Goal: Task Accomplishment & Management: Complete application form

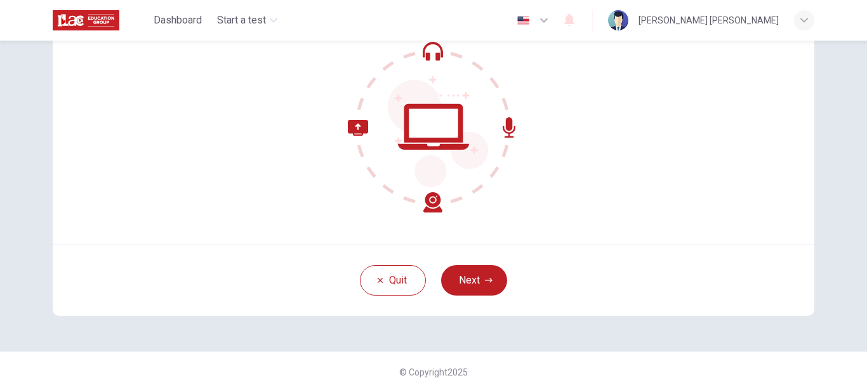
scroll to position [143, 0]
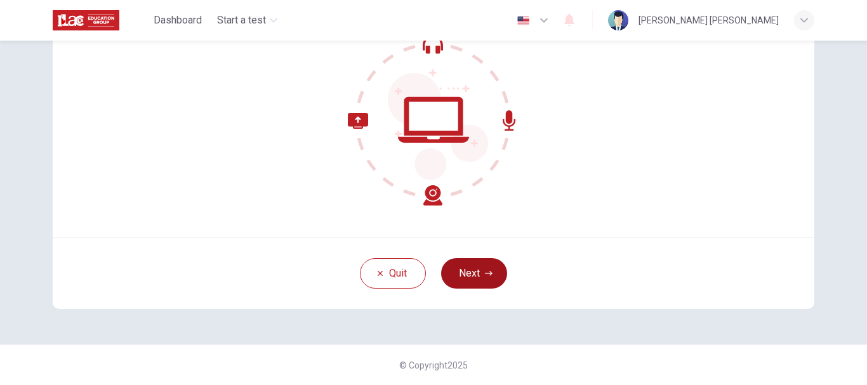
click at [481, 265] on button "Next" at bounding box center [474, 273] width 66 height 30
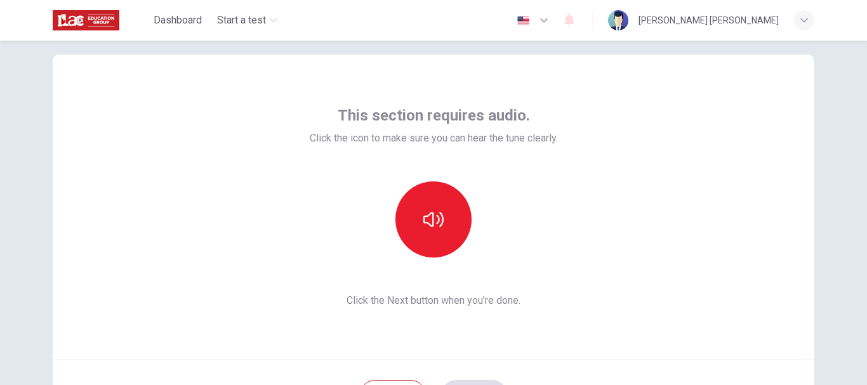
scroll to position [17, 0]
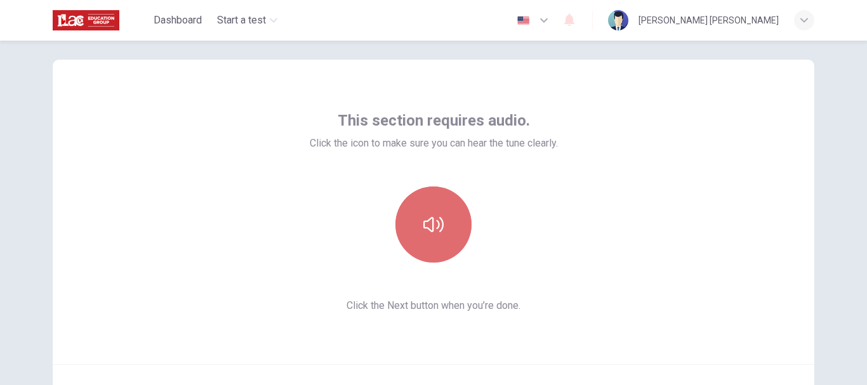
click at [435, 228] on icon "button" at bounding box center [433, 224] width 20 height 15
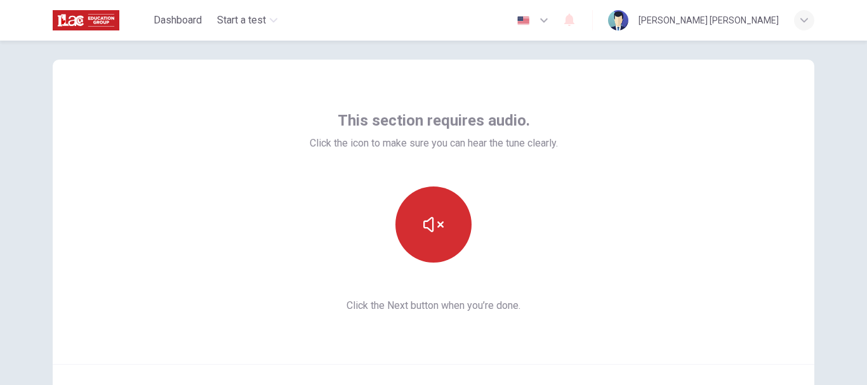
scroll to position [80, 0]
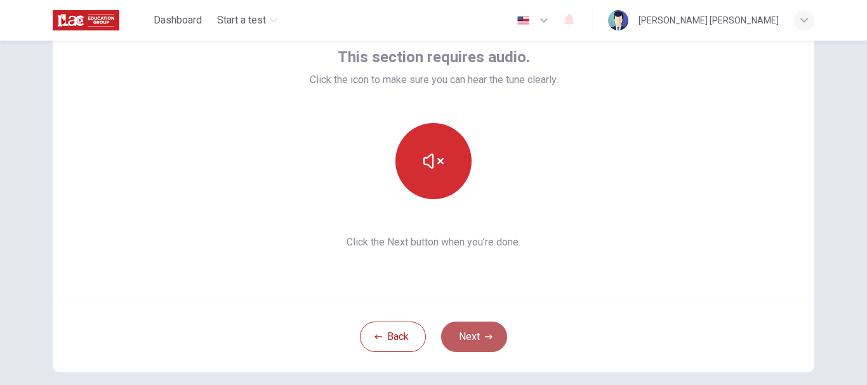
click at [471, 341] on button "Next" at bounding box center [474, 337] width 66 height 30
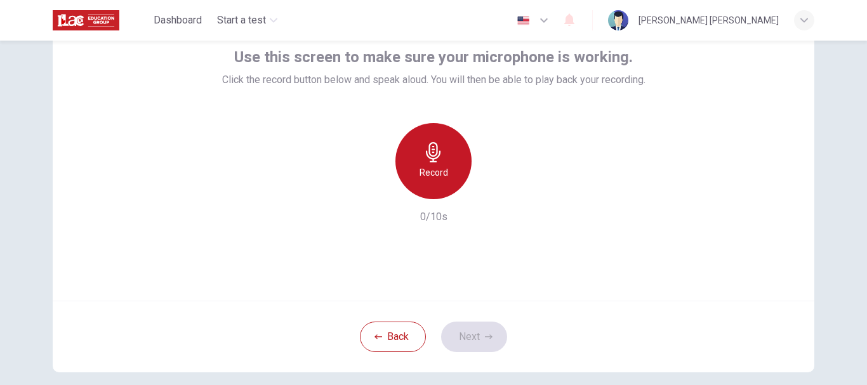
click at [446, 175] on div "Record" at bounding box center [433, 161] width 76 height 76
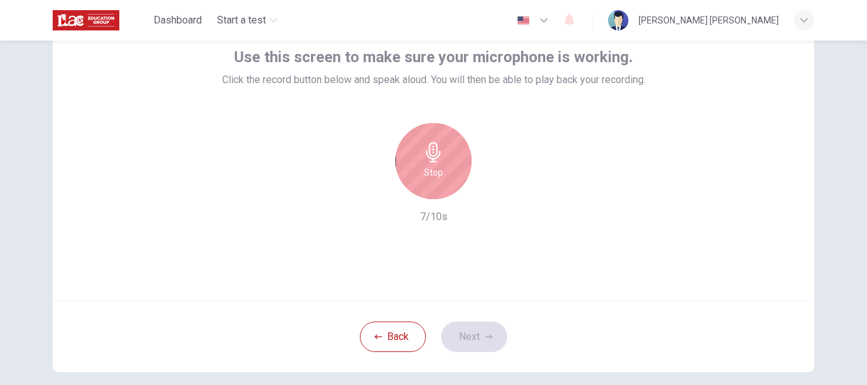
click at [435, 169] on h6 "Stop" at bounding box center [433, 172] width 19 height 15
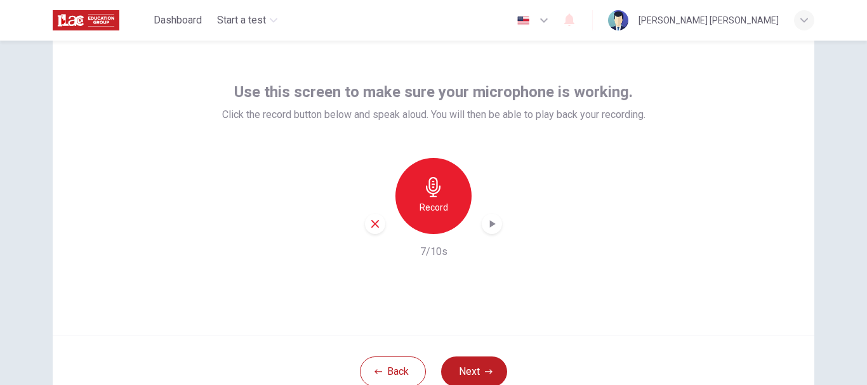
scroll to position [17, 0]
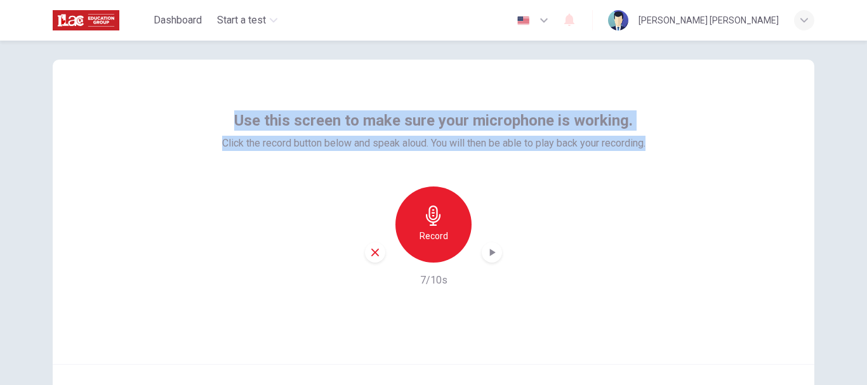
drag, startPoint x: 646, startPoint y: 145, endPoint x: 230, endPoint y: 126, distance: 416.8
click at [230, 126] on div "Use this screen to make sure your microphone is working. Click the record butto…" at bounding box center [434, 212] width 762 height 305
copy div "Use this screen to make sure your microphone is working. Click the record butto…"
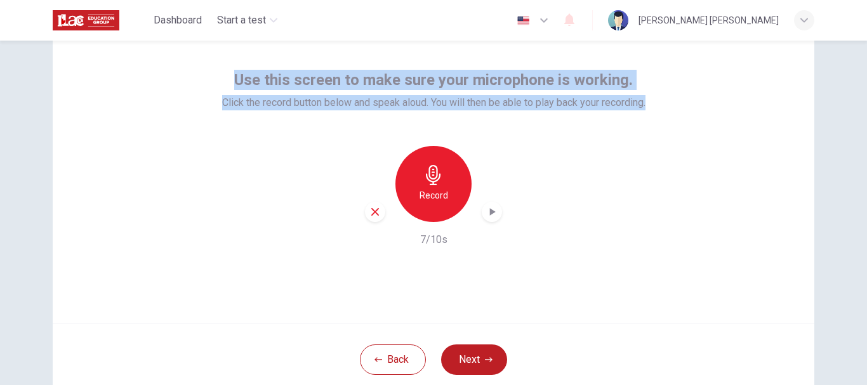
scroll to position [80, 0]
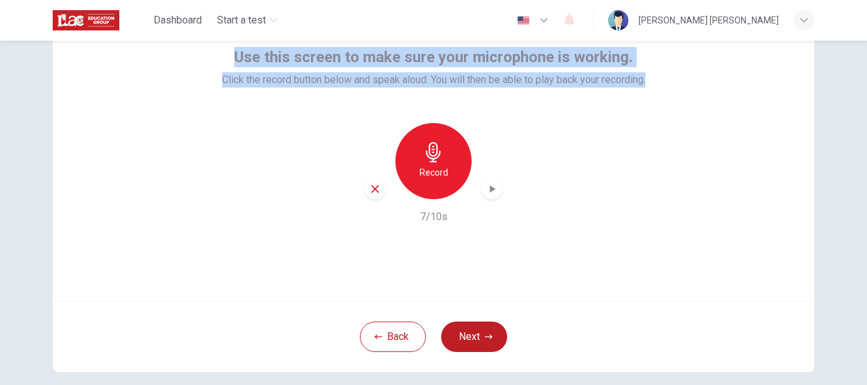
click at [369, 186] on icon "button" at bounding box center [374, 188] width 11 height 11
click at [428, 182] on div "Record" at bounding box center [433, 161] width 76 height 76
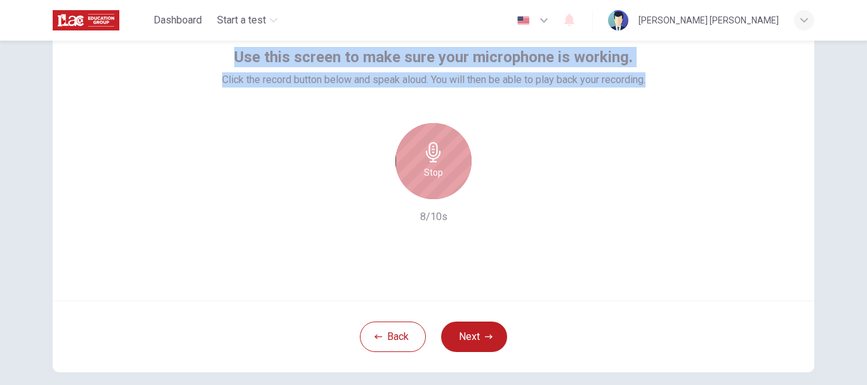
click at [436, 175] on h6 "Stop" at bounding box center [433, 172] width 19 height 15
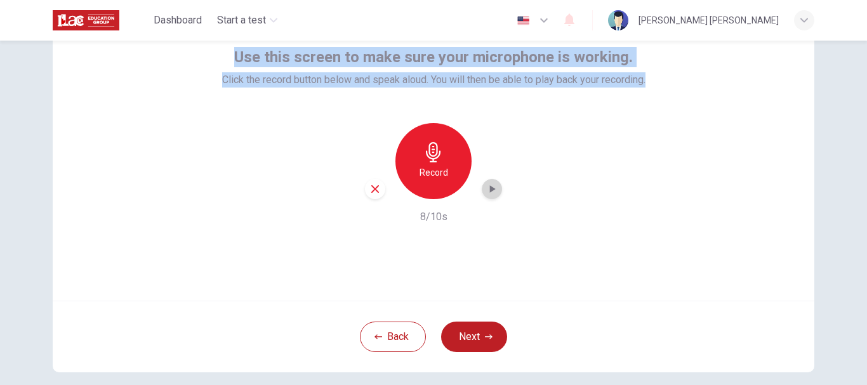
click at [490, 188] on icon "button" at bounding box center [493, 189] width 6 height 8
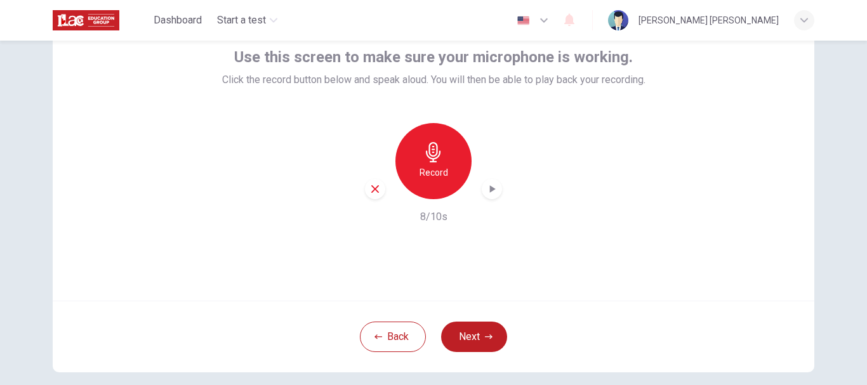
click at [713, 224] on div "Use this screen to make sure your microphone is working. Click the record butto…" at bounding box center [434, 148] width 762 height 305
click at [374, 190] on icon "button" at bounding box center [375, 189] width 8 height 8
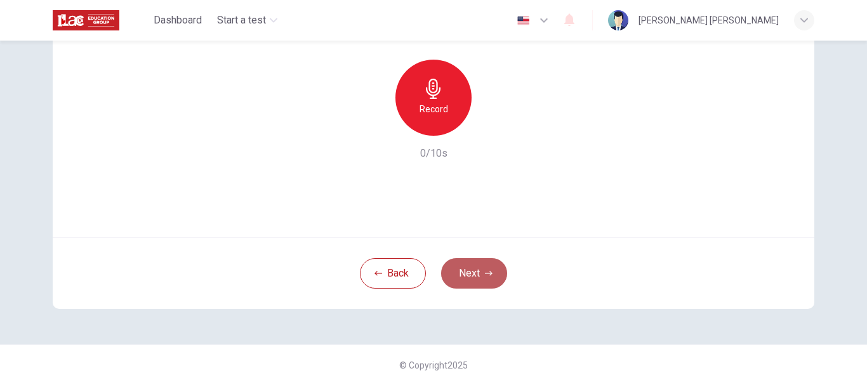
click at [467, 274] on button "Next" at bounding box center [474, 273] width 66 height 30
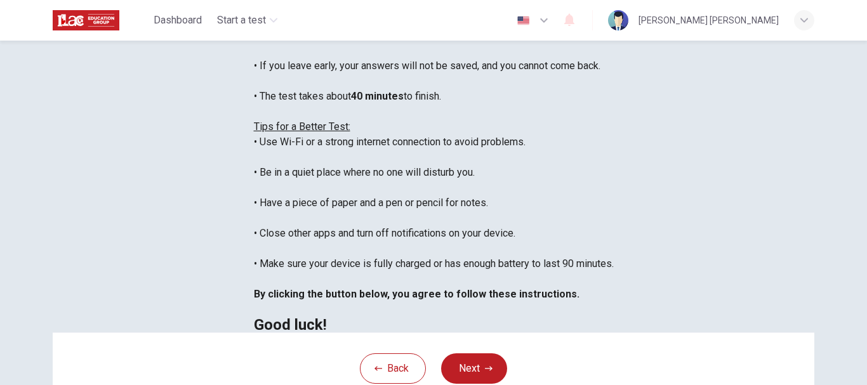
scroll to position [17, 0]
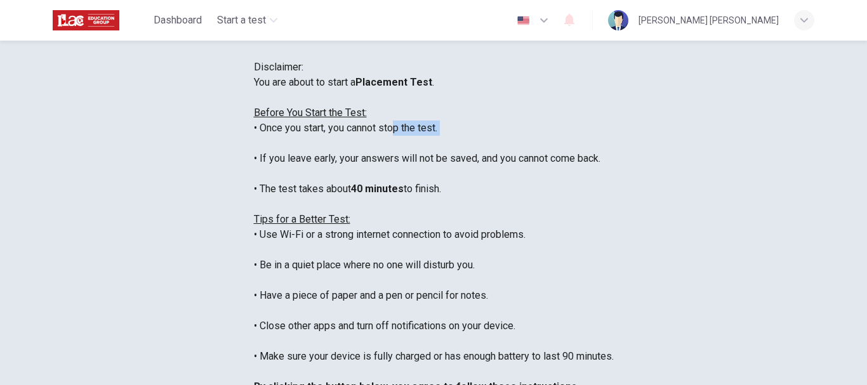
drag, startPoint x: 295, startPoint y: 216, endPoint x: 355, endPoint y: 223, distance: 60.1
click at [355, 223] on div "You are about to start a Placement Test . Before You Start the Test: • Once you…" at bounding box center [434, 250] width 360 height 350
click at [270, 228] on div "You are about to start a Placement Test . Before You Start the Test: • Once you…" at bounding box center [434, 250] width 360 height 350
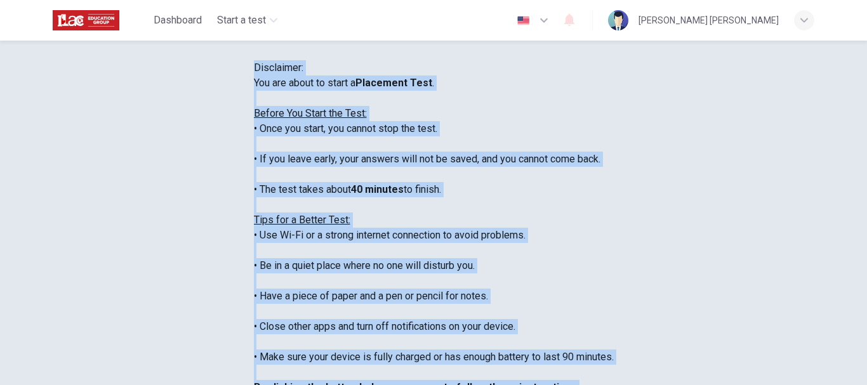
scroll to position [3, 0]
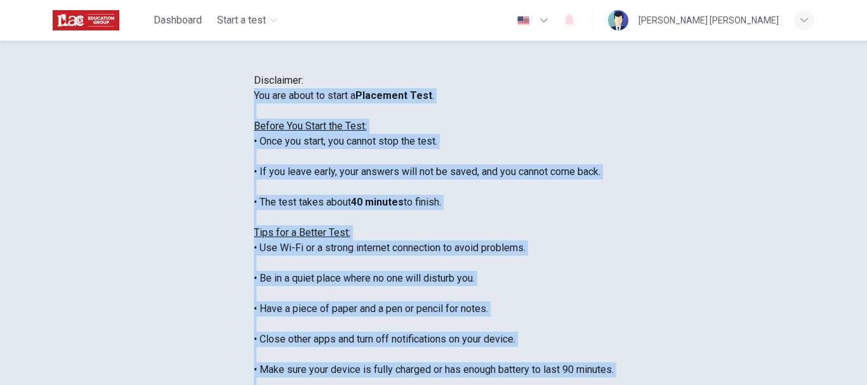
drag, startPoint x: 404, startPoint y: 157, endPoint x: 161, endPoint y: 187, distance: 245.4
click at [254, 187] on div "You are about to start a Placement Test . Before You Start the Test: • Once you…" at bounding box center [434, 263] width 360 height 350
copy div "You are about to start a Placement Test . Before You Start the Test: • Once you…"
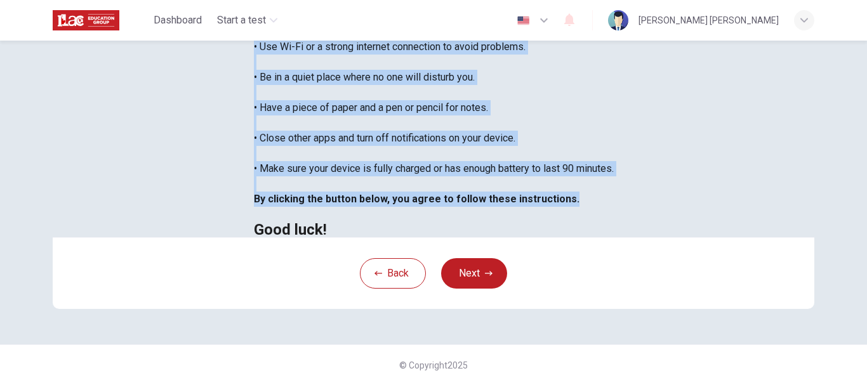
scroll to position [15, 0]
click at [468, 289] on button "Next" at bounding box center [474, 273] width 66 height 30
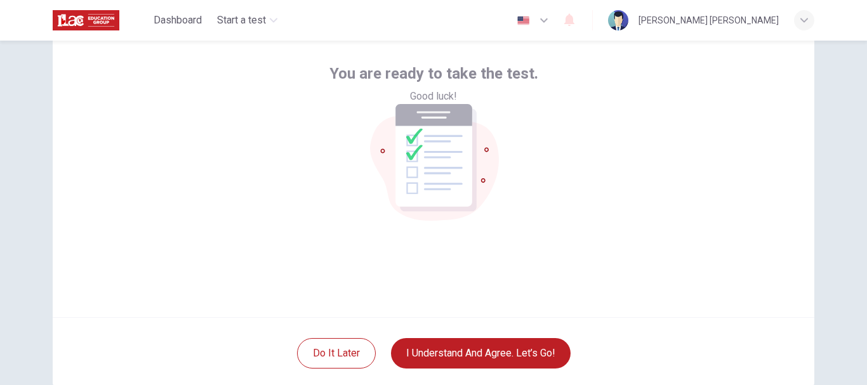
scroll to position [127, 0]
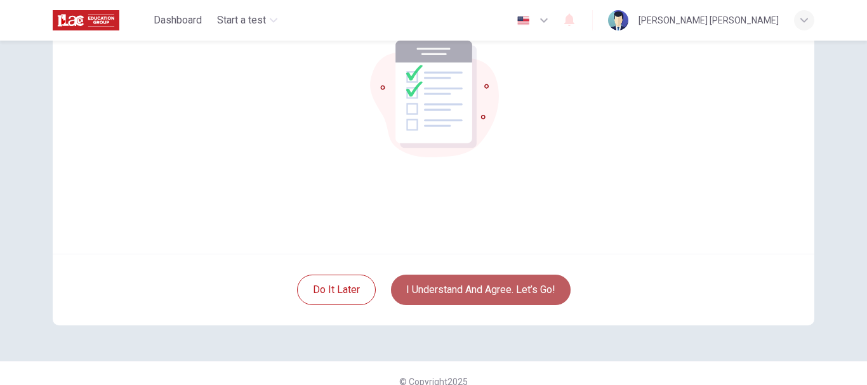
click at [512, 286] on button "I understand and agree. Let’s go!" at bounding box center [481, 290] width 180 height 30
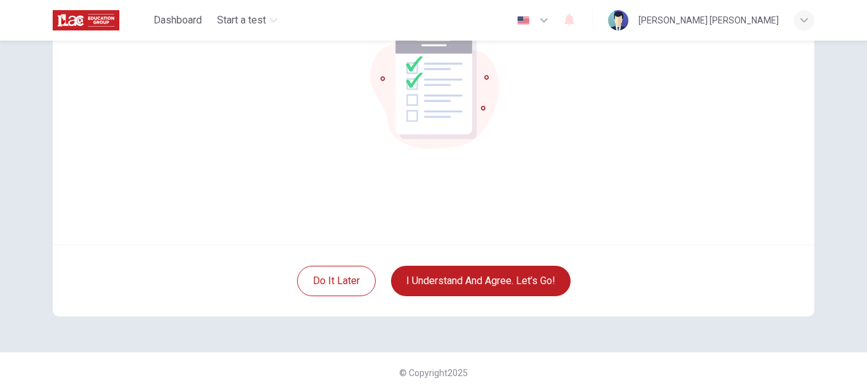
scroll to position [143, 0]
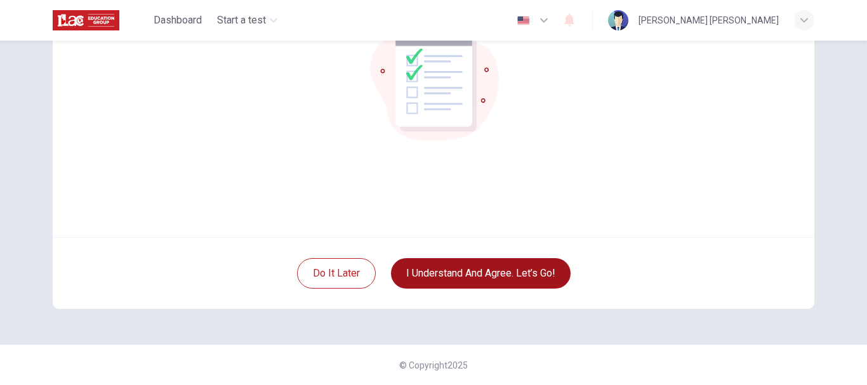
click at [489, 274] on button "I understand and agree. Let’s go!" at bounding box center [481, 273] width 180 height 30
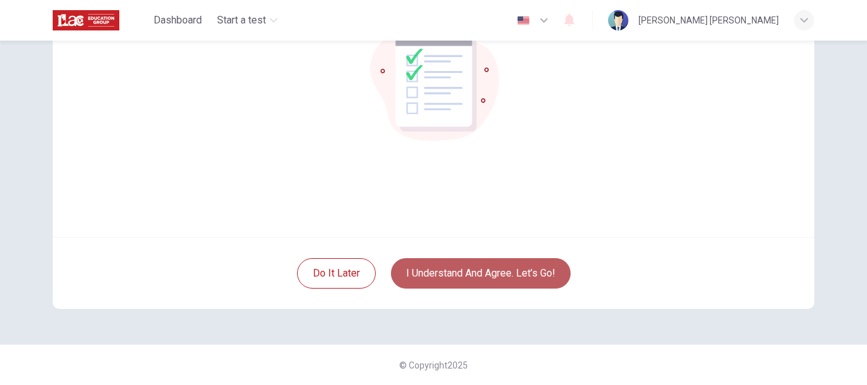
click at [494, 278] on button "I understand and agree. Let’s go!" at bounding box center [481, 273] width 180 height 30
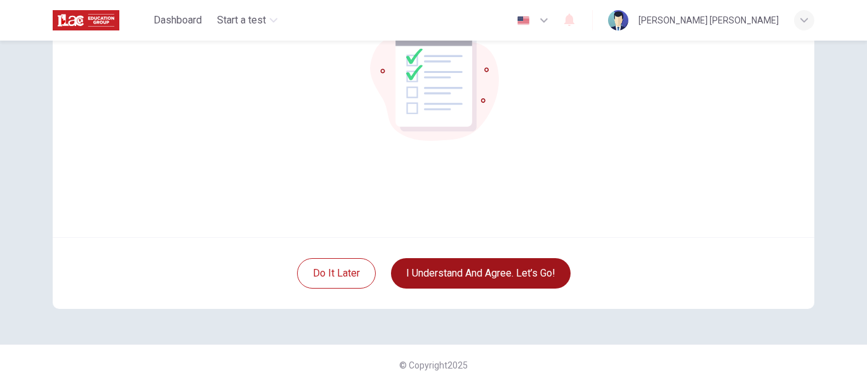
click at [464, 279] on button "I understand and agree. Let’s go!" at bounding box center [481, 273] width 180 height 30
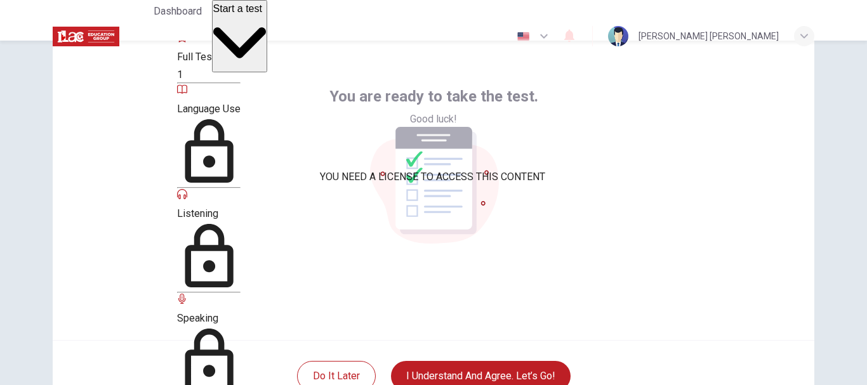
scroll to position [63, 0]
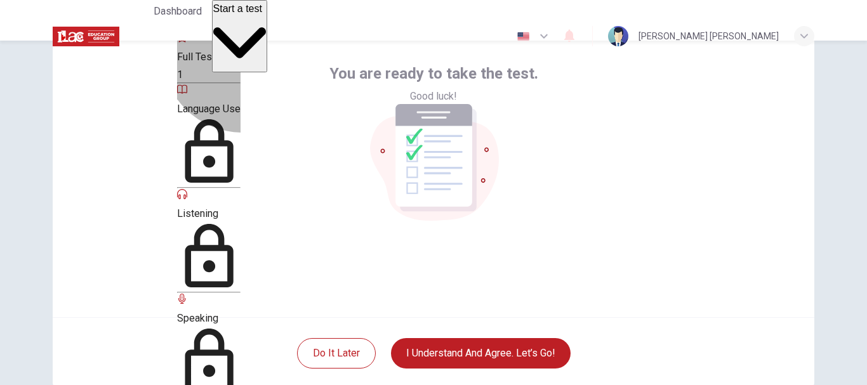
click at [215, 61] on span "Full Test" at bounding box center [196, 57] width 38 height 12
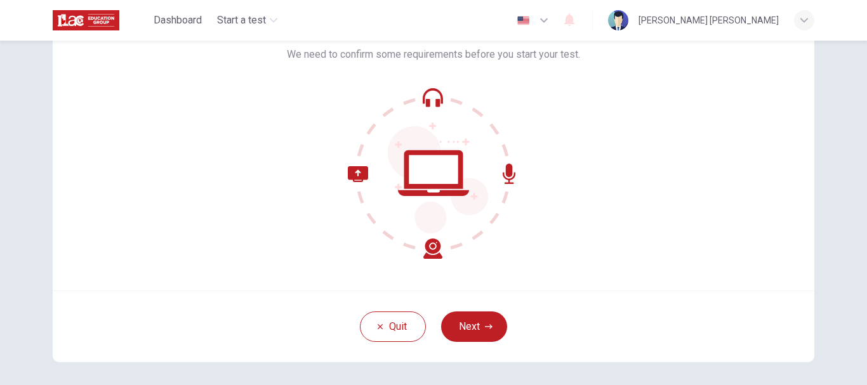
scroll to position [127, 0]
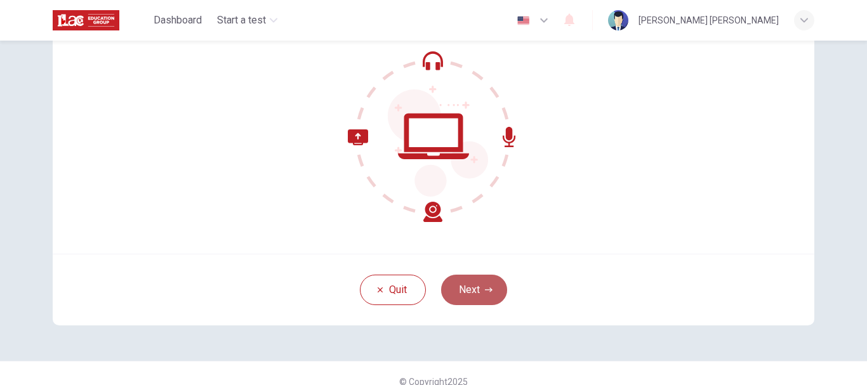
click at [488, 300] on button "Next" at bounding box center [474, 290] width 66 height 30
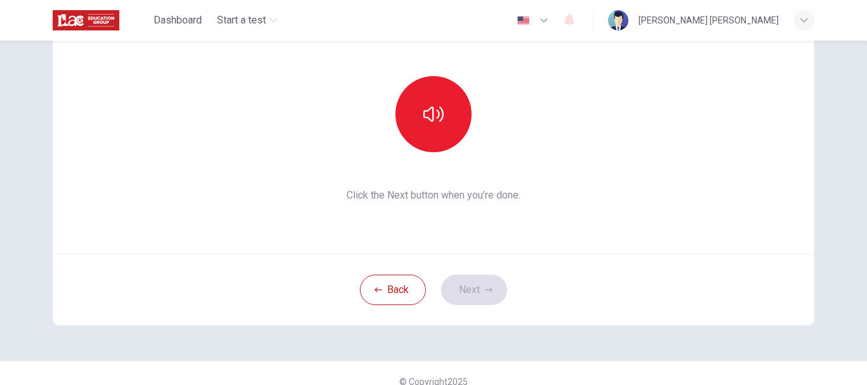
click at [442, 201] on span "Click the Next button when you’re done." at bounding box center [434, 195] width 248 height 15
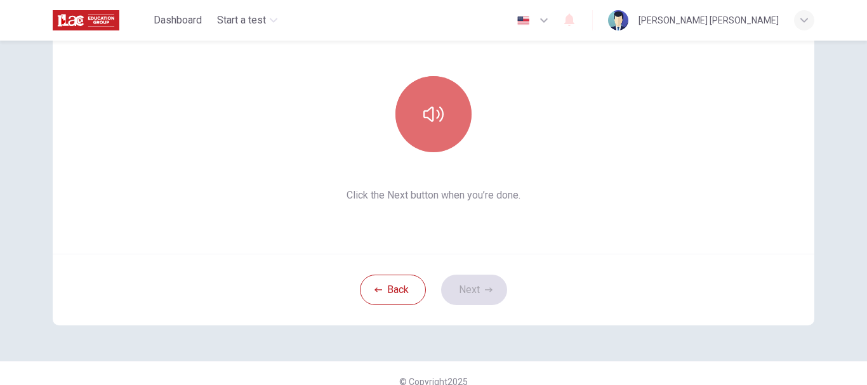
click at [425, 129] on button "button" at bounding box center [433, 114] width 76 height 76
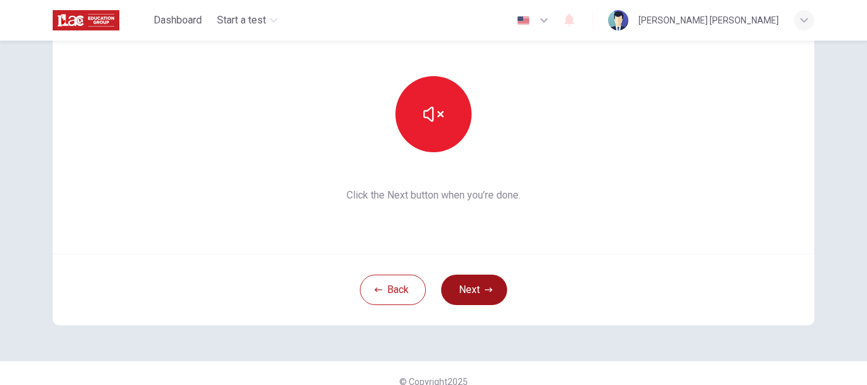
click at [472, 299] on button "Next" at bounding box center [474, 290] width 66 height 30
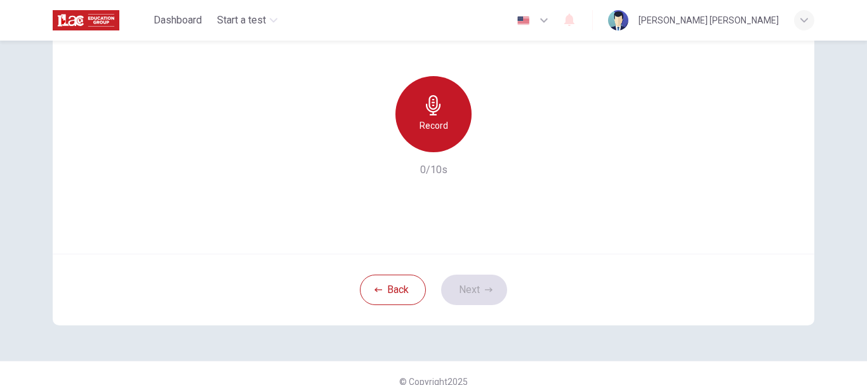
click at [431, 123] on h6 "Record" at bounding box center [433, 125] width 29 height 15
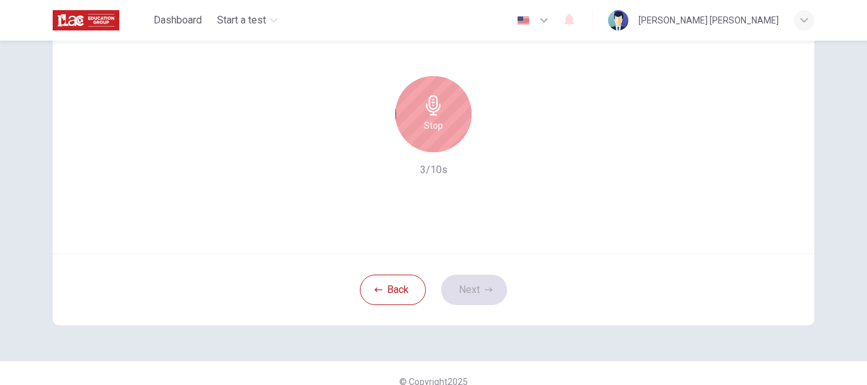
click at [437, 117] on div "Stop" at bounding box center [433, 114] width 76 height 76
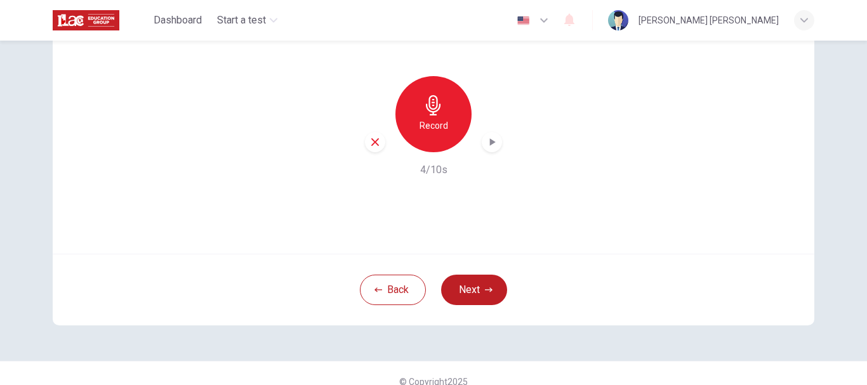
click at [479, 130] on div "Record" at bounding box center [433, 114] width 137 height 76
click at [490, 140] on icon "button" at bounding box center [493, 142] width 6 height 8
click at [470, 290] on button "Next" at bounding box center [474, 290] width 66 height 30
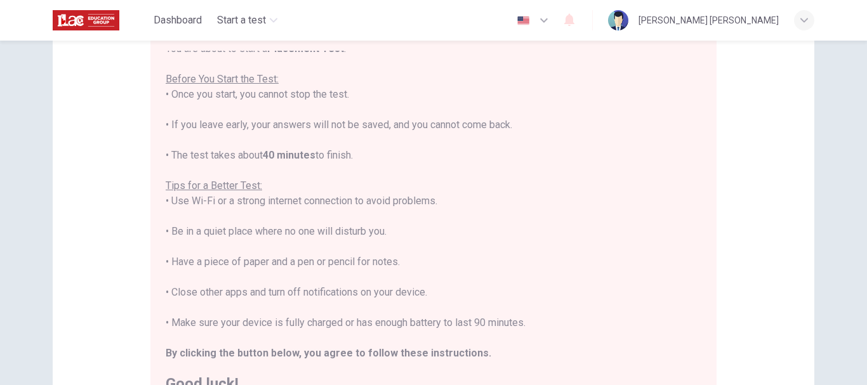
scroll to position [15, 0]
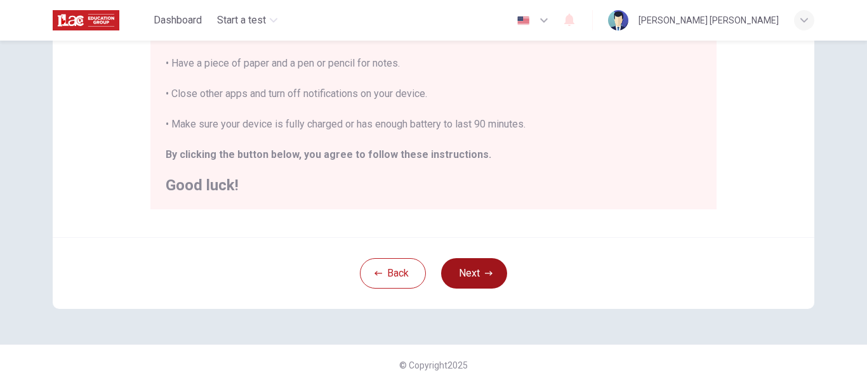
click at [473, 269] on button "Next" at bounding box center [474, 273] width 66 height 30
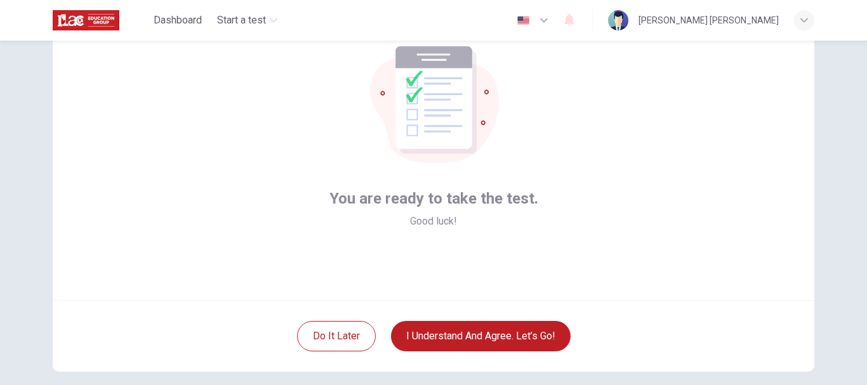
scroll to position [143, 0]
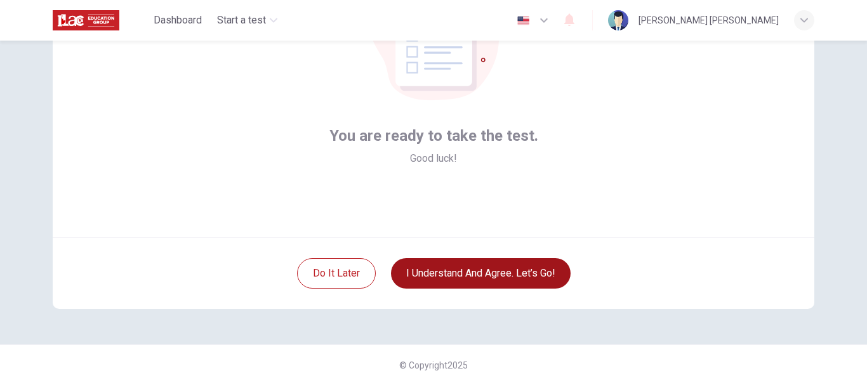
click at [517, 279] on button "I understand and agree. Let’s go!" at bounding box center [481, 273] width 180 height 30
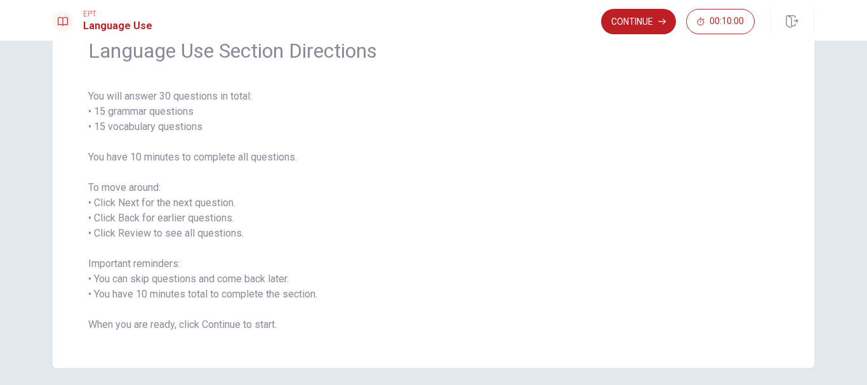
scroll to position [112, 0]
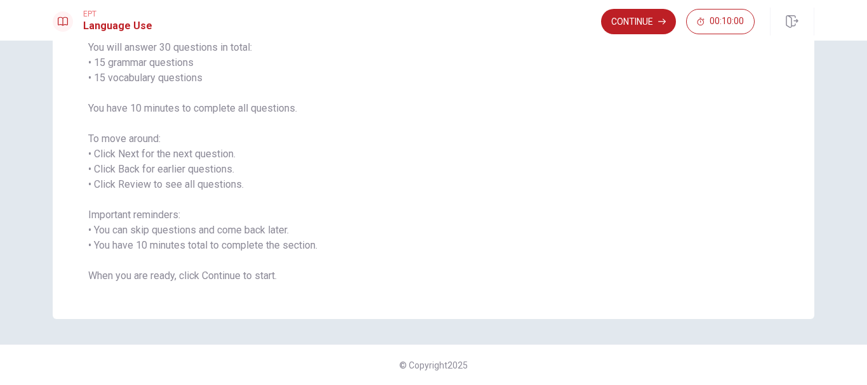
drag, startPoint x: 280, startPoint y: 277, endPoint x: 138, endPoint y: 172, distance: 176.0
click at [138, 172] on span "You will answer 30 questions in total: • 15 grammar questions • 15 vocabulary q…" at bounding box center [433, 162] width 690 height 244
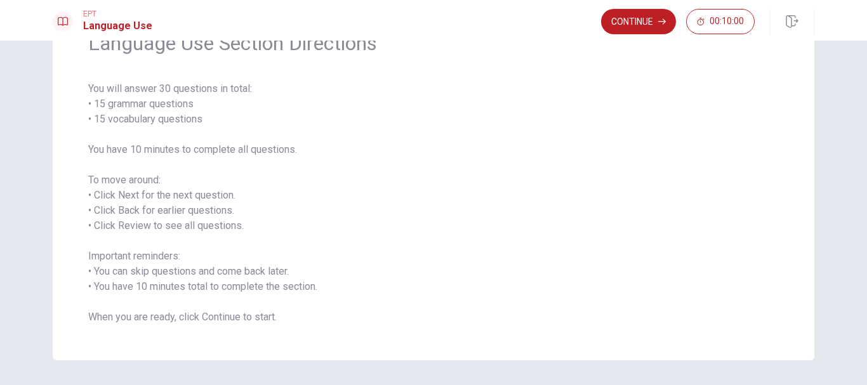
scroll to position [0, 0]
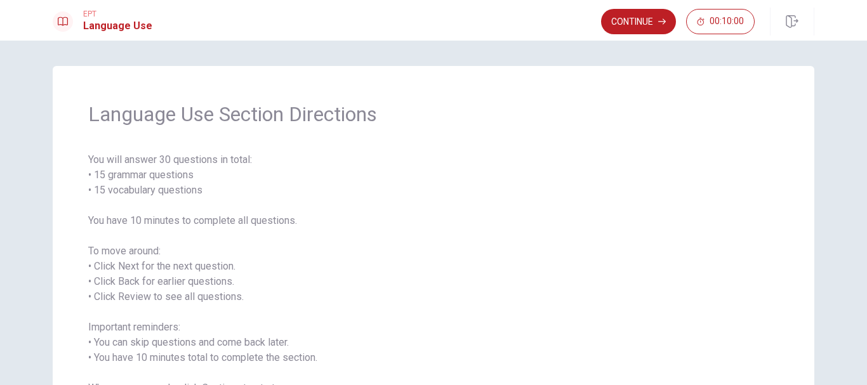
drag, startPoint x: 86, startPoint y: 112, endPoint x: 352, endPoint y: 236, distance: 292.7
click at [378, 246] on div "Language Use Section Directions You will answer 30 questions in total: • 15 gra…" at bounding box center [434, 249] width 762 height 366
click at [305, 183] on span "You will answer 30 questions in total: • 15 grammar questions • 15 vocabulary q…" at bounding box center [433, 274] width 690 height 244
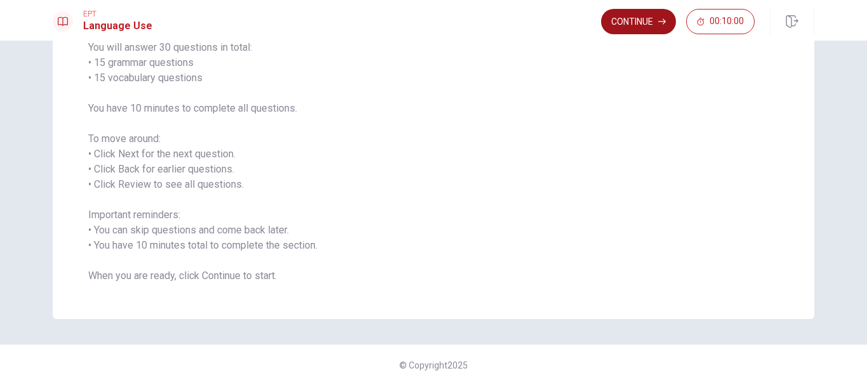
click at [624, 29] on button "Continue" at bounding box center [638, 21] width 75 height 25
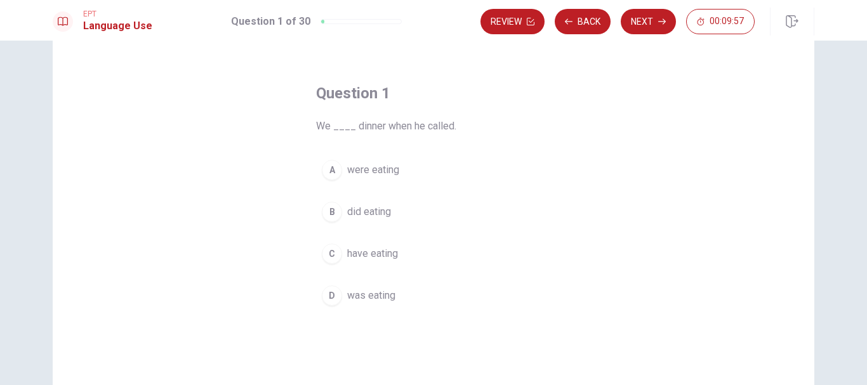
scroll to position [63, 0]
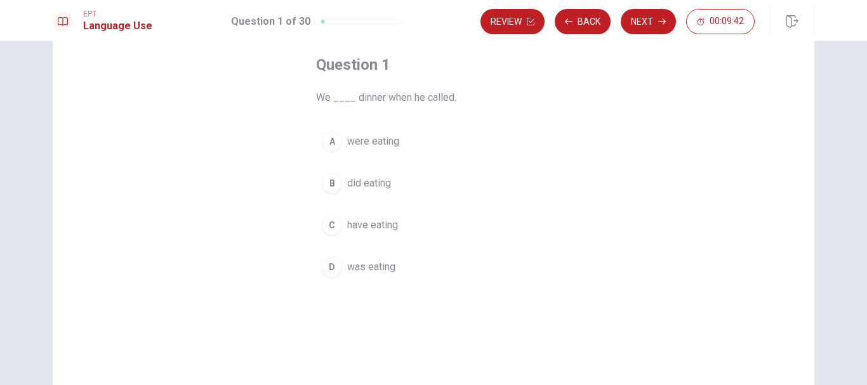
click at [380, 144] on span "were eating" at bounding box center [373, 141] width 52 height 15
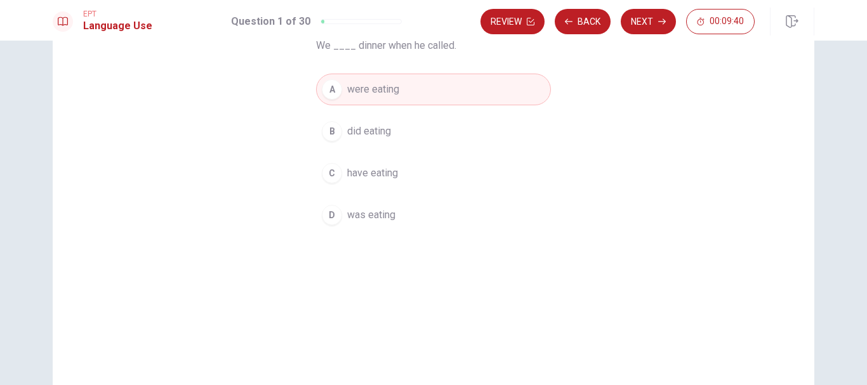
scroll to position [0, 0]
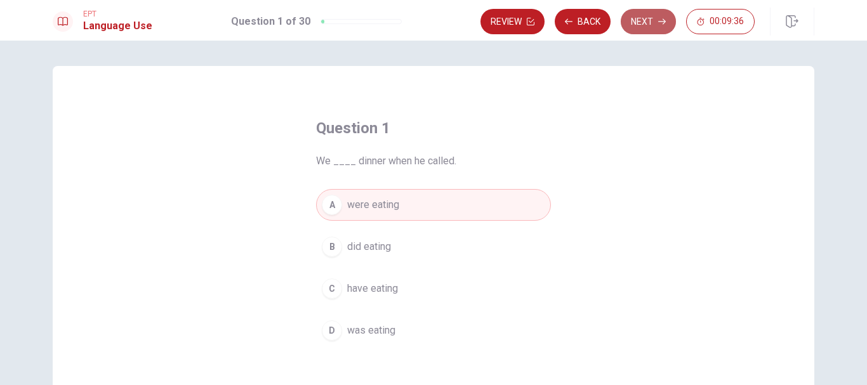
click at [654, 23] on button "Next" at bounding box center [648, 21] width 55 height 25
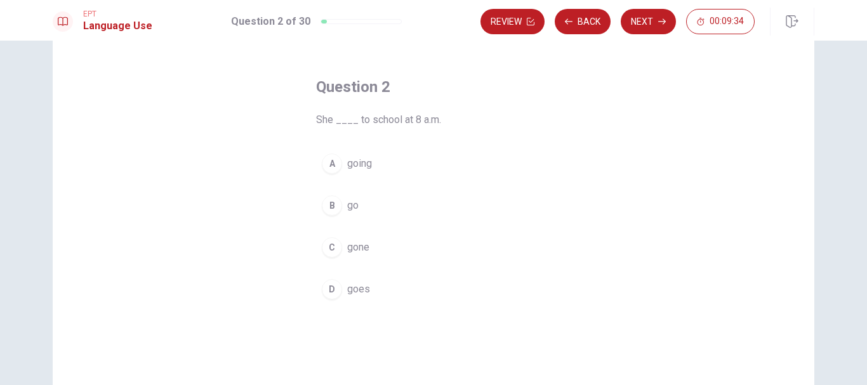
scroll to position [63, 0]
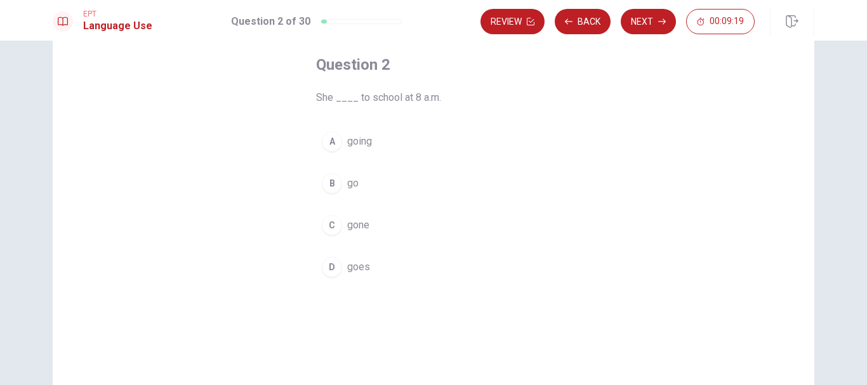
click at [364, 267] on span "goes" at bounding box center [358, 267] width 23 height 15
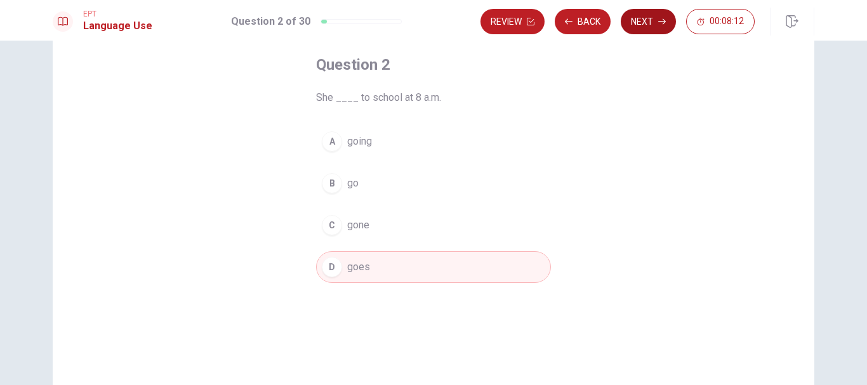
click at [655, 22] on button "Next" at bounding box center [648, 21] width 55 height 25
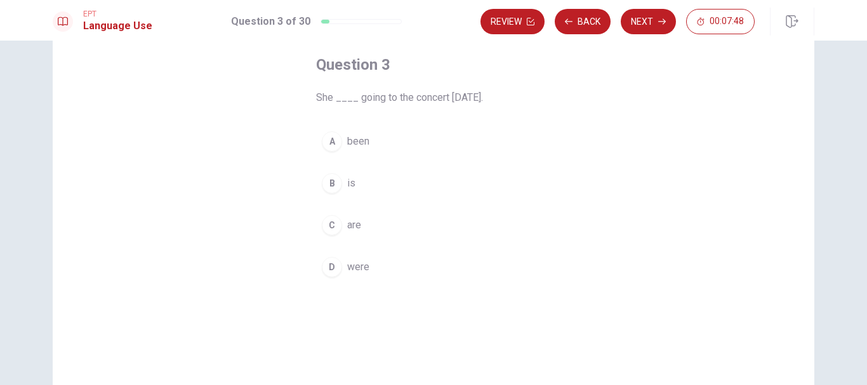
click at [352, 181] on button "B is" at bounding box center [433, 184] width 235 height 32
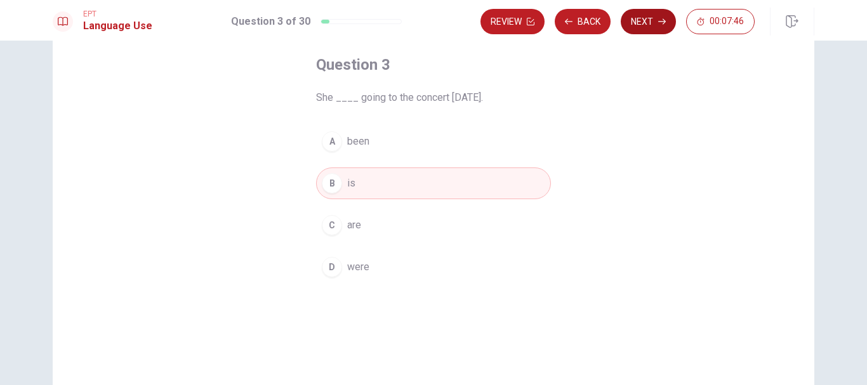
click at [645, 32] on button "Next" at bounding box center [648, 21] width 55 height 25
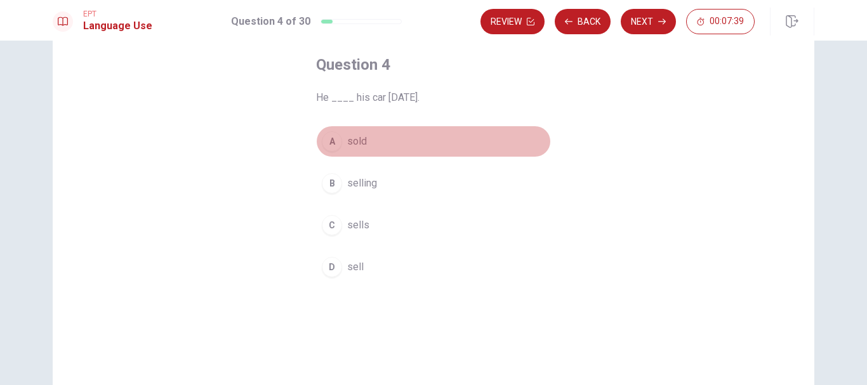
click at [363, 140] on span "sold" at bounding box center [357, 141] width 20 height 15
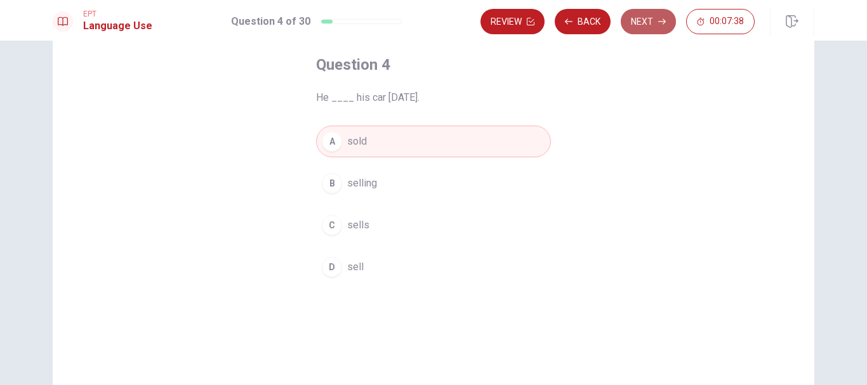
click at [658, 25] on icon "button" at bounding box center [662, 22] width 8 height 8
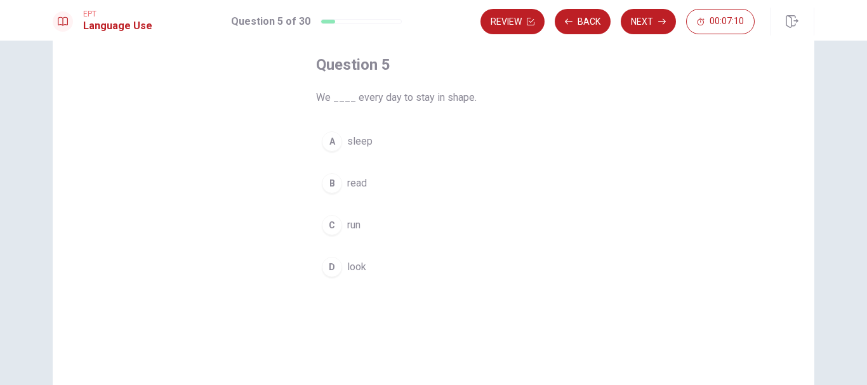
drag, startPoint x: 472, startPoint y: 98, endPoint x: 359, endPoint y: 100, distance: 113.0
click at [359, 100] on span "We ____ every day to stay in shape." at bounding box center [433, 97] width 235 height 15
drag, startPoint x: 362, startPoint y: 98, endPoint x: 400, endPoint y: 100, distance: 37.5
click at [400, 99] on span "We ____ every day to stay in shape." at bounding box center [433, 97] width 235 height 15
click at [352, 223] on span "run" at bounding box center [353, 225] width 13 height 15
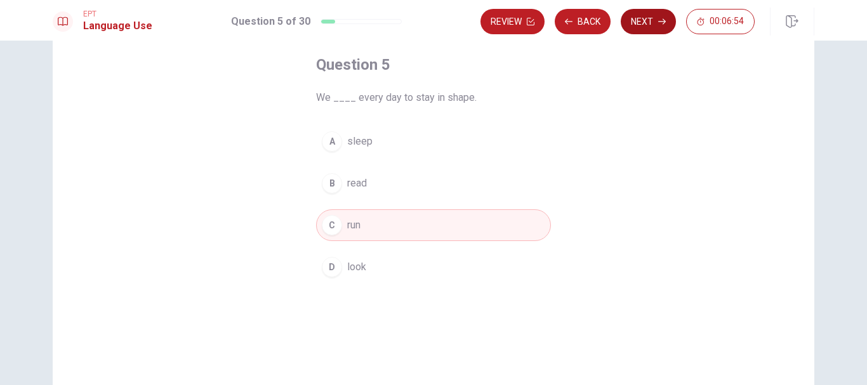
click at [642, 20] on button "Next" at bounding box center [648, 21] width 55 height 25
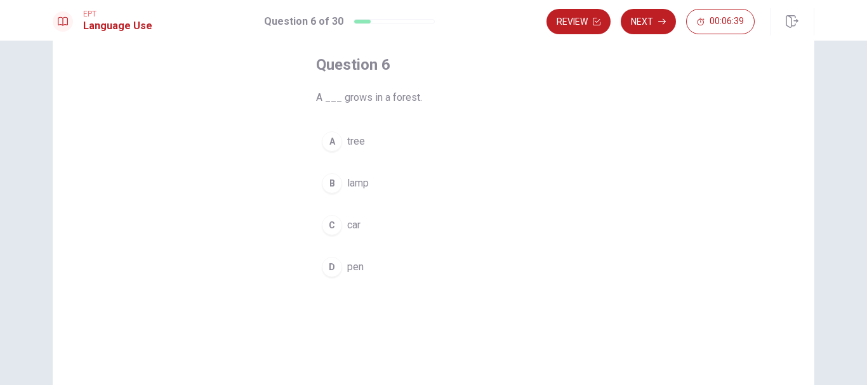
click at [361, 145] on span "tree" at bounding box center [356, 141] width 18 height 15
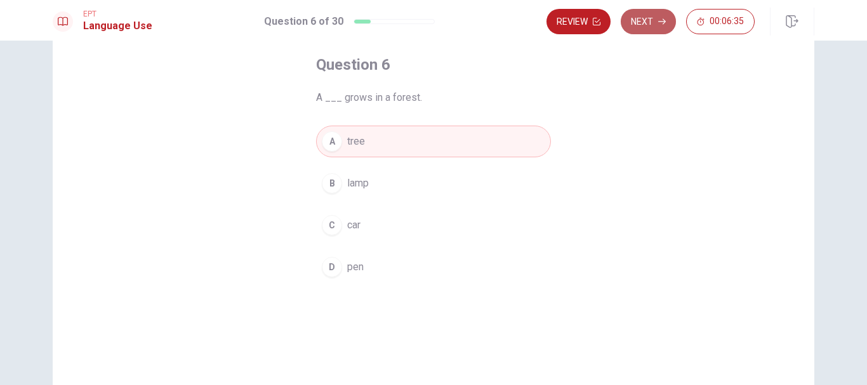
click at [652, 27] on button "Next" at bounding box center [648, 21] width 55 height 25
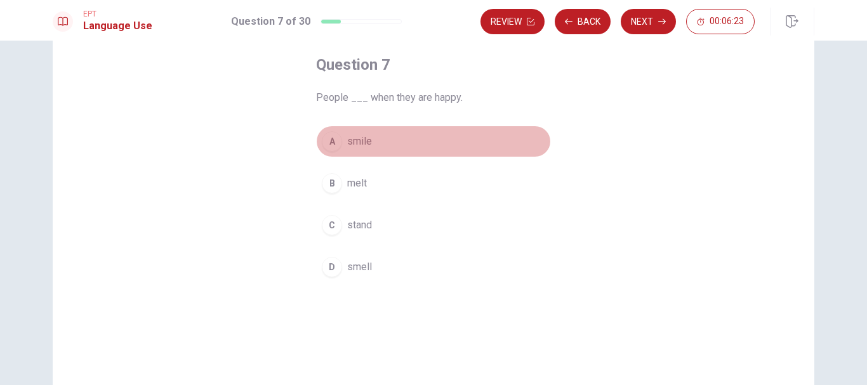
click at [362, 142] on span "smile" at bounding box center [359, 141] width 25 height 15
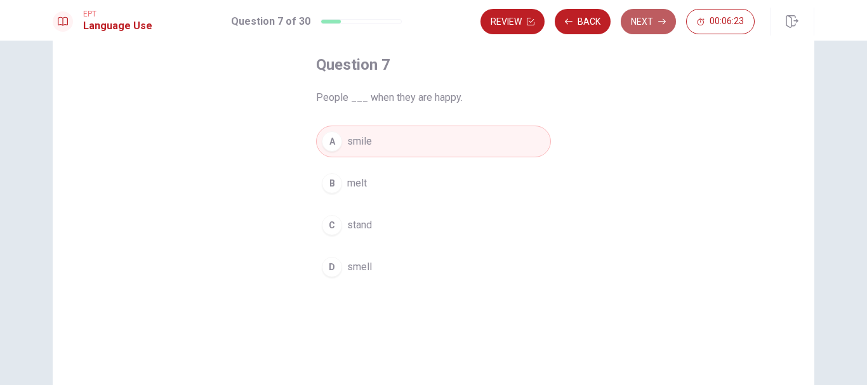
click at [650, 21] on button "Next" at bounding box center [648, 21] width 55 height 25
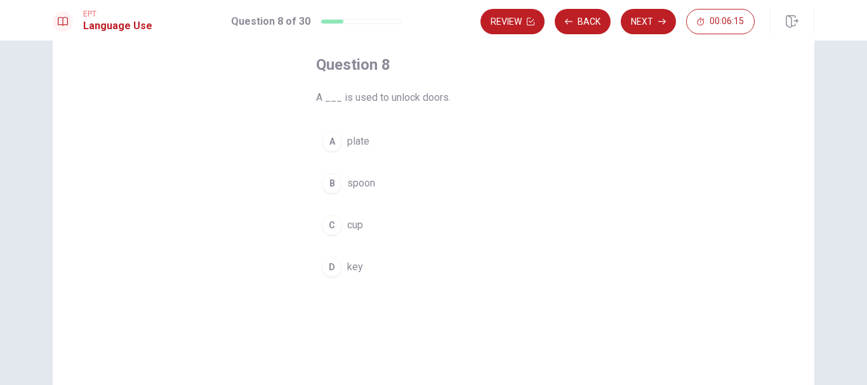
click at [355, 267] on span "key" at bounding box center [355, 267] width 16 height 15
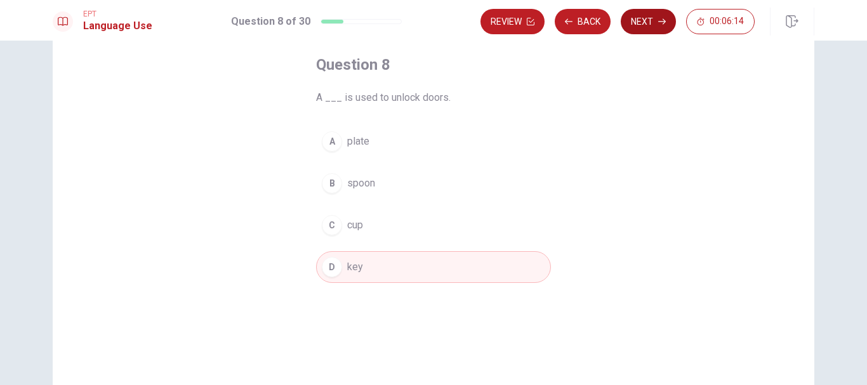
click at [660, 20] on icon "button" at bounding box center [662, 22] width 8 height 8
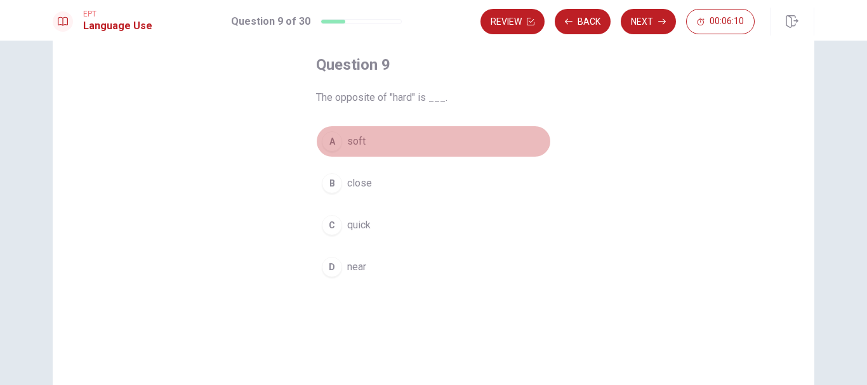
click at [355, 141] on span "soft" at bounding box center [356, 141] width 18 height 15
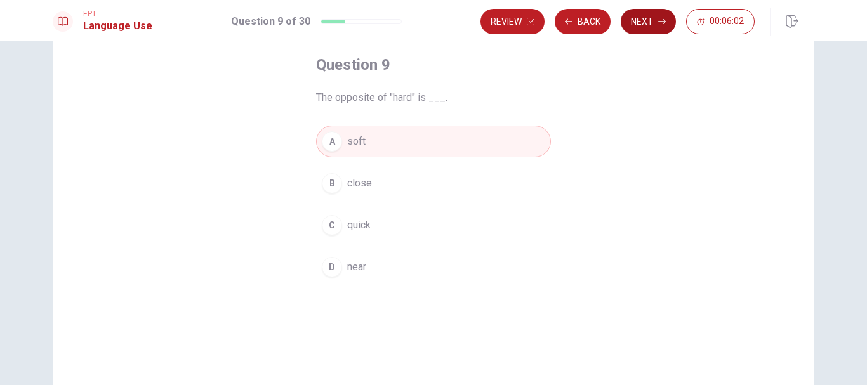
click at [658, 19] on icon "button" at bounding box center [662, 22] width 8 height 8
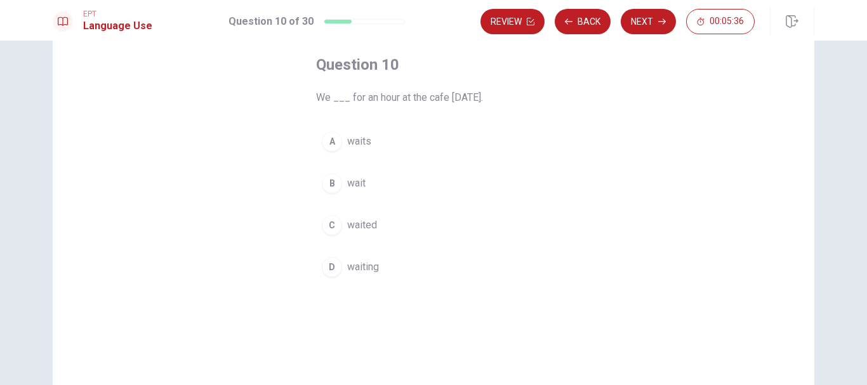
click at [366, 223] on span "waited" at bounding box center [362, 225] width 30 height 15
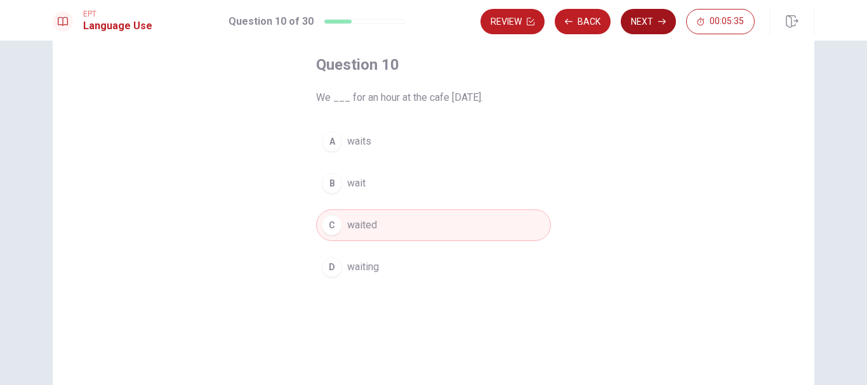
click at [643, 12] on button "Next" at bounding box center [648, 21] width 55 height 25
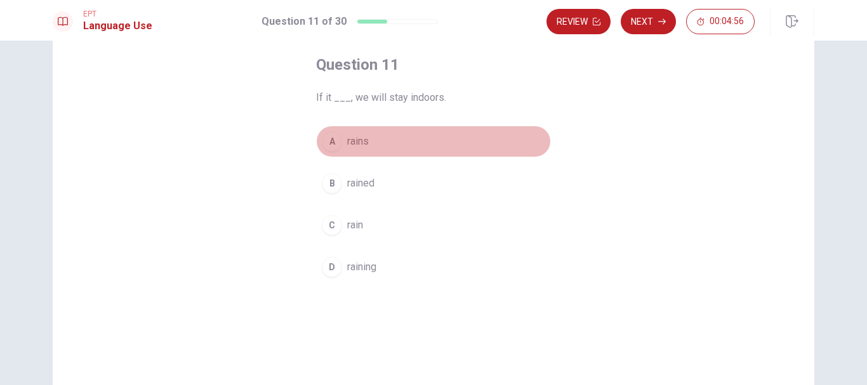
click at [361, 140] on span "rains" at bounding box center [358, 141] width 22 height 15
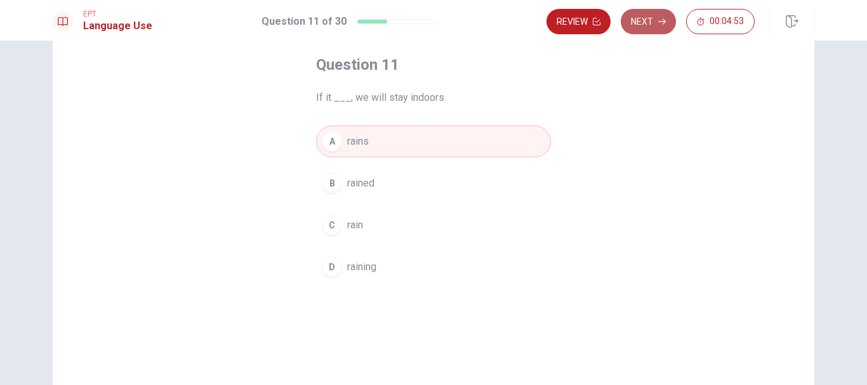
click at [641, 23] on button "Next" at bounding box center [648, 21] width 55 height 25
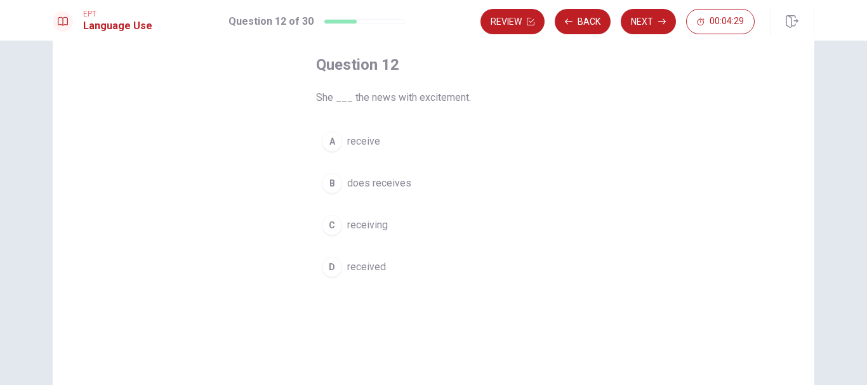
click at [376, 270] on span "received" at bounding box center [366, 267] width 39 height 15
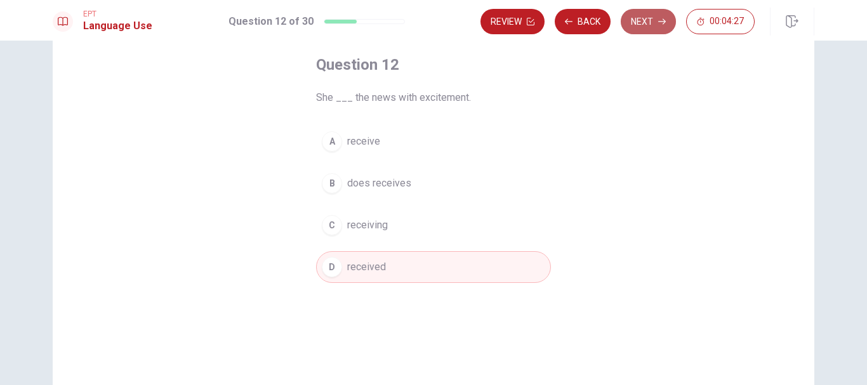
click at [642, 27] on button "Next" at bounding box center [648, 21] width 55 height 25
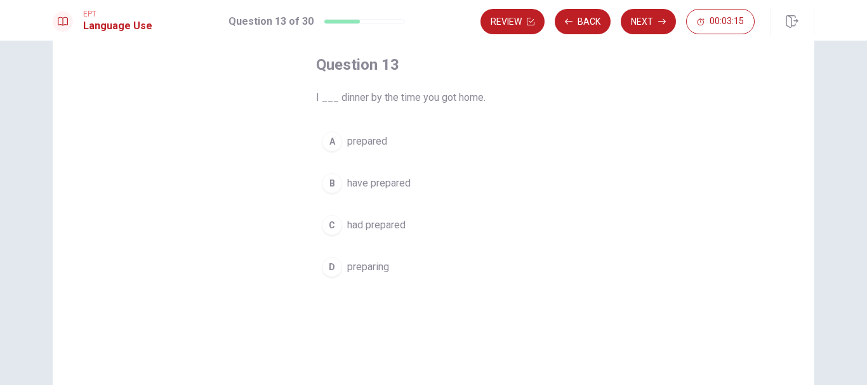
click at [390, 183] on span "have prepared" at bounding box center [378, 183] width 63 height 15
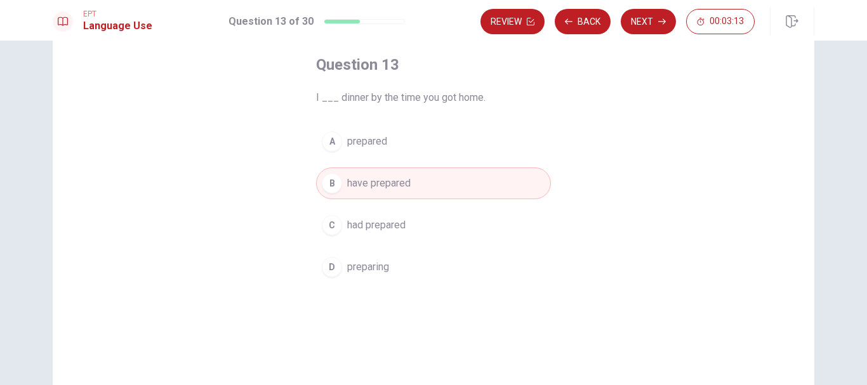
click at [644, 17] on button "Next" at bounding box center [648, 21] width 55 height 25
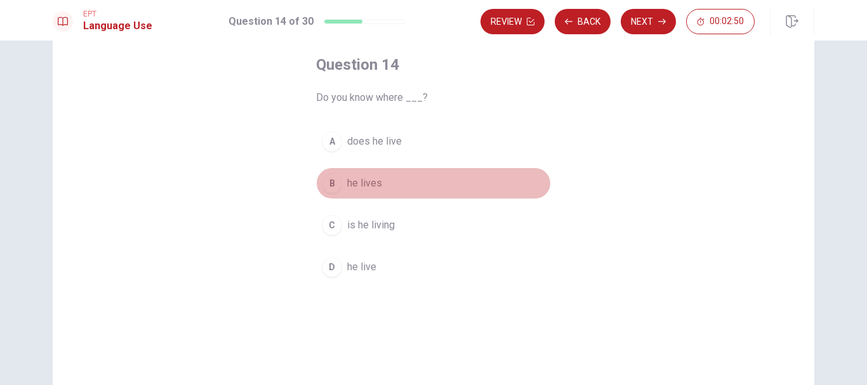
click at [373, 186] on span "he lives" at bounding box center [364, 183] width 35 height 15
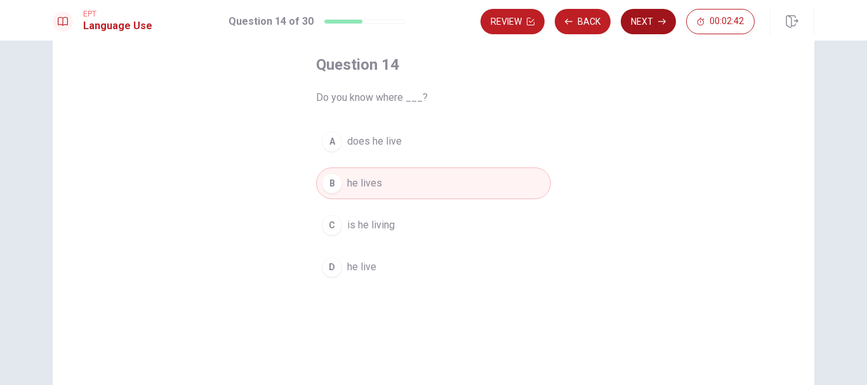
click at [634, 27] on button "Next" at bounding box center [648, 21] width 55 height 25
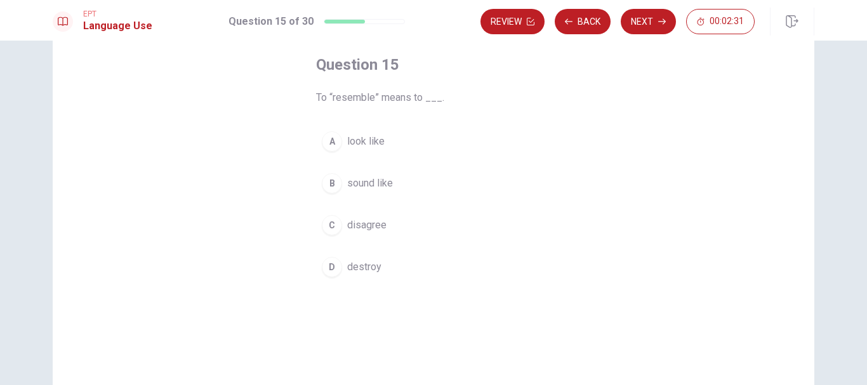
click at [378, 143] on span "look like" at bounding box center [365, 141] width 37 height 15
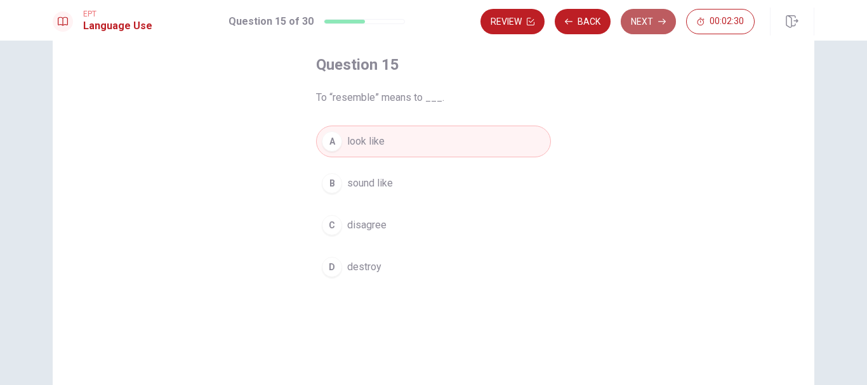
click at [646, 20] on button "Next" at bounding box center [648, 21] width 55 height 25
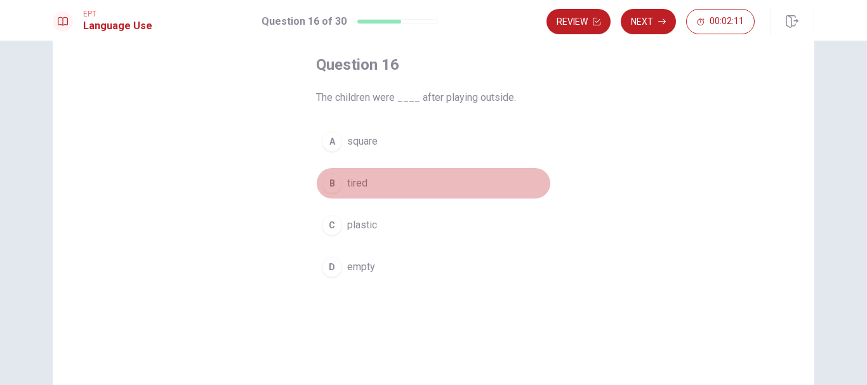
click at [364, 183] on span "tired" at bounding box center [357, 183] width 20 height 15
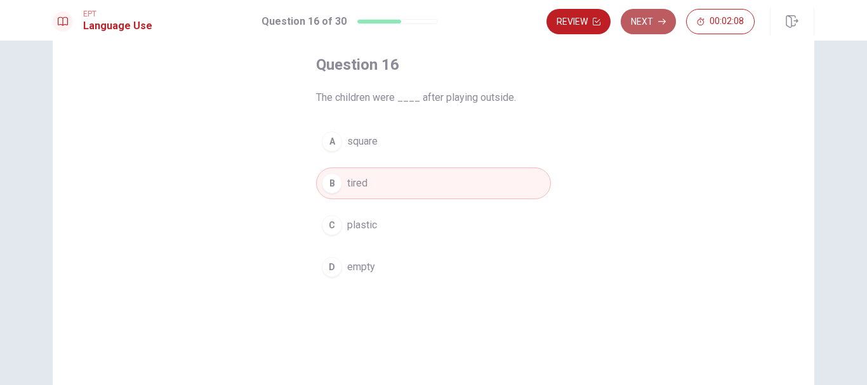
click at [652, 23] on button "Next" at bounding box center [648, 21] width 55 height 25
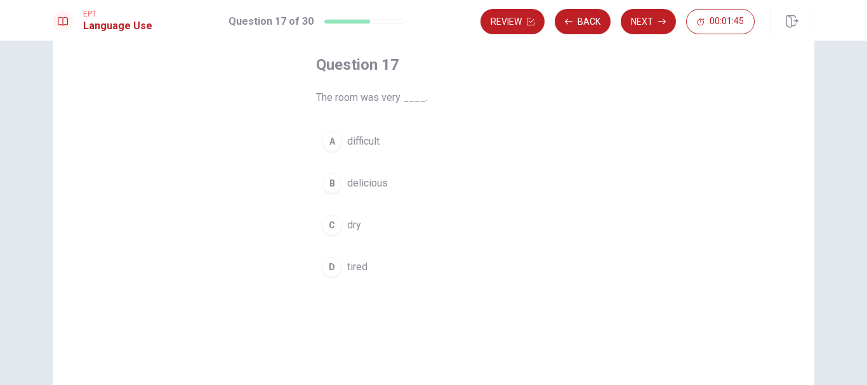
click at [353, 226] on span "dry" at bounding box center [354, 225] width 14 height 15
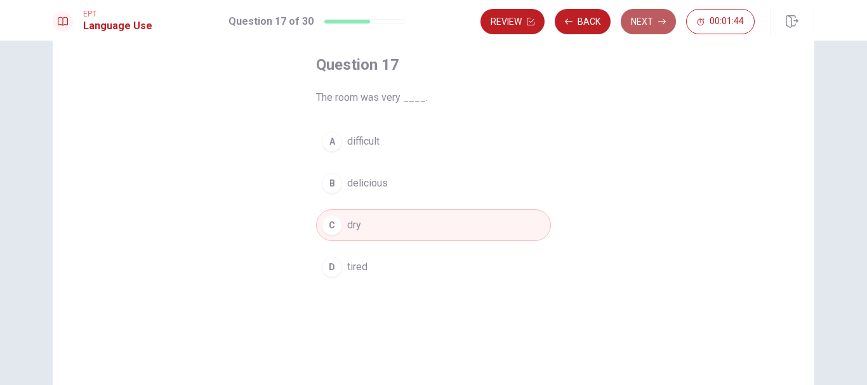
click at [642, 25] on button "Next" at bounding box center [648, 21] width 55 height 25
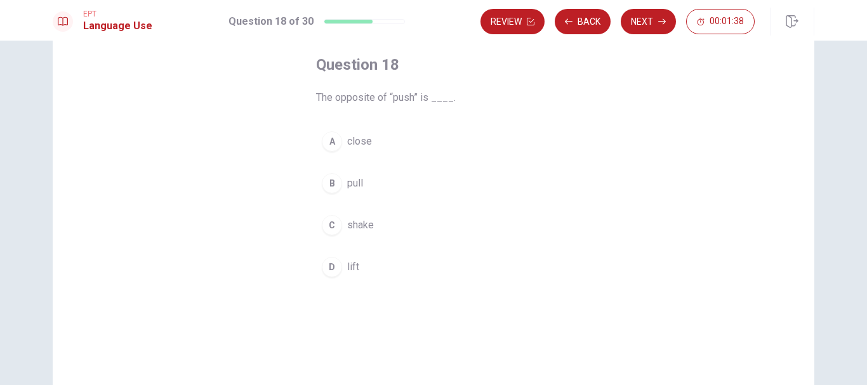
click at [360, 187] on span "pull" at bounding box center [355, 183] width 16 height 15
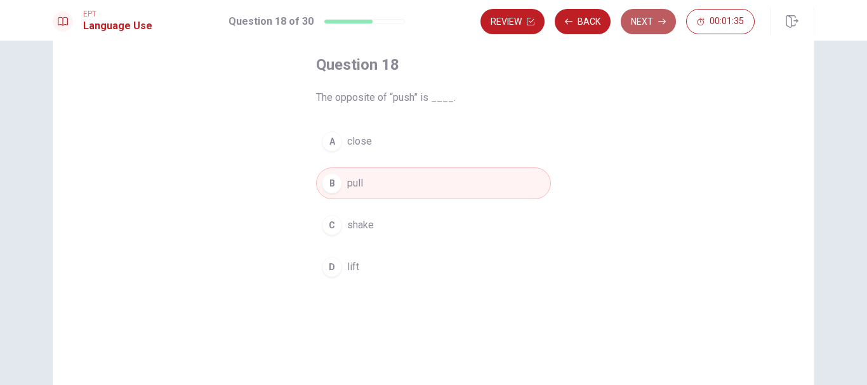
click at [646, 29] on button "Next" at bounding box center [648, 21] width 55 height 25
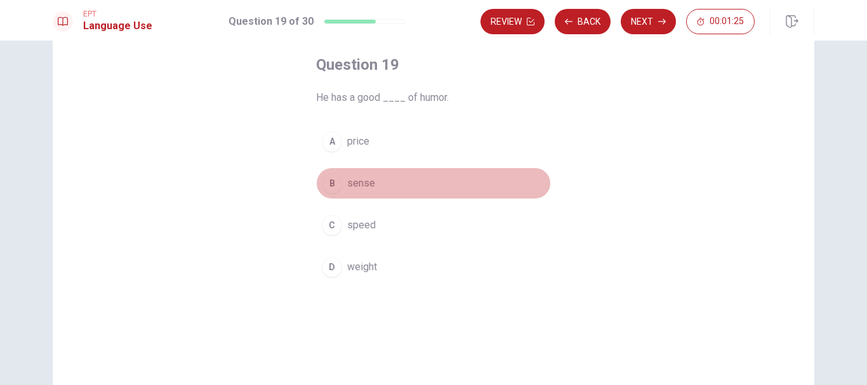
click at [367, 185] on span "sense" at bounding box center [361, 183] width 28 height 15
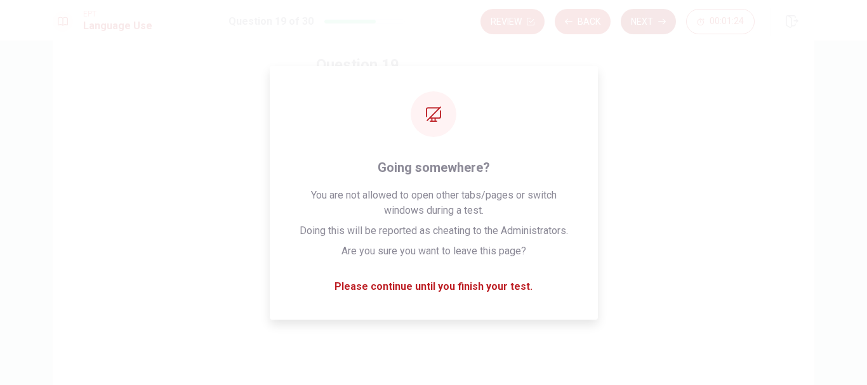
click at [658, 19] on icon "button" at bounding box center [662, 22] width 8 height 8
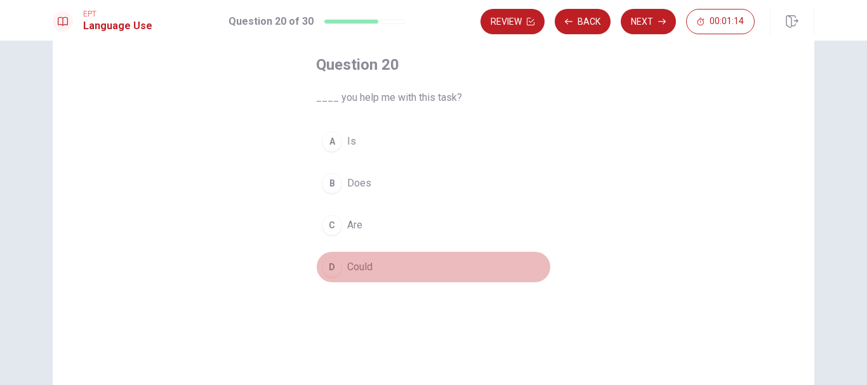
click at [359, 268] on span "Could" at bounding box center [359, 267] width 25 height 15
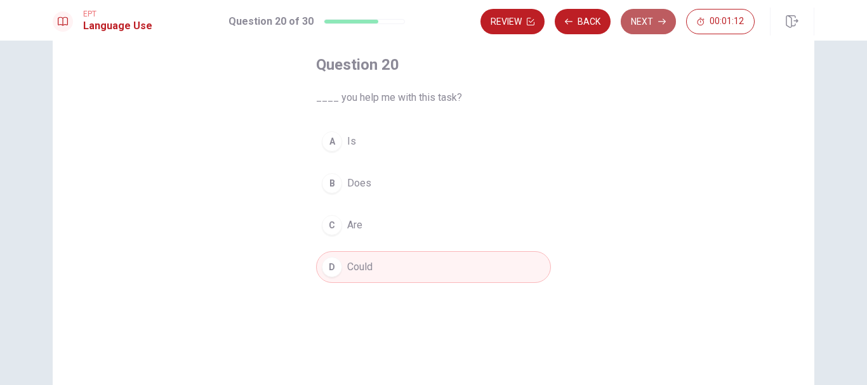
click at [643, 22] on button "Next" at bounding box center [648, 21] width 55 height 25
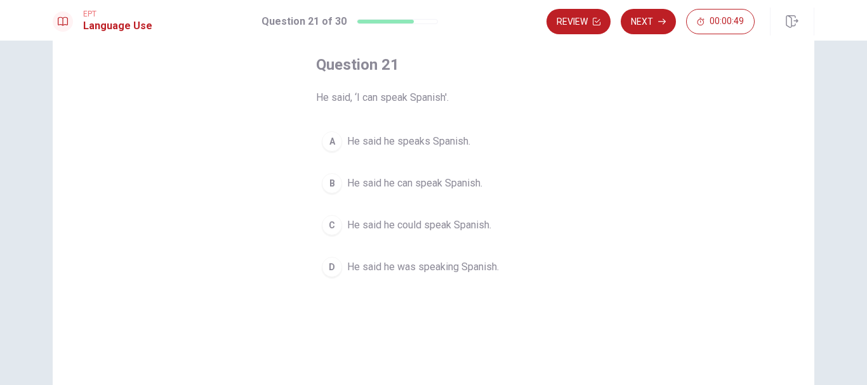
click at [429, 227] on span "He said he could speak Spanish." at bounding box center [419, 225] width 144 height 15
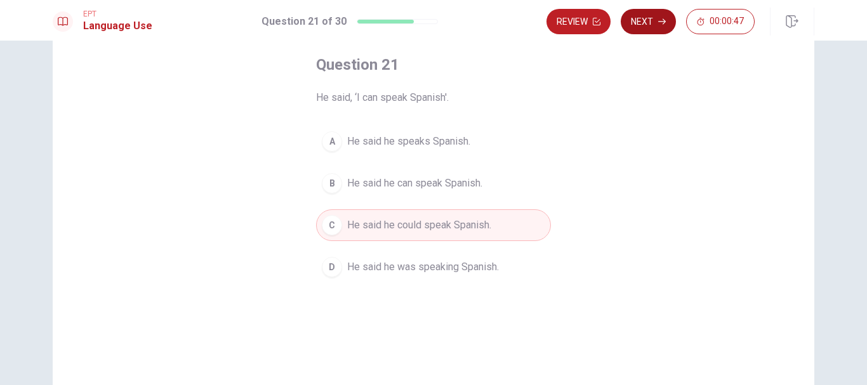
click at [649, 20] on button "Next" at bounding box center [648, 21] width 55 height 25
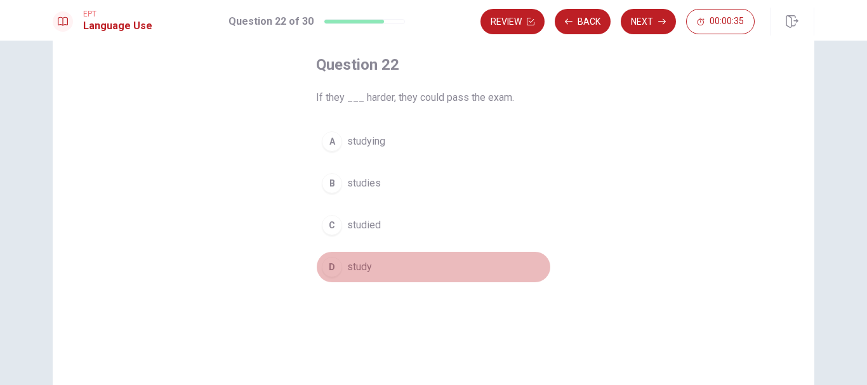
click at [359, 270] on span "study" at bounding box center [359, 267] width 25 height 15
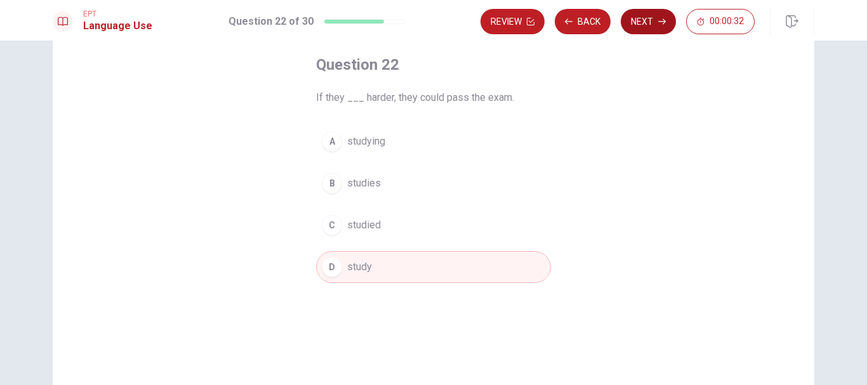
click at [649, 20] on button "Next" at bounding box center [648, 21] width 55 height 25
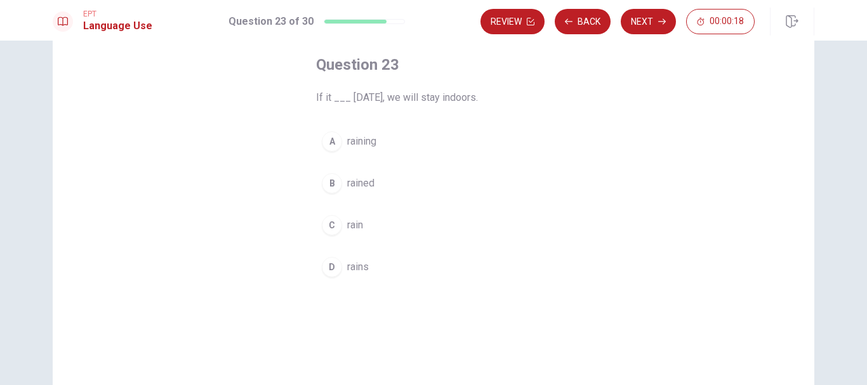
click at [371, 145] on span "raining" at bounding box center [361, 141] width 29 height 15
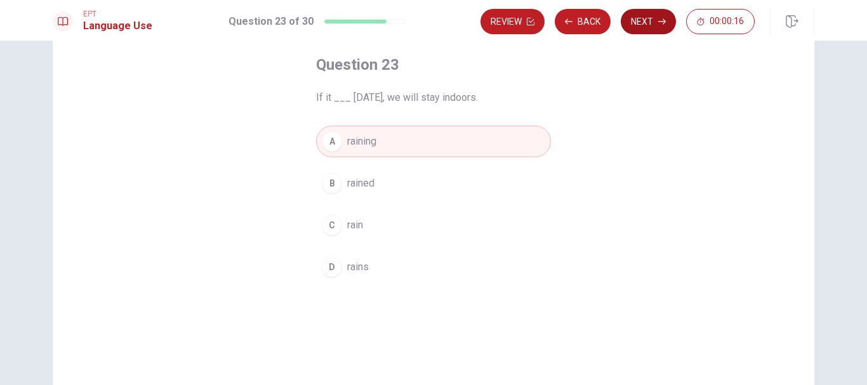
click at [657, 23] on button "Next" at bounding box center [648, 21] width 55 height 25
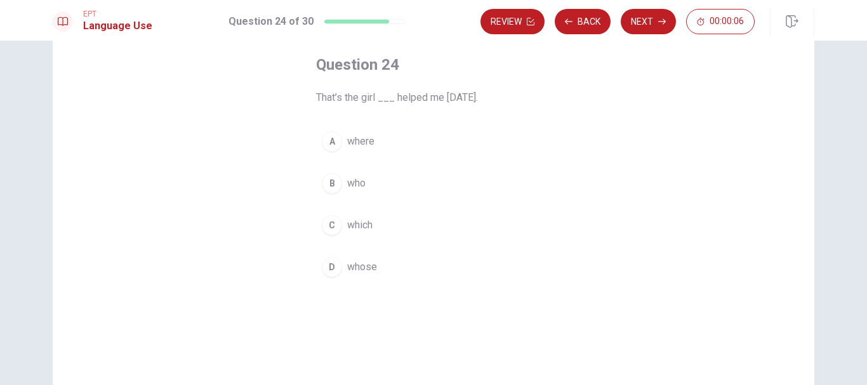
click at [362, 186] on span "who" at bounding box center [356, 183] width 18 height 15
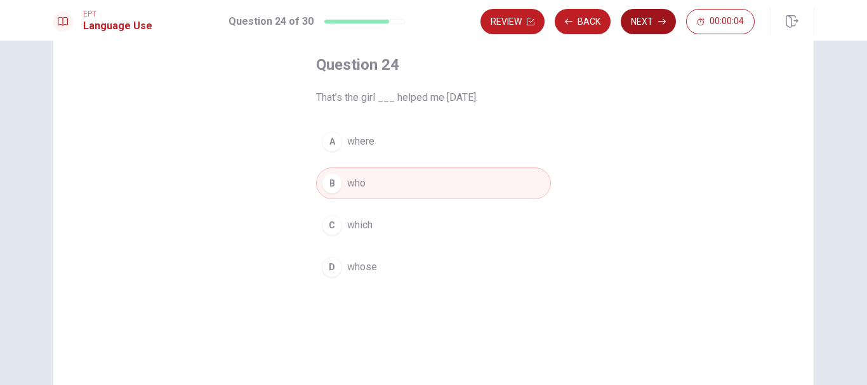
click at [653, 23] on button "Next" at bounding box center [648, 21] width 55 height 25
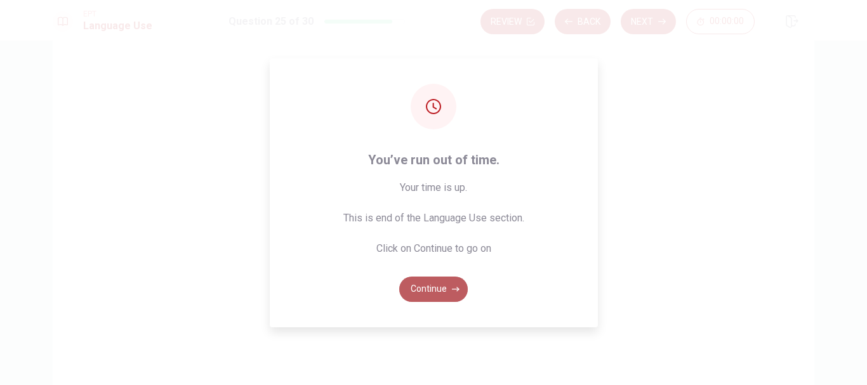
click at [434, 287] on button "Continue" at bounding box center [433, 289] width 69 height 25
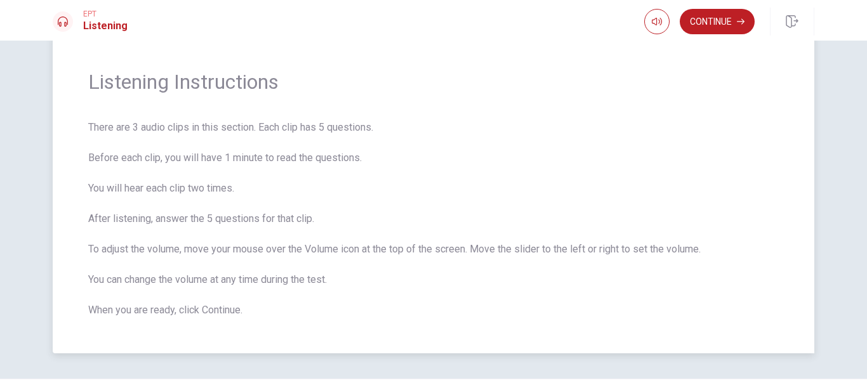
scroll to position [0, 0]
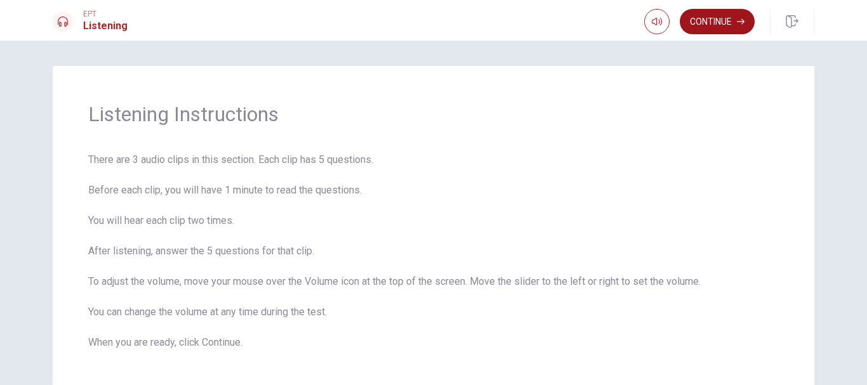
click at [711, 27] on button "Continue" at bounding box center [717, 21] width 75 height 25
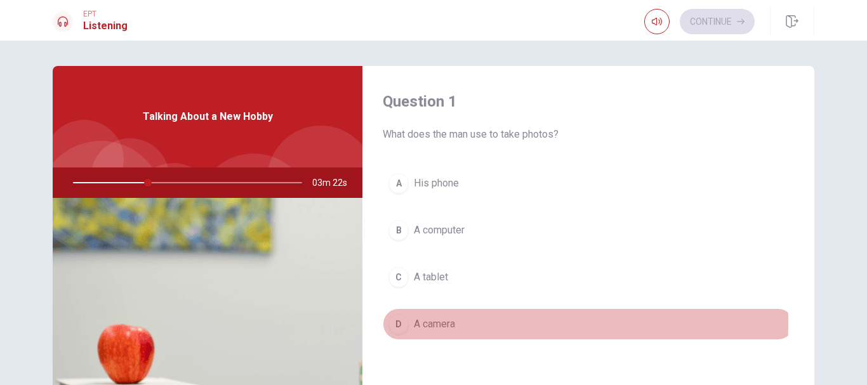
click at [419, 324] on span "A camera" at bounding box center [434, 324] width 41 height 15
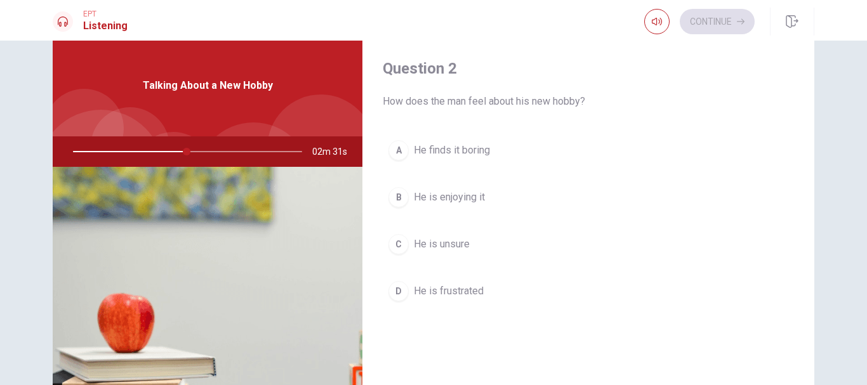
scroll to position [359, 0]
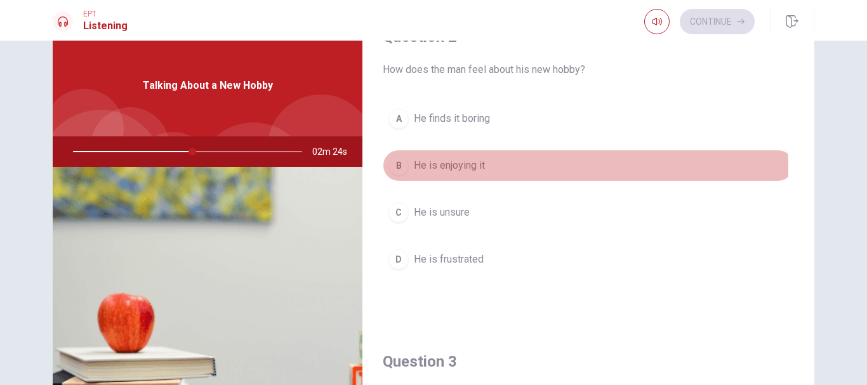
click at [463, 169] on span "He is enjoying it" at bounding box center [449, 165] width 71 height 15
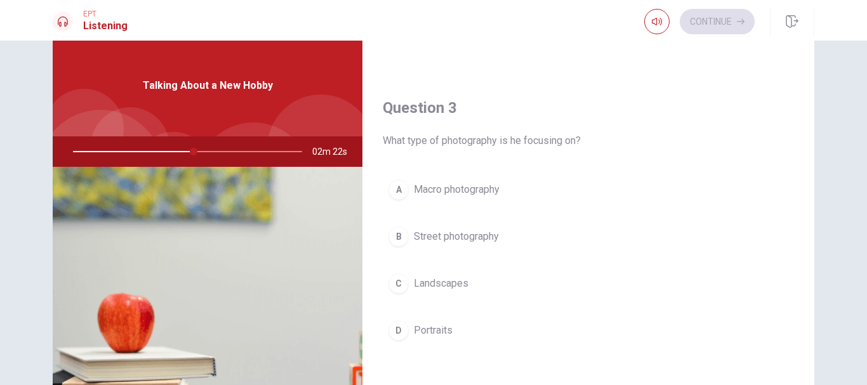
scroll to position [676, 0]
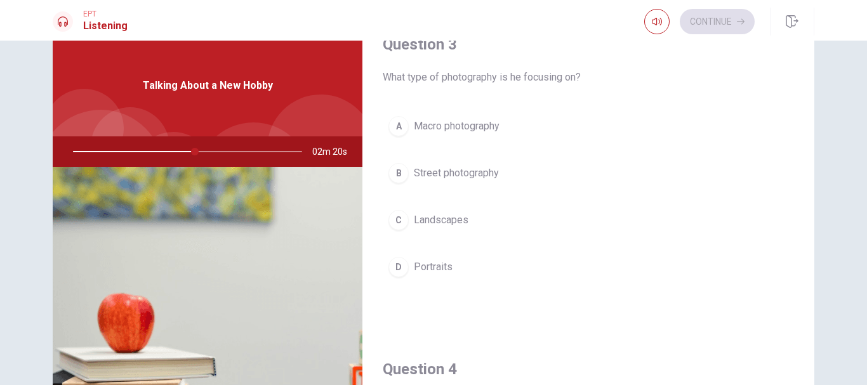
click at [434, 224] on span "Landscapes" at bounding box center [441, 220] width 55 height 15
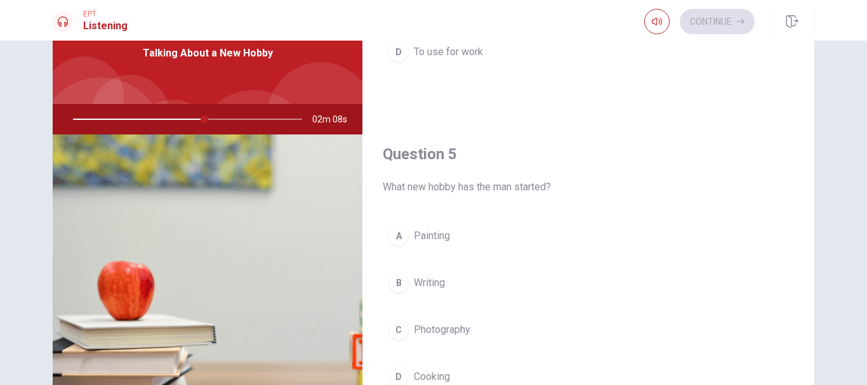
scroll to position [95, 0]
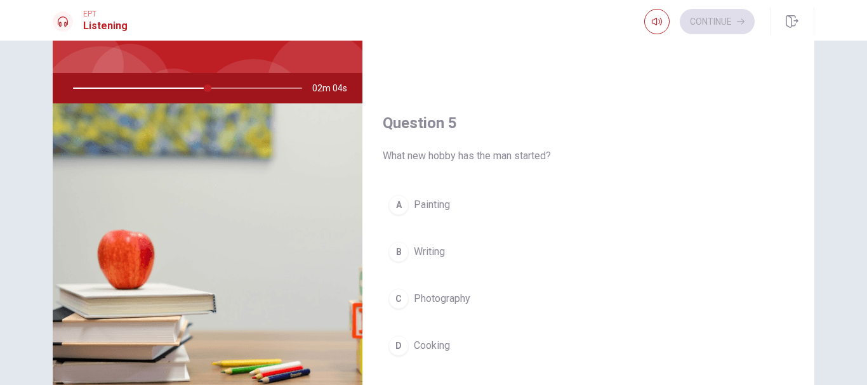
click at [465, 298] on span "Photography" at bounding box center [442, 298] width 56 height 15
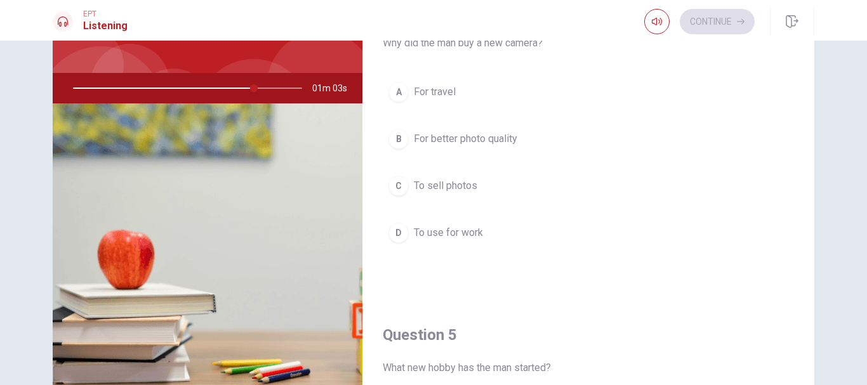
scroll to position [993, 0]
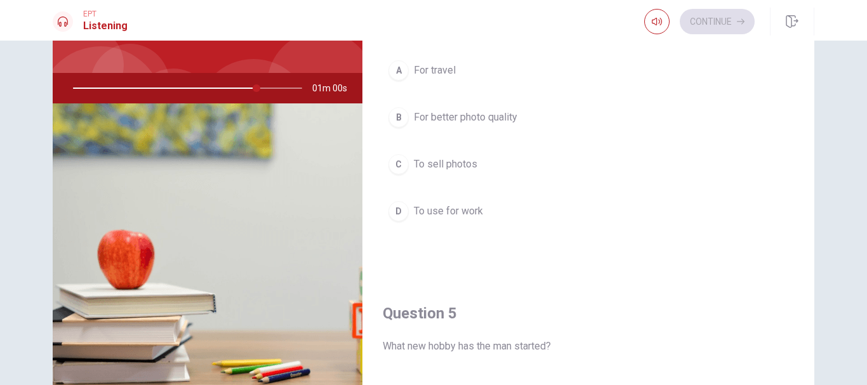
click at [494, 121] on span "For better photo quality" at bounding box center [465, 117] width 103 height 15
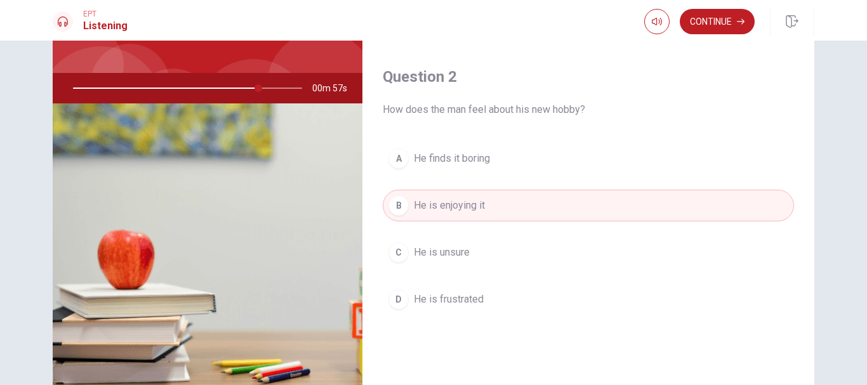
scroll to position [232, 0]
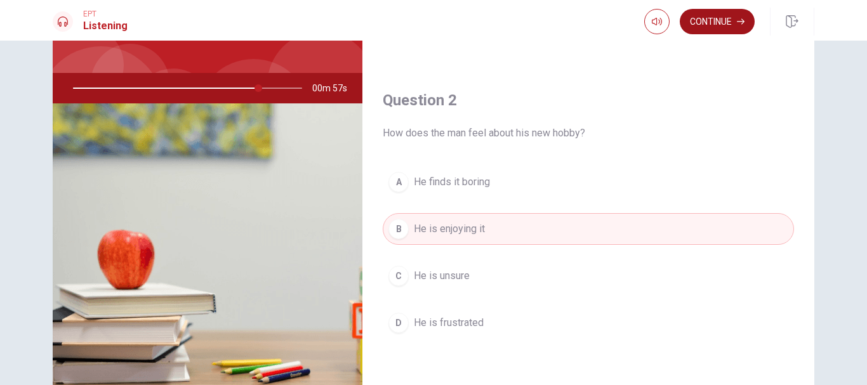
click at [711, 27] on button "Continue" at bounding box center [717, 21] width 75 height 25
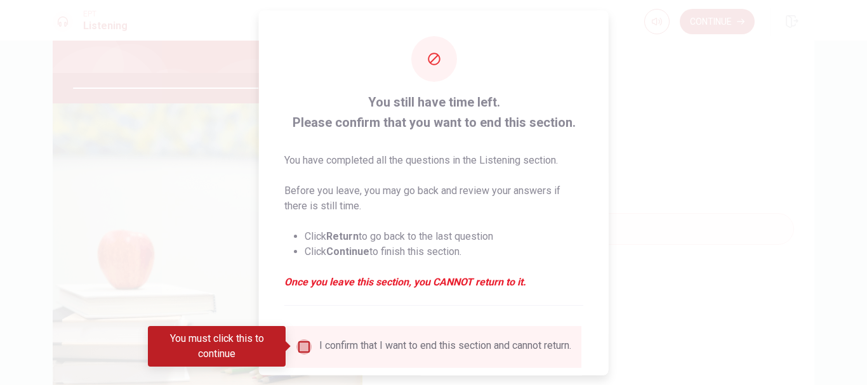
click at [300, 348] on input "You must click this to continue" at bounding box center [303, 346] width 15 height 15
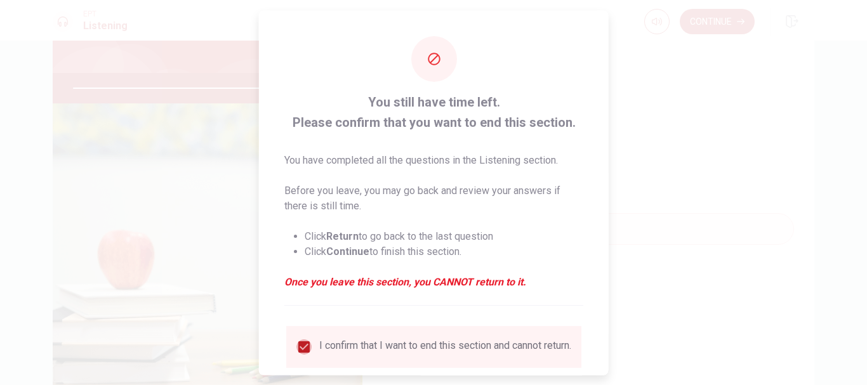
click at [301, 347] on input "checkbox" at bounding box center [303, 346] width 15 height 15
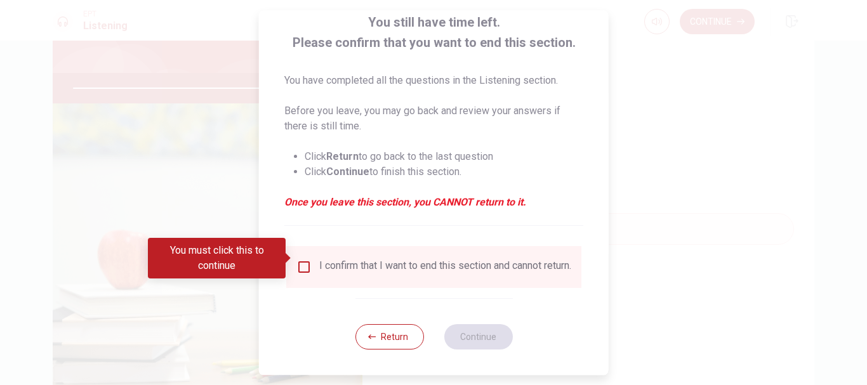
scroll to position [88, 0]
click at [303, 260] on input "You must click this to continue" at bounding box center [303, 267] width 15 height 15
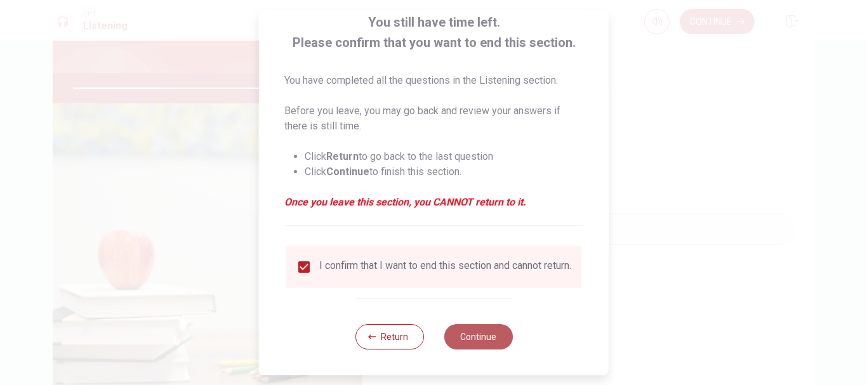
click at [477, 330] on button "Continue" at bounding box center [478, 336] width 69 height 25
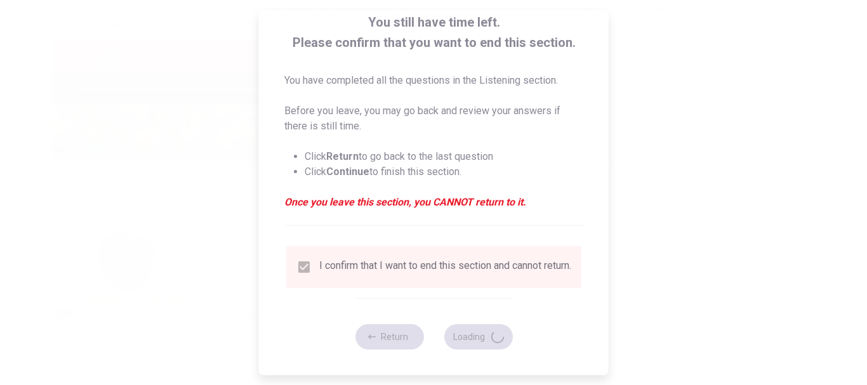
type input "89"
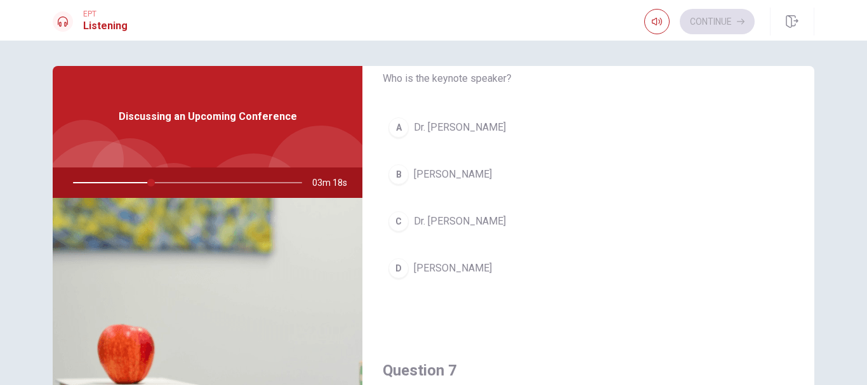
scroll to position [0, 0]
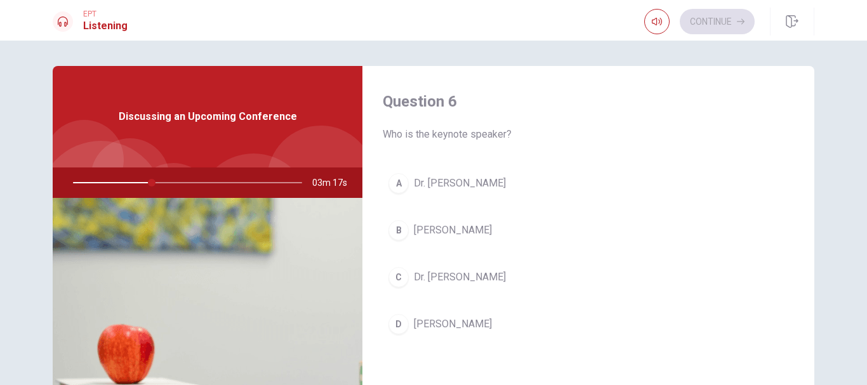
click at [468, 228] on span "Dr. Clara Jones" at bounding box center [453, 230] width 78 height 15
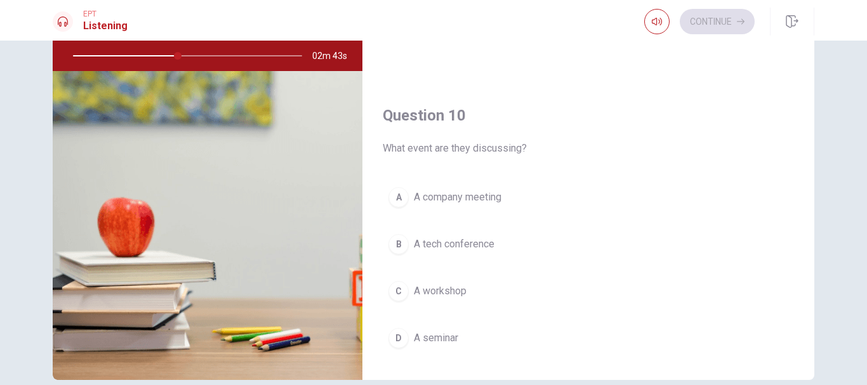
scroll to position [1184, 0]
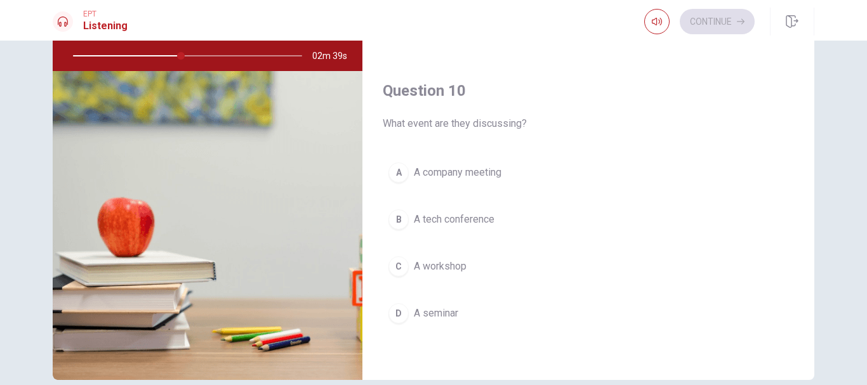
click at [486, 220] on span "A tech conference" at bounding box center [454, 219] width 81 height 15
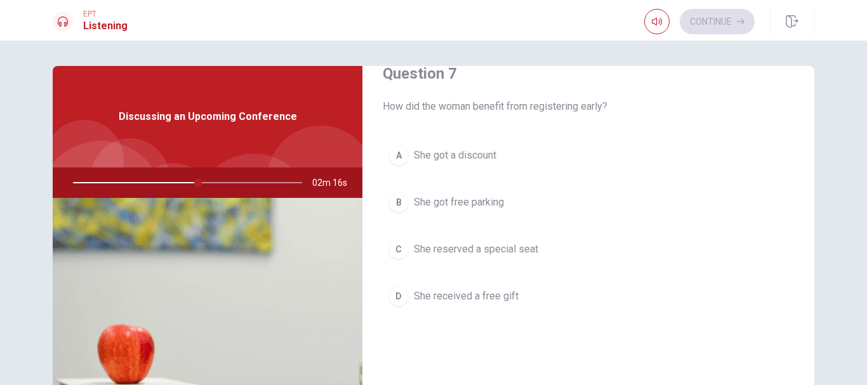
scroll to position [381, 0]
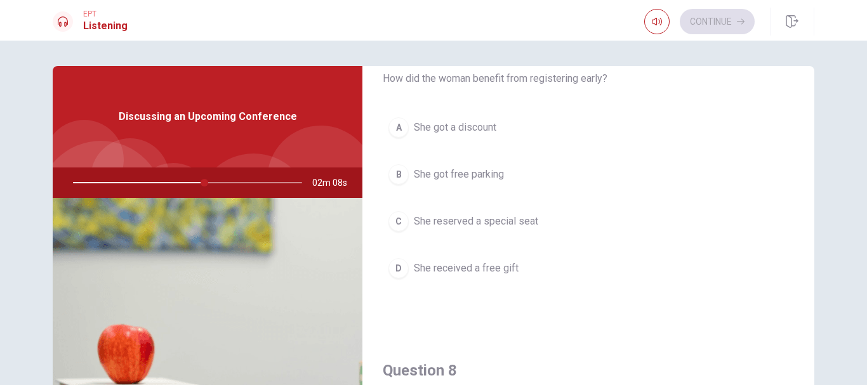
click at [484, 124] on span "She got a discount" at bounding box center [455, 127] width 83 height 15
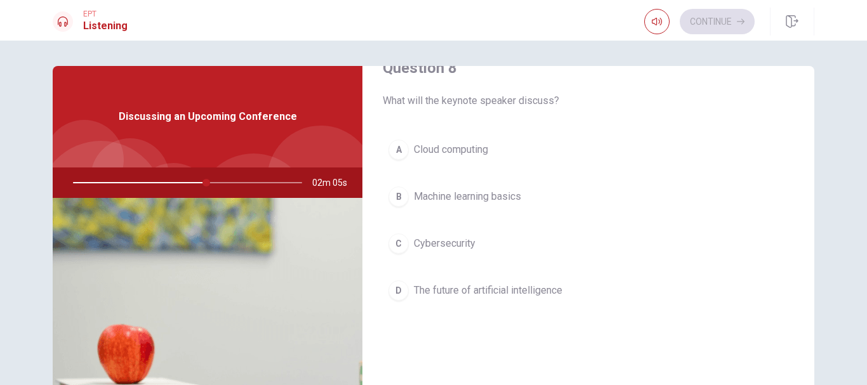
scroll to position [698, 0]
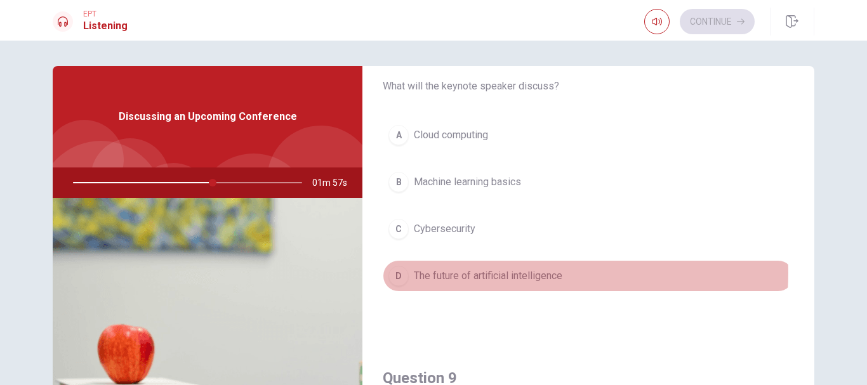
click at [483, 273] on span "The future of artificial intelligence" at bounding box center [488, 275] width 149 height 15
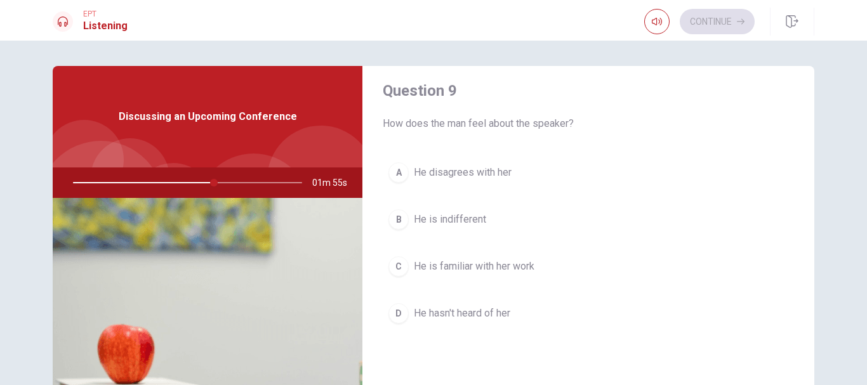
scroll to position [1015, 0]
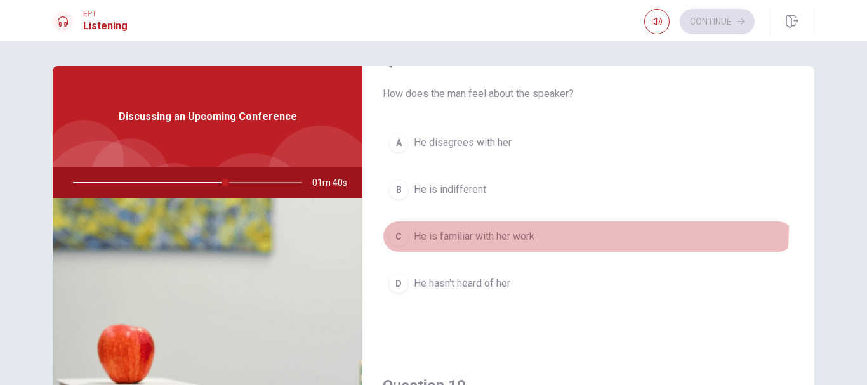
click at [492, 227] on button "C He is familiar with her work" at bounding box center [588, 237] width 411 height 32
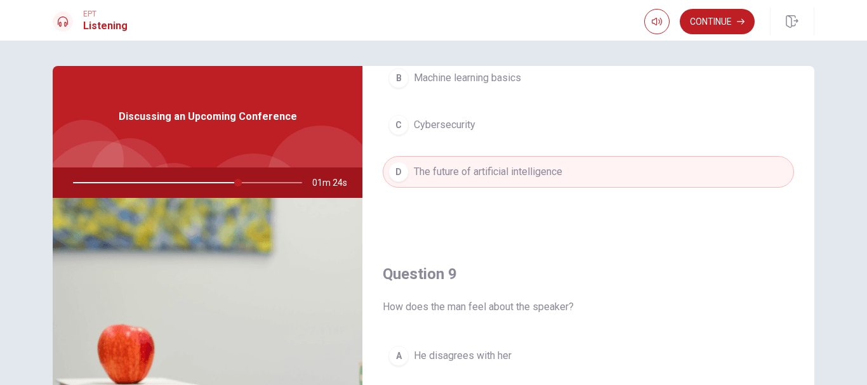
scroll to position [803, 0]
click at [725, 25] on button "Continue" at bounding box center [717, 21] width 75 height 25
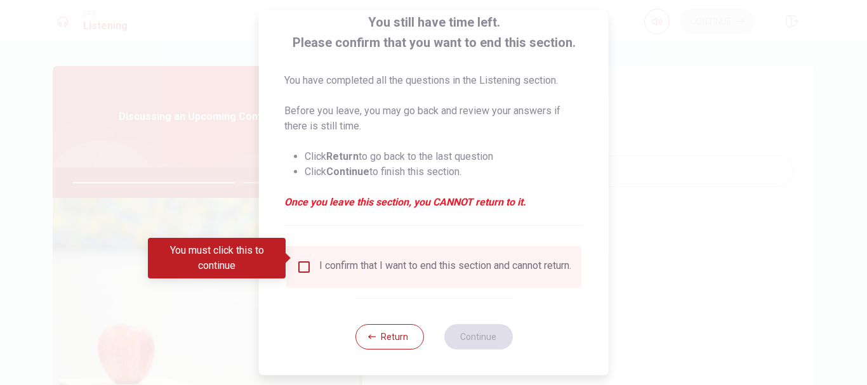
scroll to position [88, 0]
click at [305, 261] on input "You must click this to continue" at bounding box center [303, 267] width 15 height 15
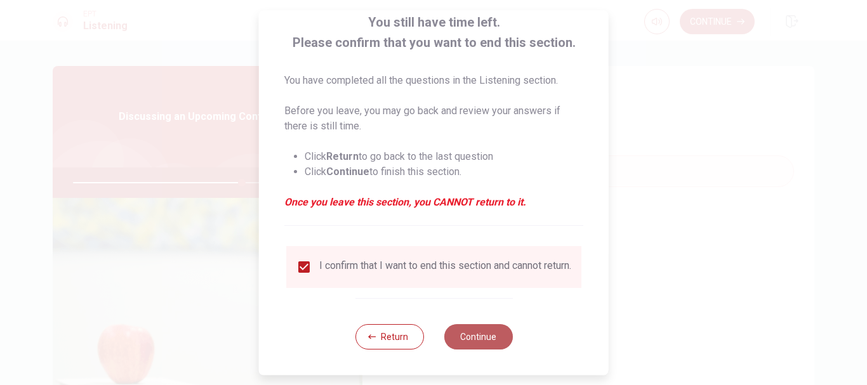
click at [472, 331] on button "Continue" at bounding box center [478, 336] width 69 height 25
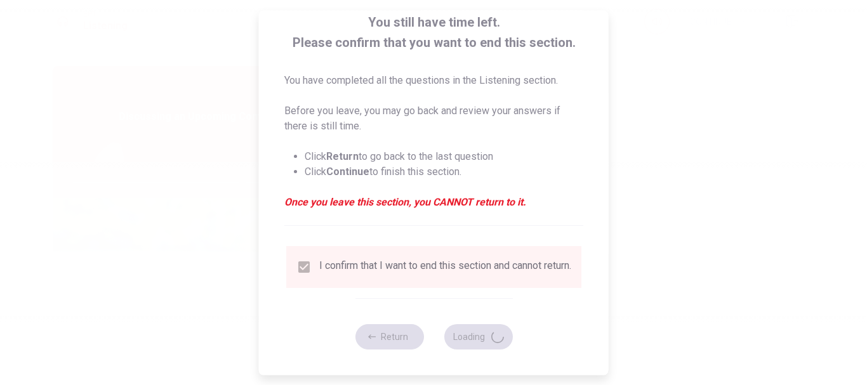
type input "74"
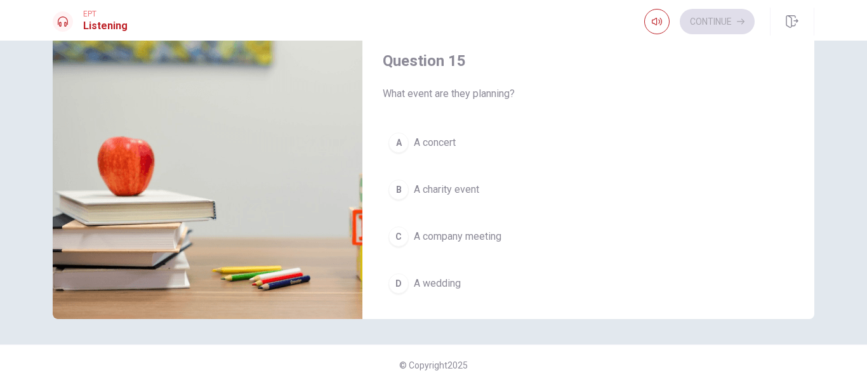
scroll to position [1184, 0]
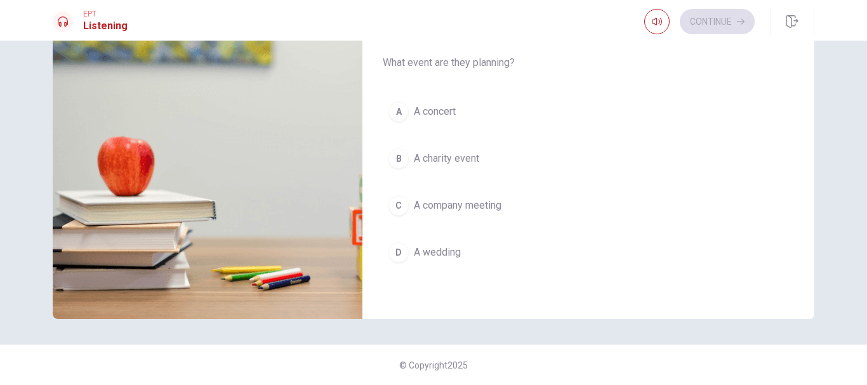
click at [465, 157] on span "A charity event" at bounding box center [446, 158] width 65 height 15
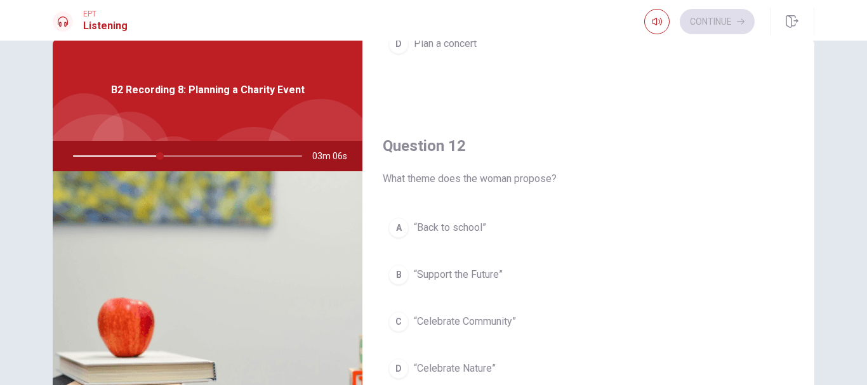
scroll to position [317, 0]
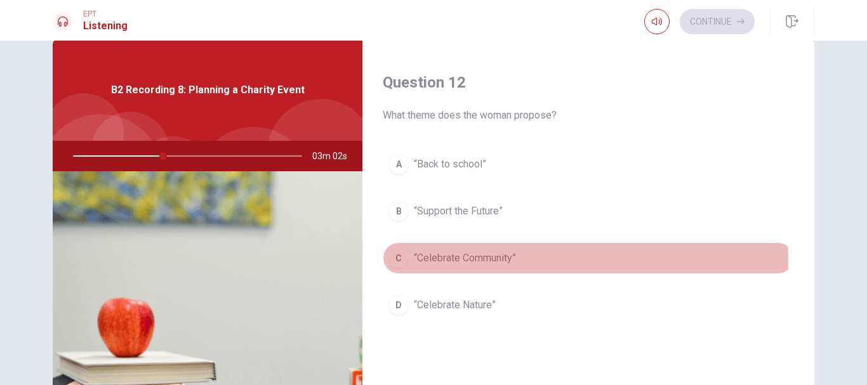
click at [482, 260] on span "“Celebrate Community”" at bounding box center [465, 258] width 102 height 15
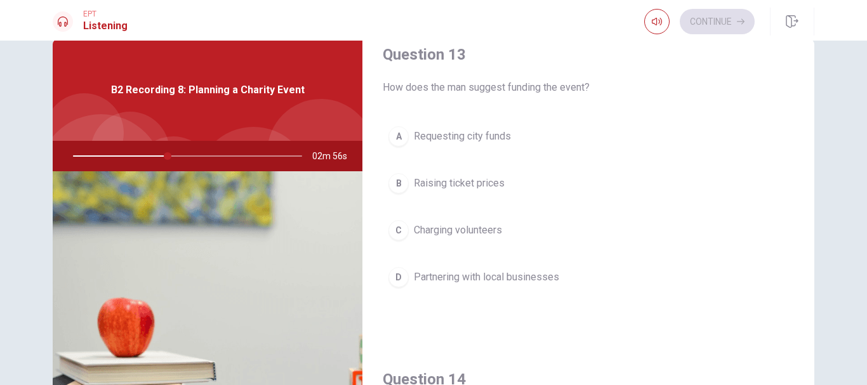
scroll to position [698, 0]
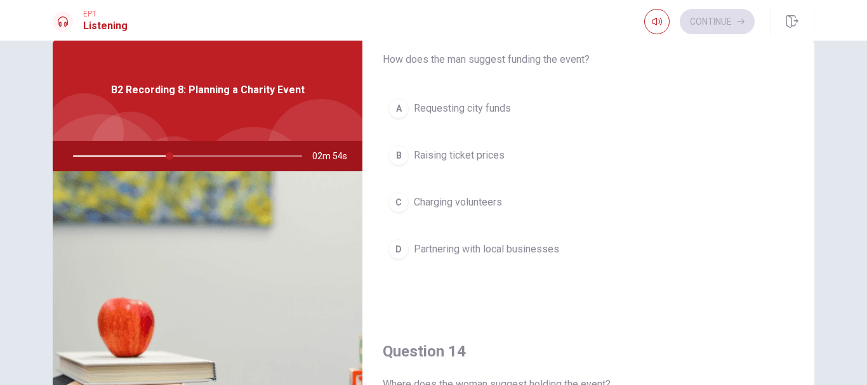
click at [524, 253] on span "Partnering with local businesses" at bounding box center [486, 249] width 145 height 15
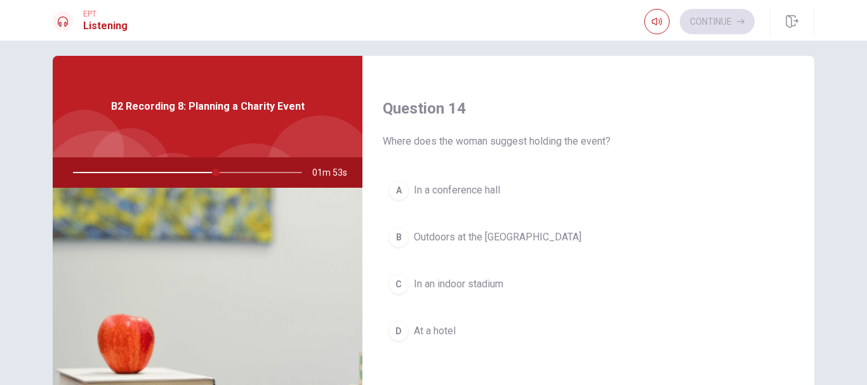
scroll to position [952, 0]
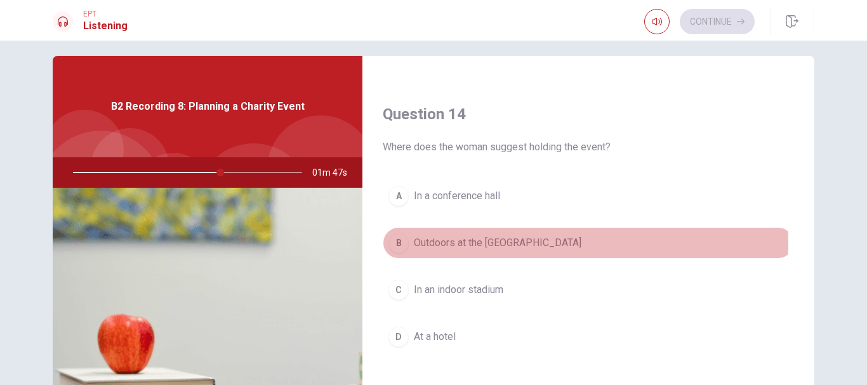
click at [495, 244] on span "Outdoors at the city park" at bounding box center [498, 242] width 168 height 15
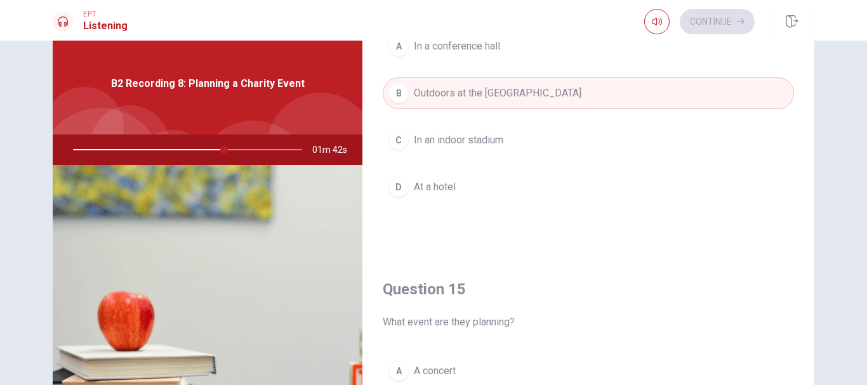
scroll to position [26, 0]
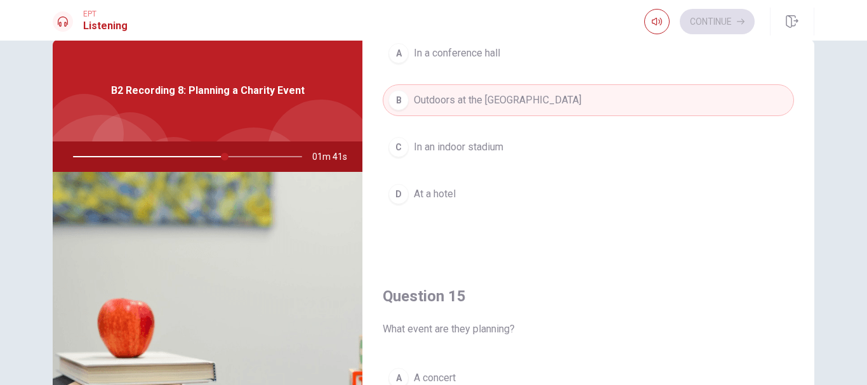
click at [552, 257] on div "Question 14 Where does the woman suggest holding the event? A In a conference h…" at bounding box center [588, 98] width 452 height 325
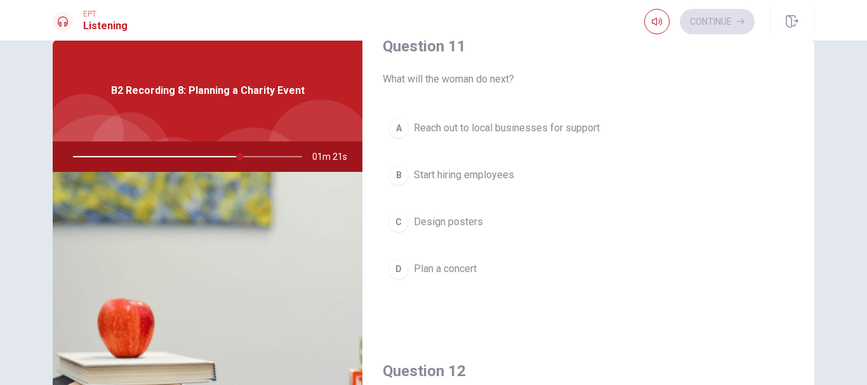
scroll to position [0, 0]
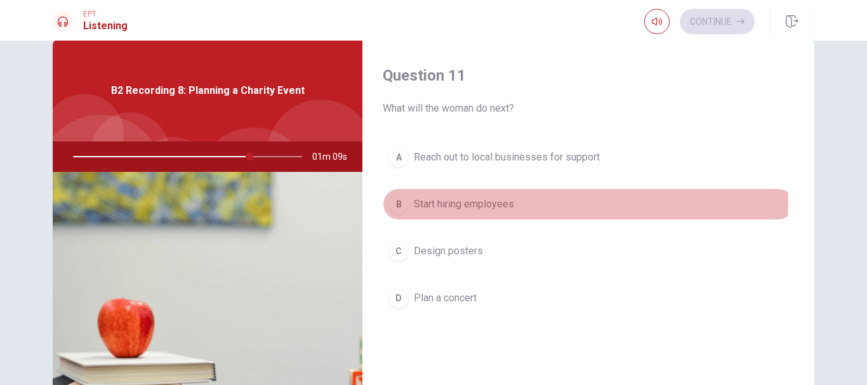
click at [480, 201] on span "Start hiring employees" at bounding box center [464, 204] width 100 height 15
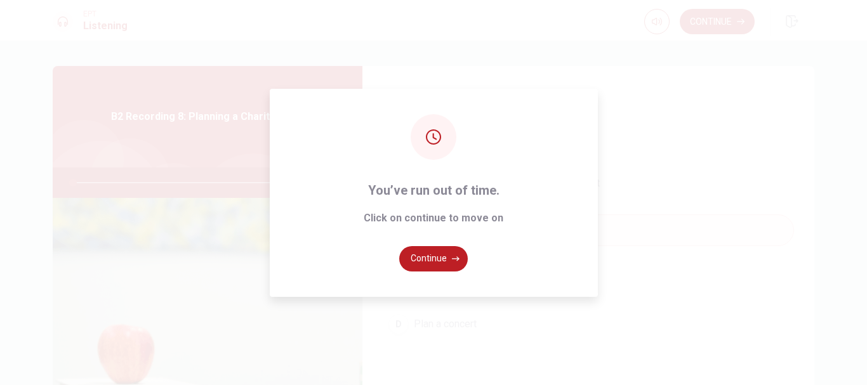
type input "0"
click at [445, 255] on button "Continue" at bounding box center [433, 258] width 69 height 25
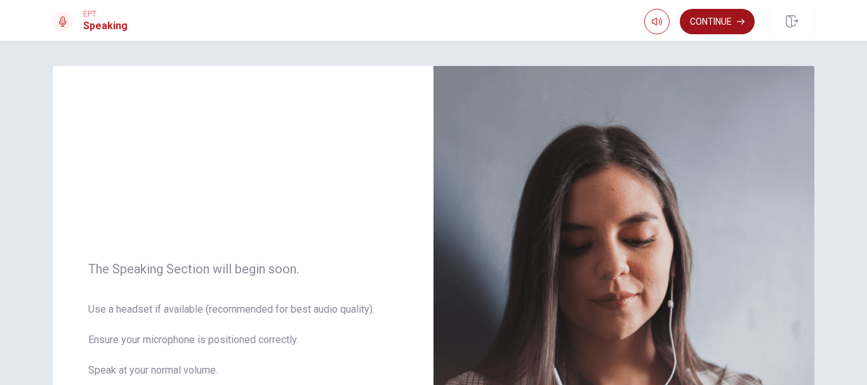
click at [725, 27] on button "Continue" at bounding box center [717, 21] width 75 height 25
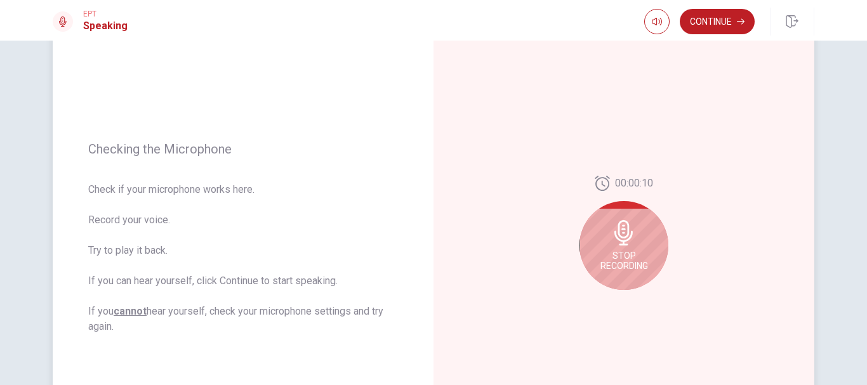
scroll to position [127, 0]
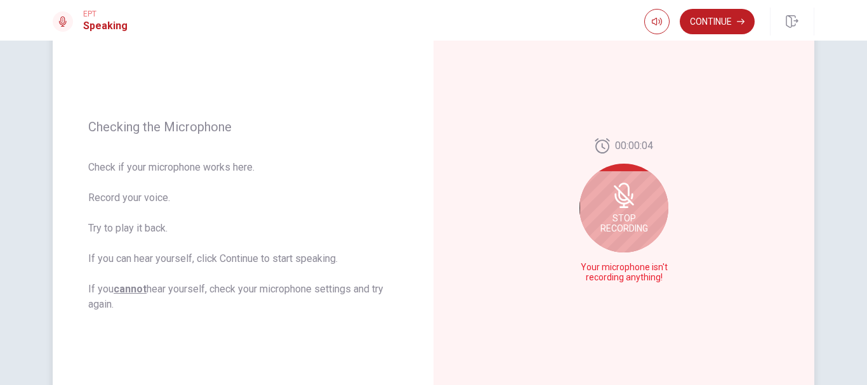
click at [637, 211] on div "Stop Recording" at bounding box center [623, 208] width 89 height 89
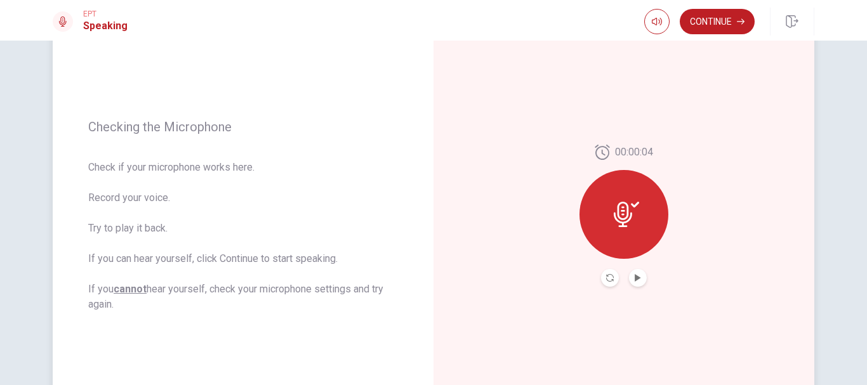
click at [618, 212] on icon at bounding box center [626, 214] width 25 height 25
click at [635, 279] on icon "Play Audio" at bounding box center [638, 278] width 6 height 8
click at [626, 224] on icon at bounding box center [626, 214] width 25 height 25
click at [635, 279] on icon "Pause Audio" at bounding box center [638, 278] width 8 height 8
click at [638, 279] on button "Play Audio" at bounding box center [638, 278] width 18 height 18
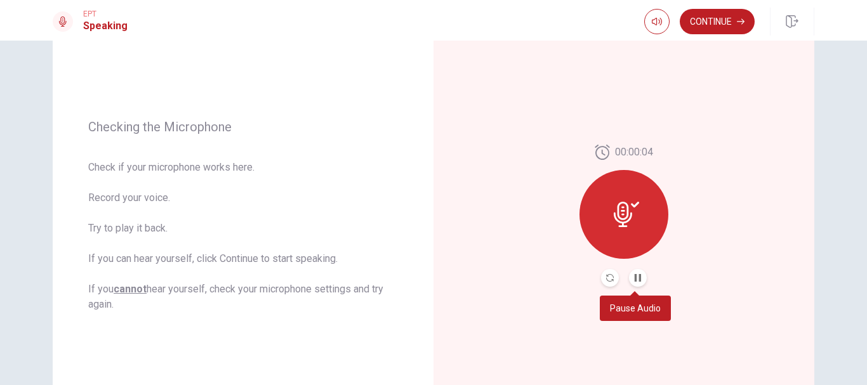
click at [638, 279] on button "Pause Audio" at bounding box center [638, 278] width 18 height 18
click at [633, 208] on icon at bounding box center [626, 214] width 25 height 25
click at [626, 215] on icon at bounding box center [626, 214] width 25 height 25
click at [635, 284] on button "Play Audio" at bounding box center [638, 278] width 18 height 18
click at [636, 279] on icon "Play Audio" at bounding box center [638, 278] width 6 height 8
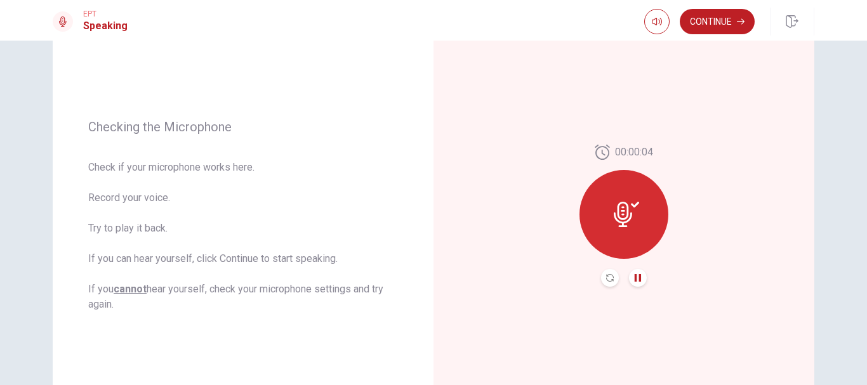
click at [817, 218] on div "Checking the Microphone Check if your microphone works here. Record your voice.…" at bounding box center [433, 215] width 802 height 553
click at [624, 212] on icon at bounding box center [623, 214] width 18 height 25
click at [640, 277] on button "Pause Audio" at bounding box center [638, 278] width 18 height 18
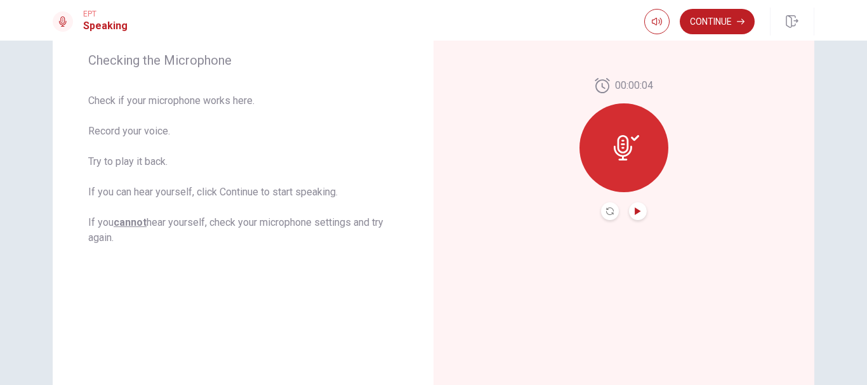
scroll to position [173, 0]
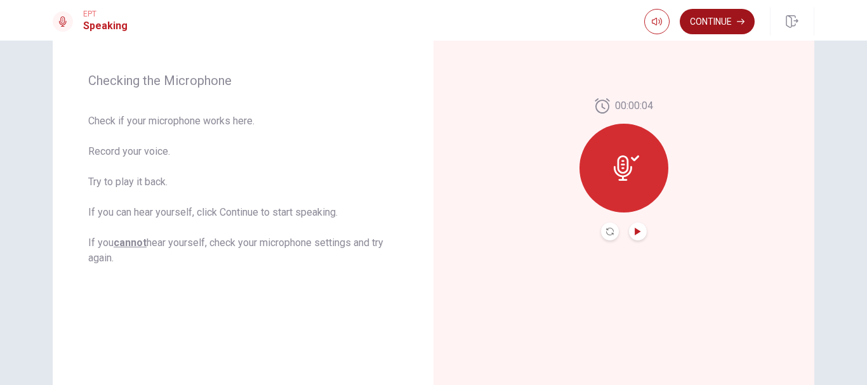
click at [709, 29] on button "Continue" at bounding box center [717, 21] width 75 height 25
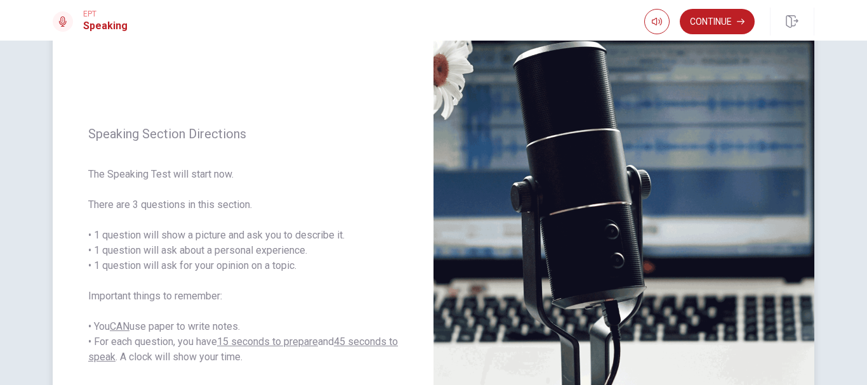
scroll to position [127, 0]
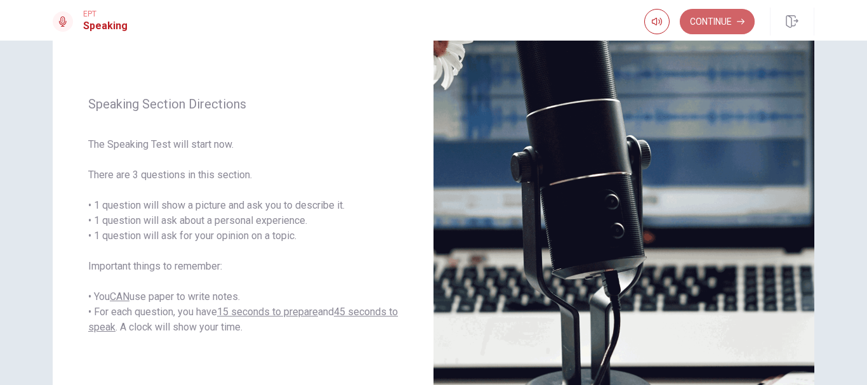
click at [703, 20] on button "Continue" at bounding box center [717, 21] width 75 height 25
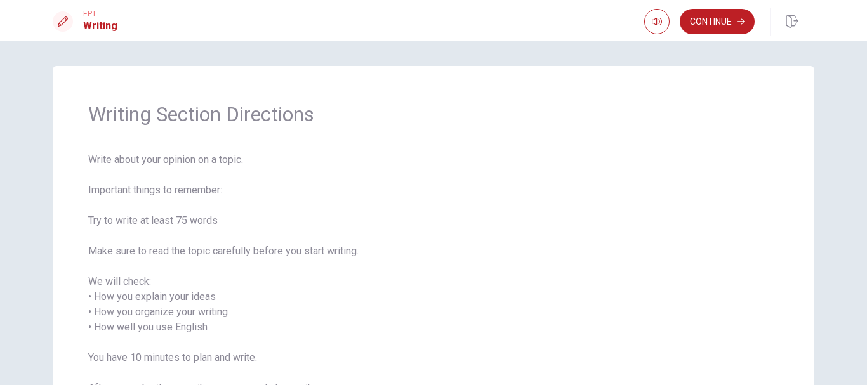
scroll to position [63, 0]
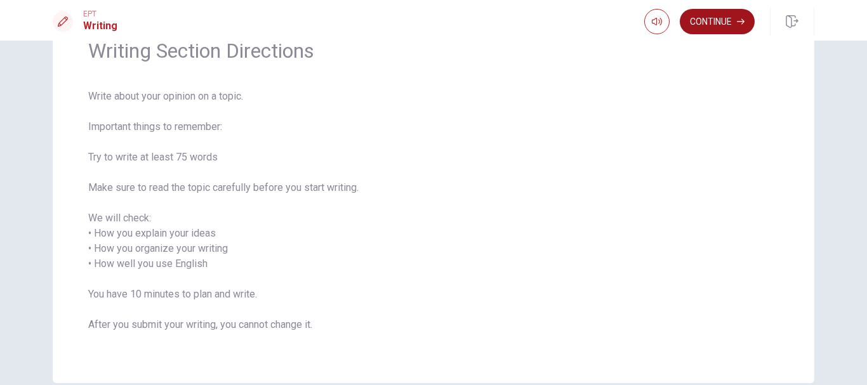
click at [718, 27] on button "Continue" at bounding box center [717, 21] width 75 height 25
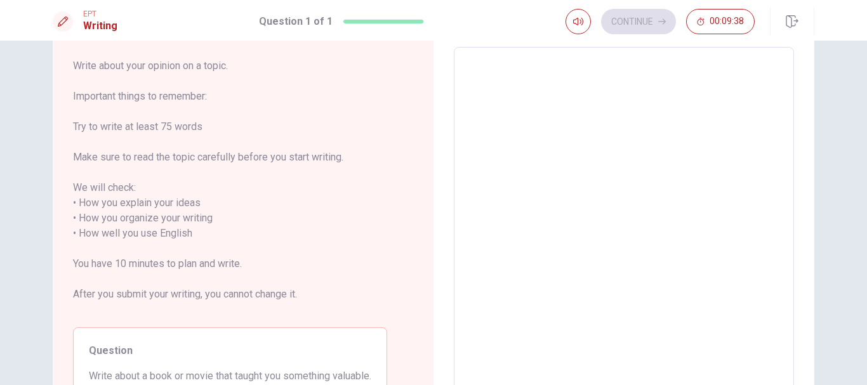
click at [602, 98] on textarea at bounding box center [624, 226] width 322 height 337
type textarea "M"
type textarea "x"
type textarea "My"
type textarea "x"
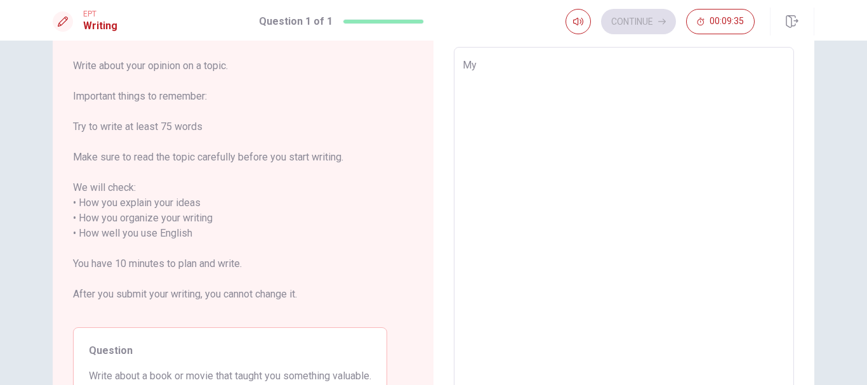
type textarea "My"
type textarea "x"
type textarea "My o"
type textarea "x"
type textarea "My op"
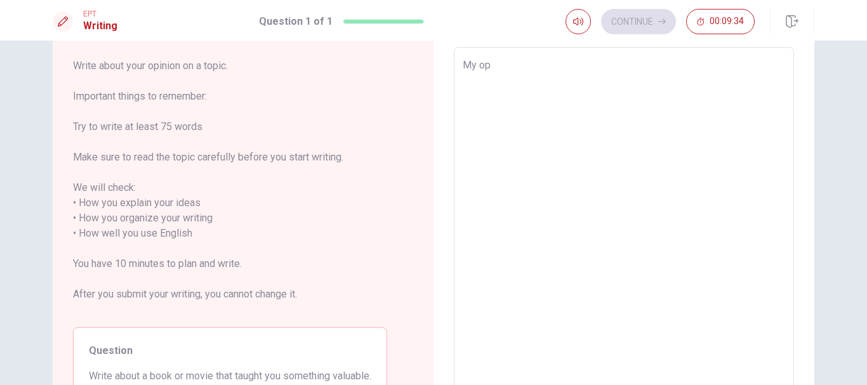
type textarea "x"
type textarea "My opi"
type textarea "x"
type textarea "My opin"
type textarea "x"
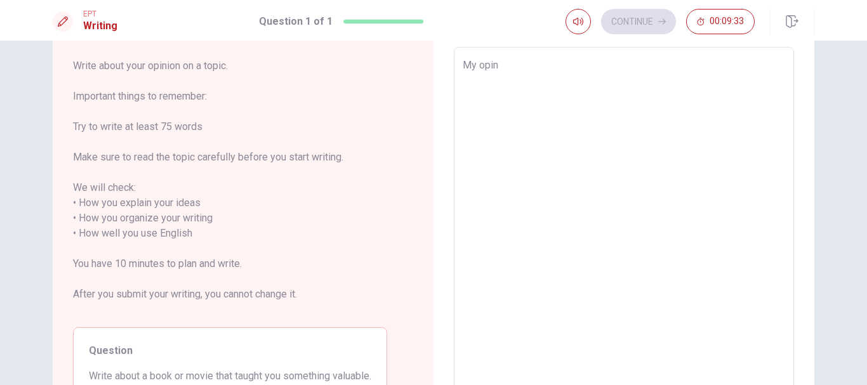
type textarea "My opini"
type textarea "x"
type textarea "My opinio"
type textarea "x"
type textarea "My opinion"
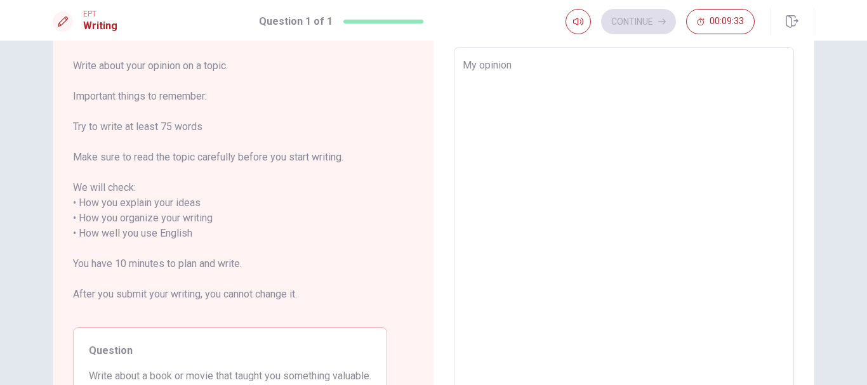
type textarea "x"
type textarea "My opinion"
type textarea "x"
type textarea "My opinion a"
type textarea "x"
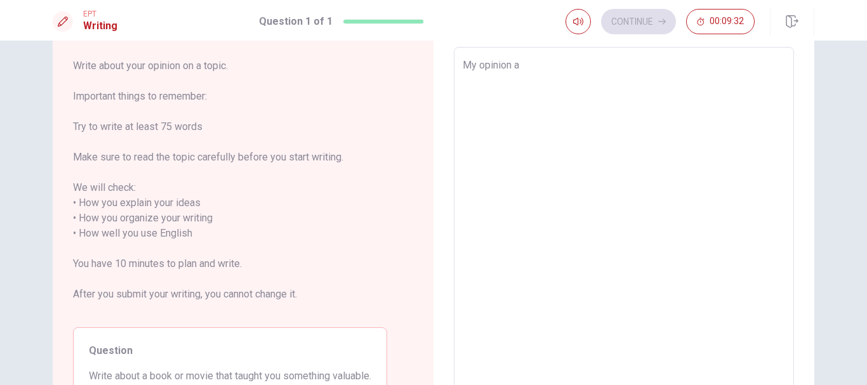
type textarea "My opinion ab"
type textarea "x"
type textarea "My opinion abo"
type textarea "x"
type textarea "My opinion abou"
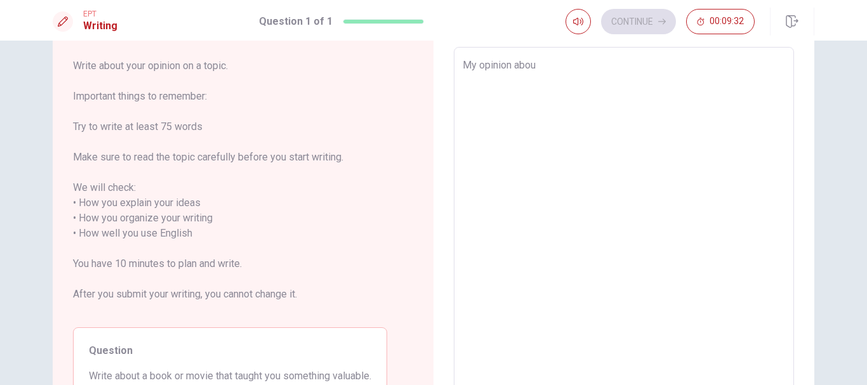
type textarea "x"
type textarea "My opinion about"
type textarea "x"
type textarea "My opinion about"
type textarea "x"
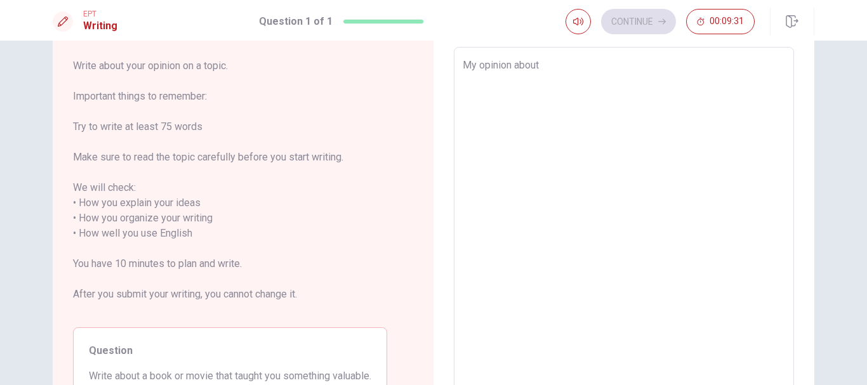
type textarea "My opinion about s"
type textarea "x"
type textarea "My opinion about st"
type textarea "x"
type textarea "My opinion about stu"
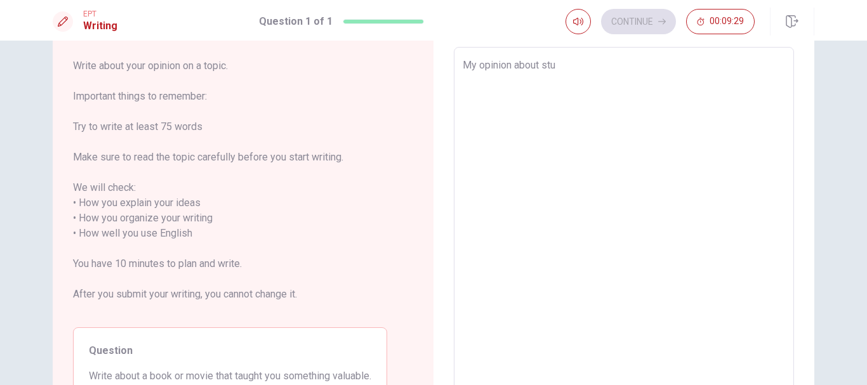
type textarea "x"
type textarea "My opinion about stud"
type textarea "x"
type textarea "My opinion about study"
type textarea "x"
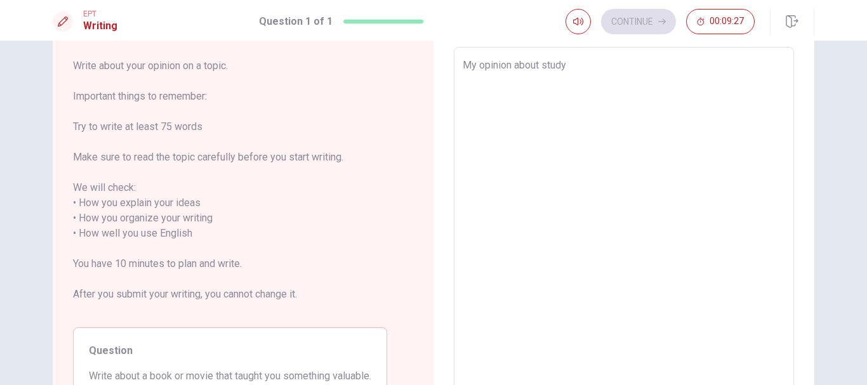
type textarea "My opinion about studyi"
type textarea "x"
type textarea "My opinion about studyin"
type textarea "x"
type textarea "My opinion about studying"
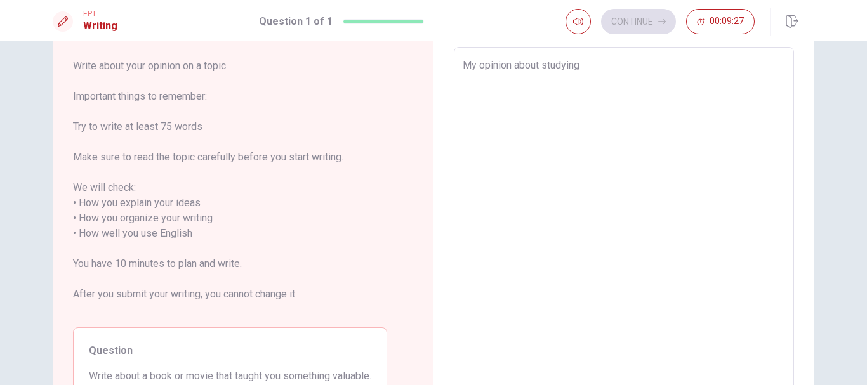
type textarea "x"
type textarea "My opinion about studying"
type textarea "x"
type textarea "My opinion about studying"
type textarea "x"
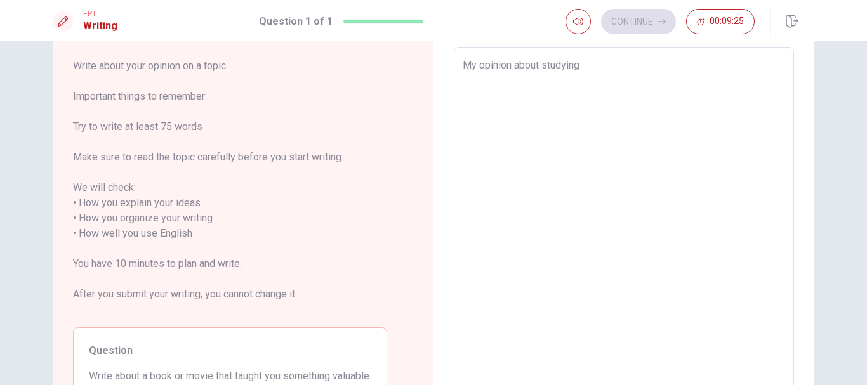
type textarea "My opinion about studying E"
type textarea "x"
type textarea "My opinion about studying En"
type textarea "x"
type textarea "My opinion about studying Eng"
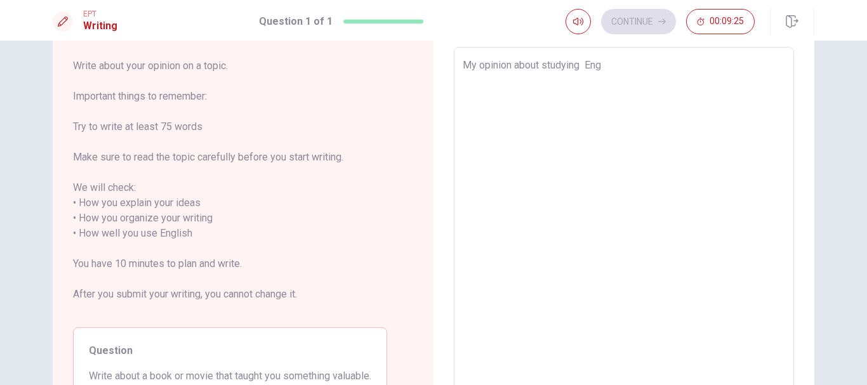
type textarea "x"
type textarea "My opinion about studying Engl"
type textarea "x"
type textarea "My opinion about studying Engli"
type textarea "x"
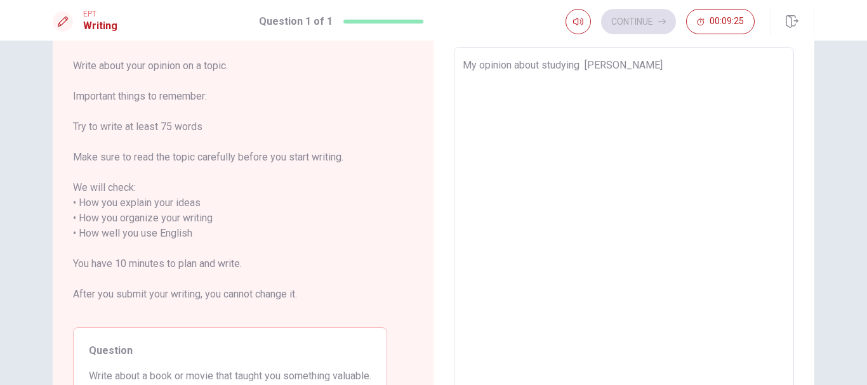
type textarea "My opinion about studying Englis"
type textarea "x"
type textarea "My opinion about studying English"
type textarea "x"
type textarea "My opinion about studying English."
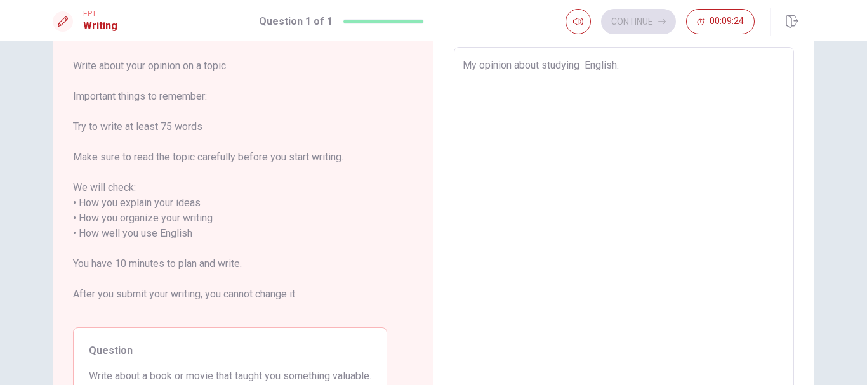
type textarea "x"
type textarea "My opinion about studying English."
type textarea "x"
type textarea "My opinion about studying English."
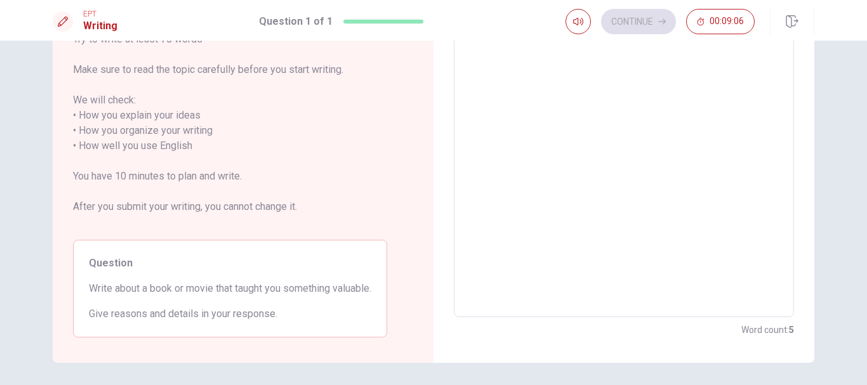
scroll to position [0, 0]
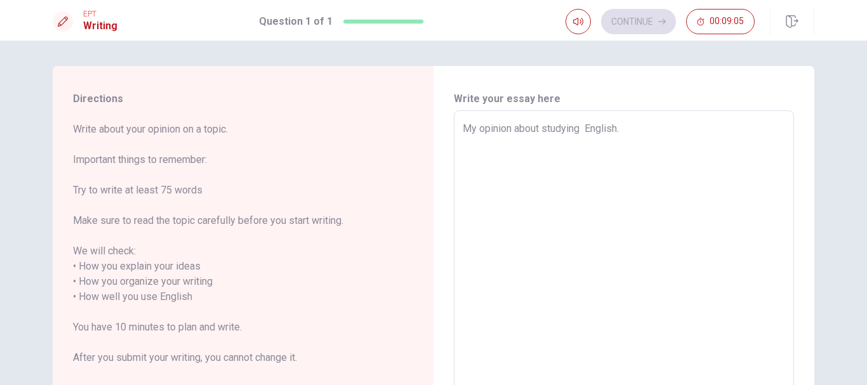
click at [631, 131] on textarea "My opinion about studying English." at bounding box center [624, 289] width 322 height 337
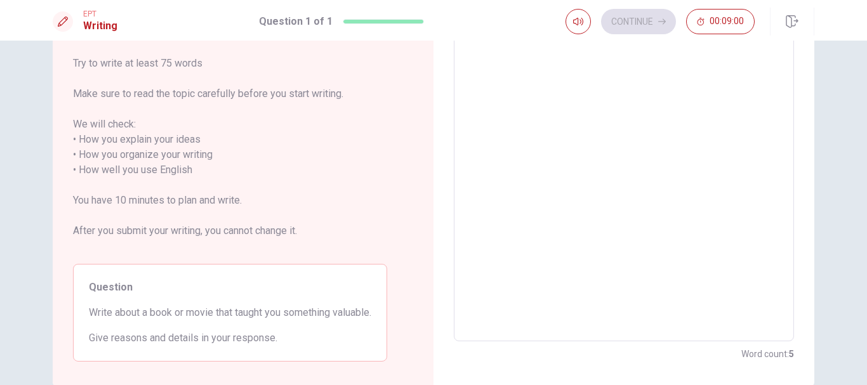
scroll to position [63, 0]
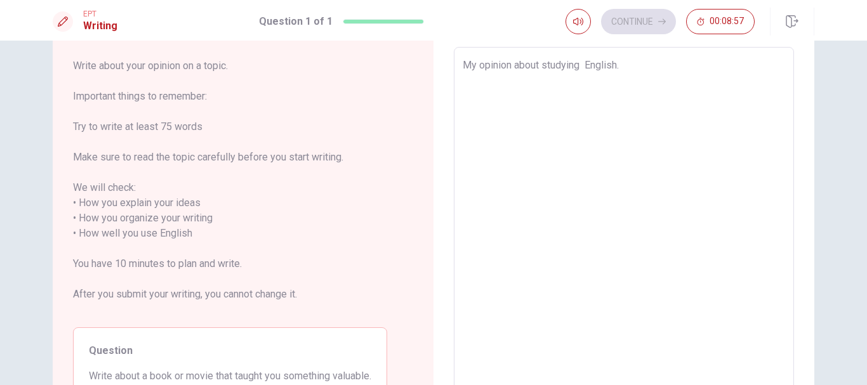
drag, startPoint x: 547, startPoint y: 63, endPoint x: 659, endPoint y: 67, distance: 111.8
click at [659, 67] on textarea "My opinion about studying English." at bounding box center [624, 226] width 322 height 337
type textarea "x"
type textarea "My opinion about st"
type textarea "x"
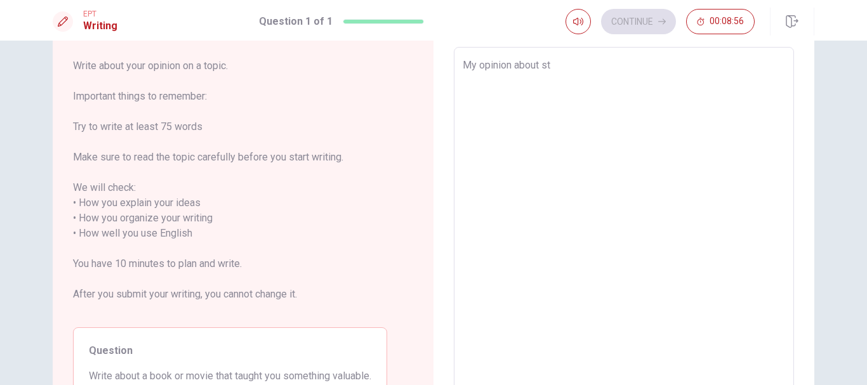
type textarea "My opinion about s"
type textarea "x"
type textarea "My opinion about"
click at [659, 67] on textarea "My opinion about" at bounding box center [624, 226] width 322 height 337
type textarea "x"
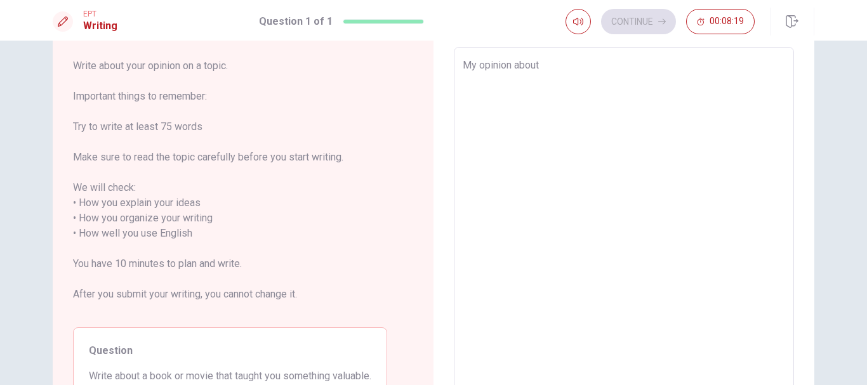
type textarea "My opinion about T"
type textarea "x"
type textarea "My opinion about Th"
type textarea "x"
type textarea "My opinion about The"
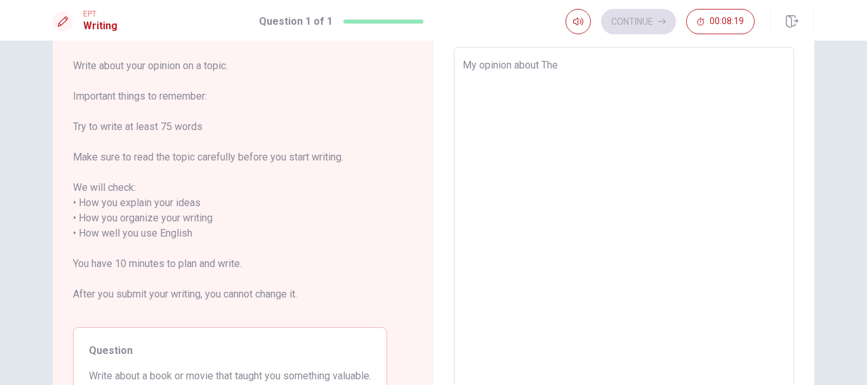
type textarea "x"
type textarea "My opinion about The"
type textarea "x"
type textarea "My opinion about The S"
type textarea "x"
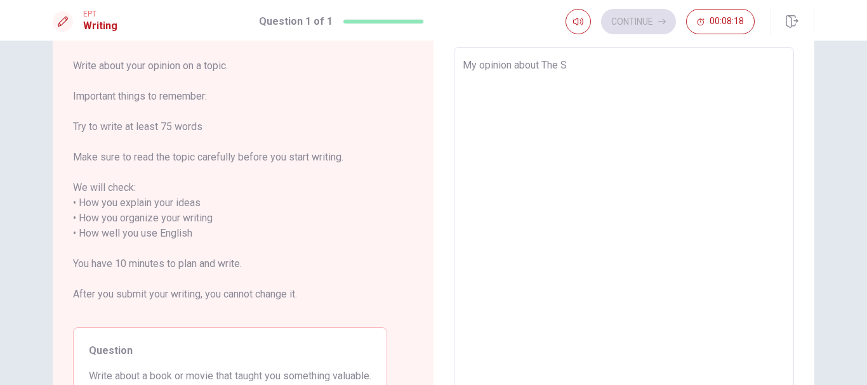
type textarea "My opinion about The Si"
type textarea "x"
type textarea "My opinion about The Sic"
type textarea "x"
type textarea "My opinion about The Si"
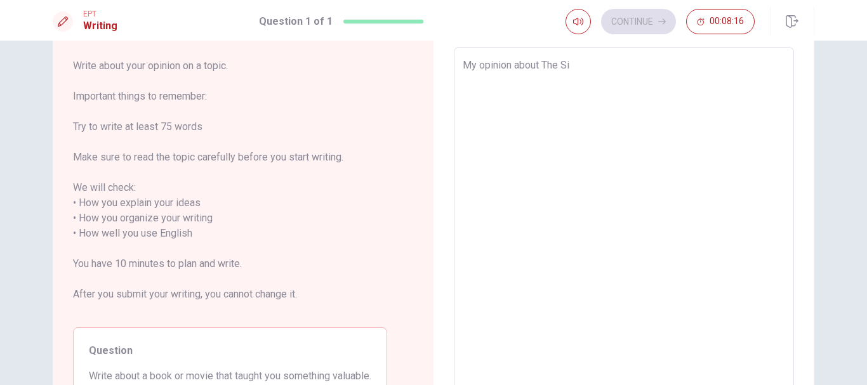
type textarea "x"
type textarea "My opinion about The Six"
type textarea "x"
type textarea "My opinion about The Sixt"
type textarea "x"
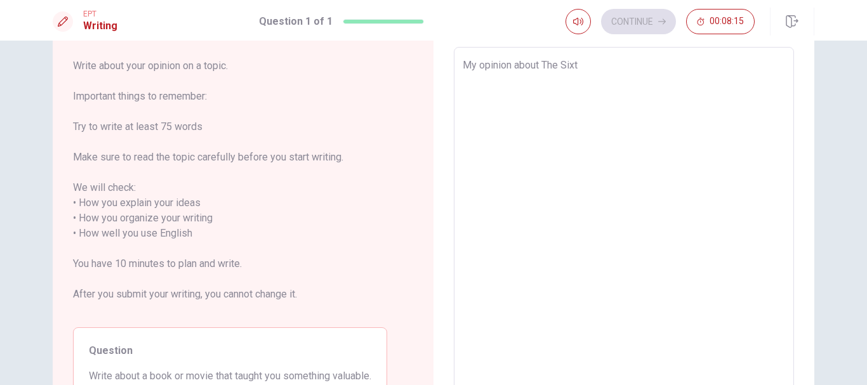
type textarea "My opinion about The Sixth"
type textarea "x"
type textarea "My opinion about The Sixth"
type textarea "x"
type textarea "My opinion about The Sixth S"
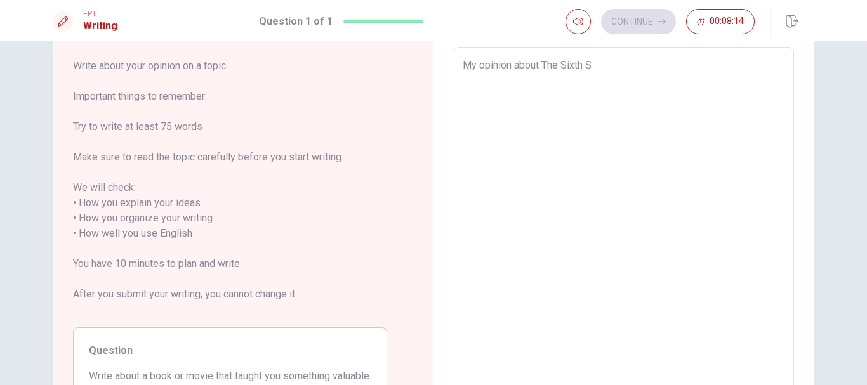
type textarea "x"
type textarea "My opinion about The Sixth Se"
type textarea "x"
type textarea "My opinion about The Sixth Sen"
type textarea "x"
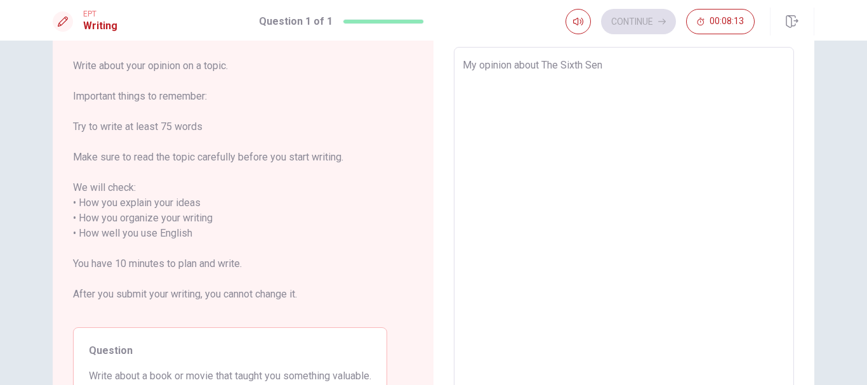
type textarea "My opinion about The Sixth Sens"
type textarea "x"
type textarea "My opinion about The Sixth Sense"
type textarea "x"
type textarea "My opinion about The Sixth Sense."
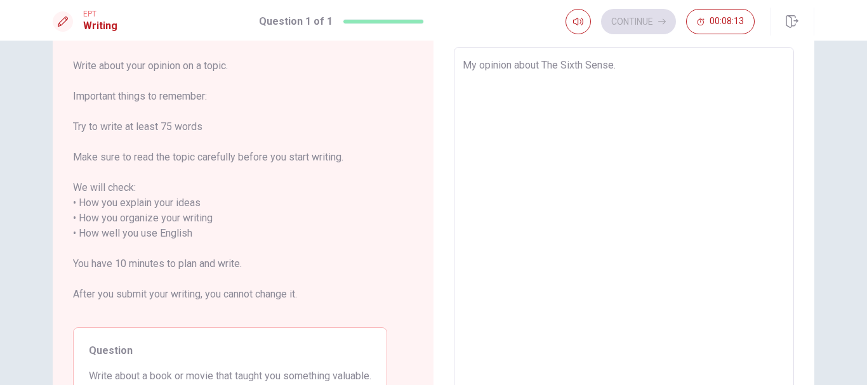
type textarea "x"
type textarea "My opinion about The Sixth Sense."
type textarea "x"
type textarea "My opinion about The Sixth Sense."
type textarea "x"
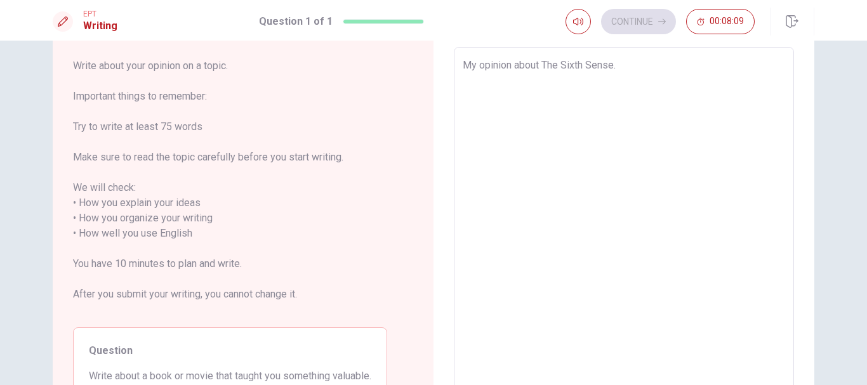
type textarea "My opinion about The Sixth Sense. I"
type textarea "x"
type textarea "My opinion about The Sixth Sense."
type textarea "x"
type textarea "My opinion about The Sixth Sense. P"
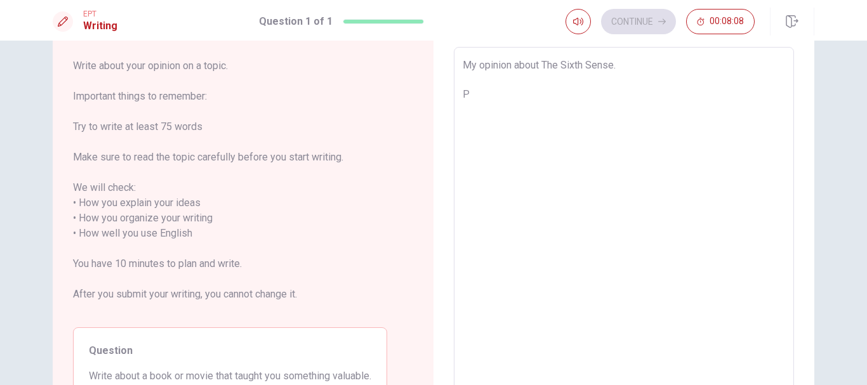
type textarea "x"
type textarea "My opinion about The Sixth Sense. Pe"
type textarea "x"
type textarea "My opinion about The Sixth Sense. Per"
type textarea "x"
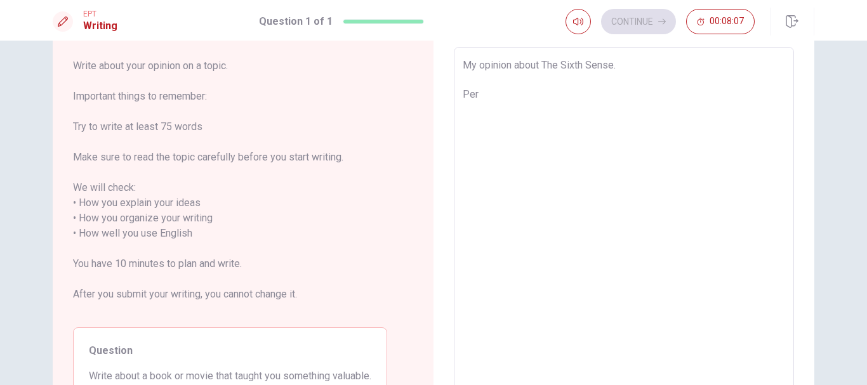
type textarea "My opinion about The Sixth Sense. Pers"
type textarea "x"
type textarea "My opinion about The Sixth Sense. Perso"
type textarea "x"
type textarea "My opinion about The Sixth Sense. Person"
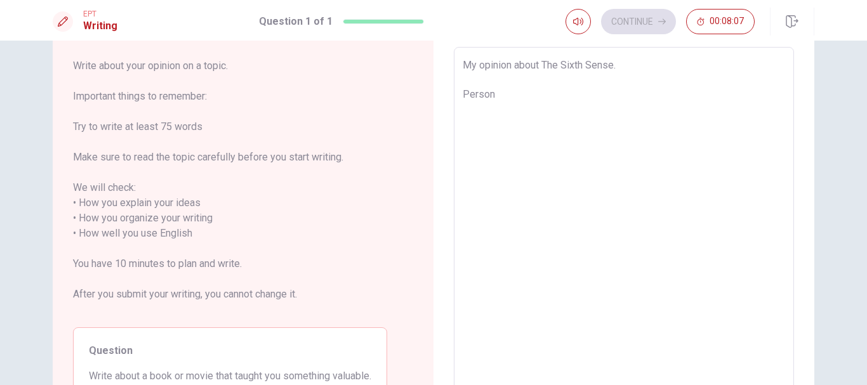
type textarea "x"
type textarea "My opinion about The Sixth Sense. Persona"
type textarea "x"
type textarea "My opinion about The Sixth Sense. Personal"
type textarea "x"
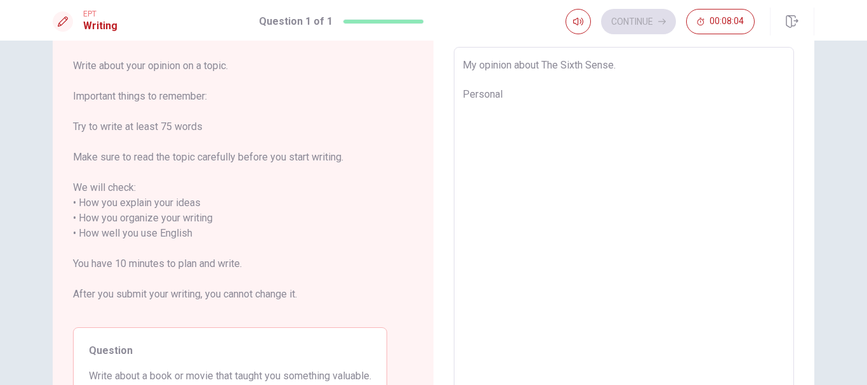
type textarea "My opinion about The Sixth Sense. Personall"
type textarea "x"
type textarea "My opinion about The Sixth Sense. Personally"
type textarea "x"
type textarea "My opinion about The Sixth Sense. Personally,"
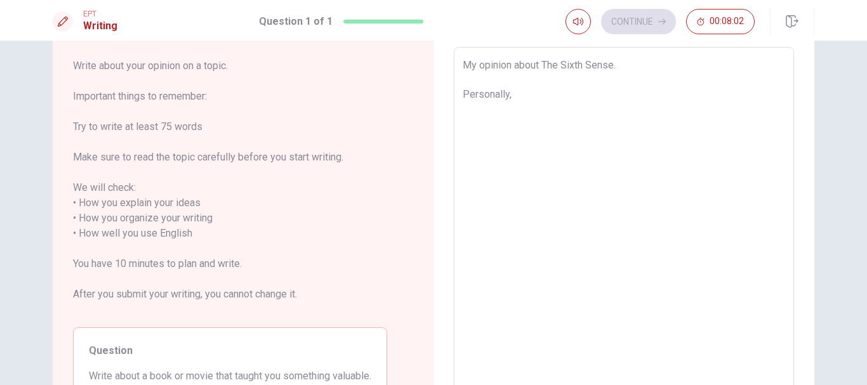
type textarea "x"
type textarea "My opinion about The Sixth Sense. Personally,"
type textarea "x"
type textarea "My opinion about The Sixth Sense. i Personally,"
type textarea "x"
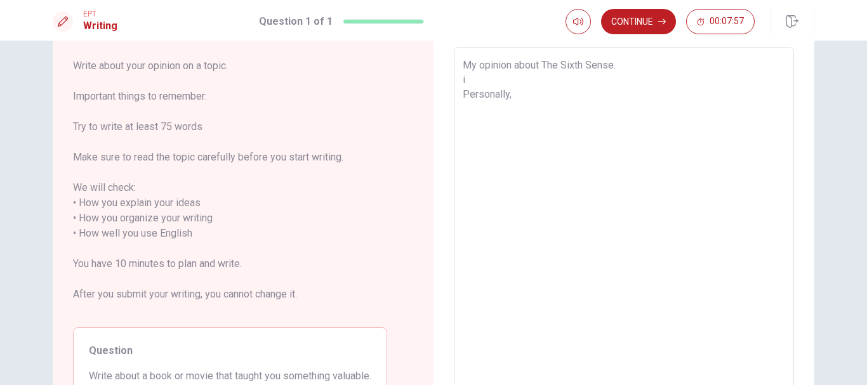
type textarea "My opinion about The Sixth Sense. Personally,"
click at [552, 96] on textarea "My opinion about The Sixth Sense. Personally," at bounding box center [624, 226] width 322 height 337
type textarea "x"
type textarea "My opinion about The Sixth Sense. Personally, I"
type textarea "x"
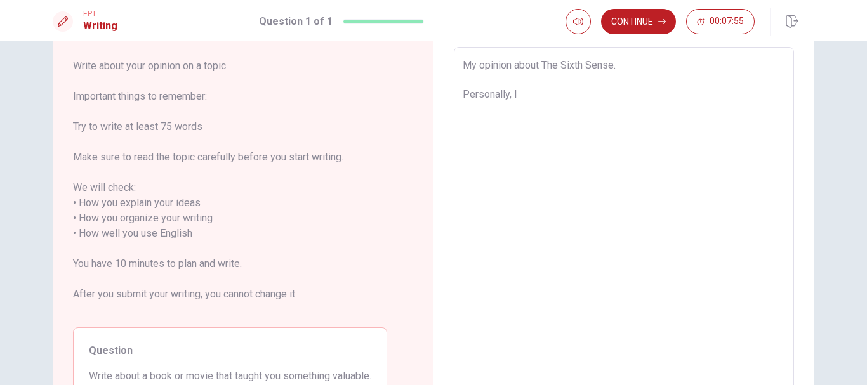
type textarea "My opinion about The Sixth Sense. Personally, I"
type textarea "x"
type textarea "My opinion about The Sixth Sense. Personally, I h"
type textarea "x"
type textarea "My opinion about The Sixth Sense. Personally, I"
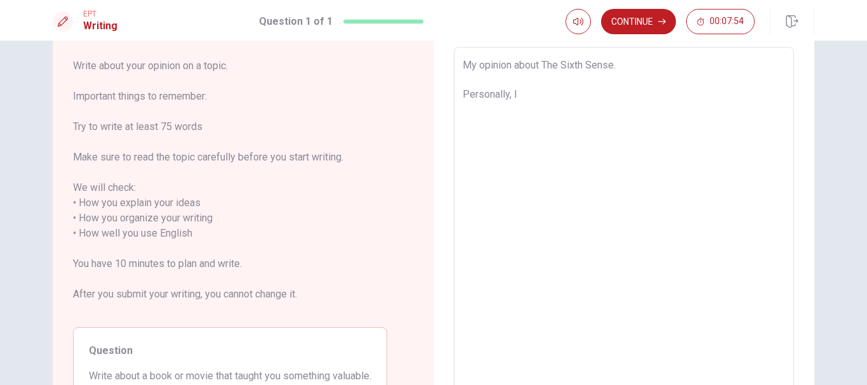
type textarea "x"
type textarea "My opinion about The Sixth Sense. Personally, I t"
type textarea "x"
type textarea "My opinion about The Sixth Sense. Personally, I th"
type textarea "x"
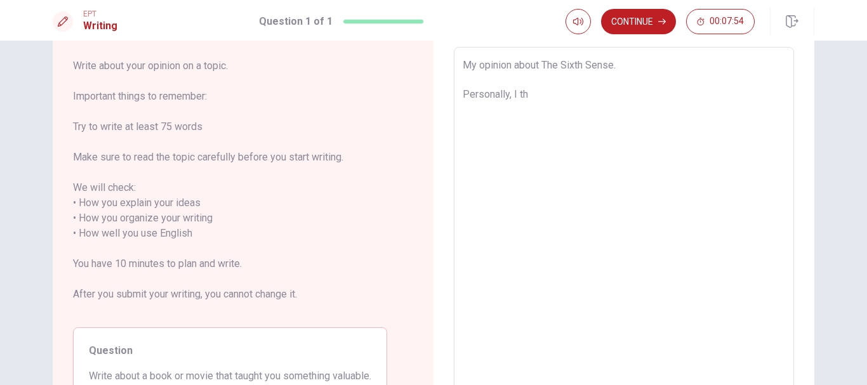
type textarea "My opinion about The Sixth Sense. Personally, I thi"
type textarea "x"
type textarea "My opinion about The Sixth Sense. Personally, I thin"
type textarea "x"
type textarea "My opinion about The Sixth Sense. Personally, I think"
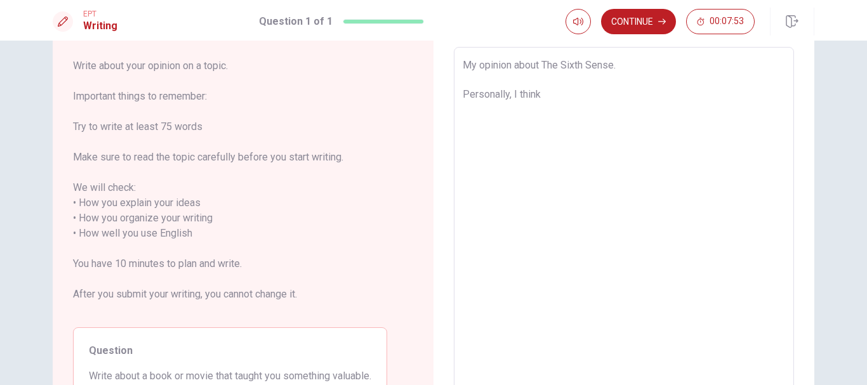
type textarea "x"
type textarea "My opinion about The Sixth Sense. Personally, I think"
type textarea "x"
type textarea "My opinion about The Sixth Sense. Personally, I think T"
type textarea "x"
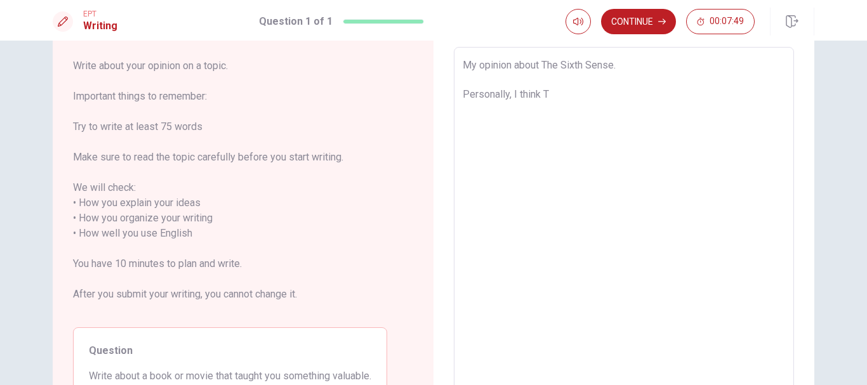
type textarea "My opinion about The Sixth Sense. Personally, I think Th"
type textarea "x"
type textarea "My opinion about The Sixth Sense. Personally, I think The"
type textarea "x"
type textarea "My opinion about The Sixth Sense. Personally, I think The"
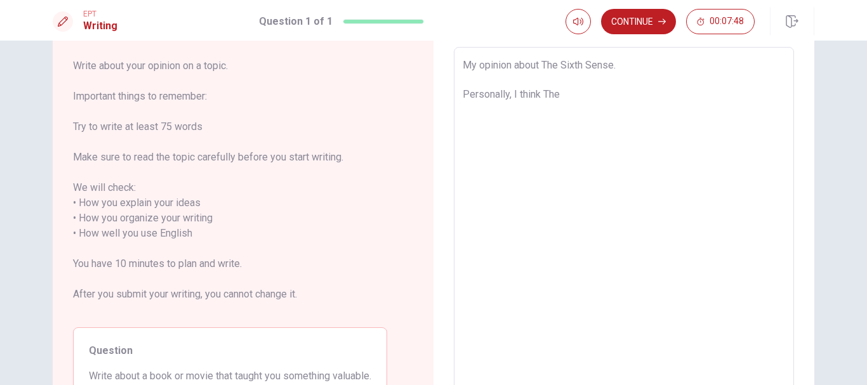
type textarea "x"
type textarea "My opinion about The Sixth Sense. Personally, I think The S"
type textarea "x"
type textarea "My opinion about The Sixth Sense. Personally, I think The Si"
type textarea "x"
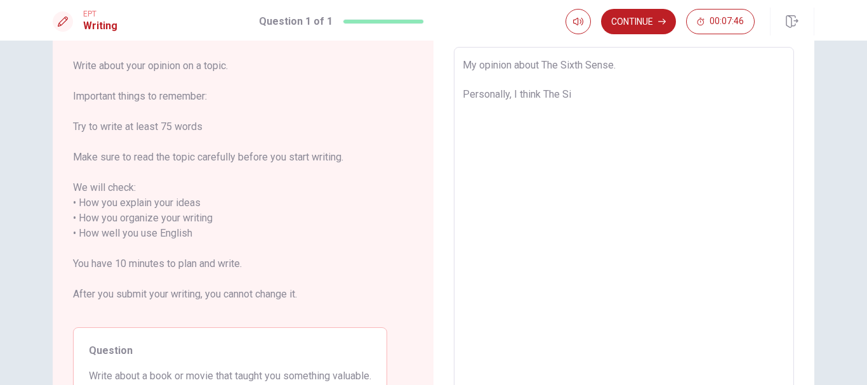
type textarea "My opinion about The Sixth Sense. Personally, I think The Six"
type textarea "x"
type textarea "My opinion about The Sixth Sense. Personally, I think The Sixt"
type textarea "x"
type textarea "My opinion about The Sixth Sense. Personally, I think The Sixth"
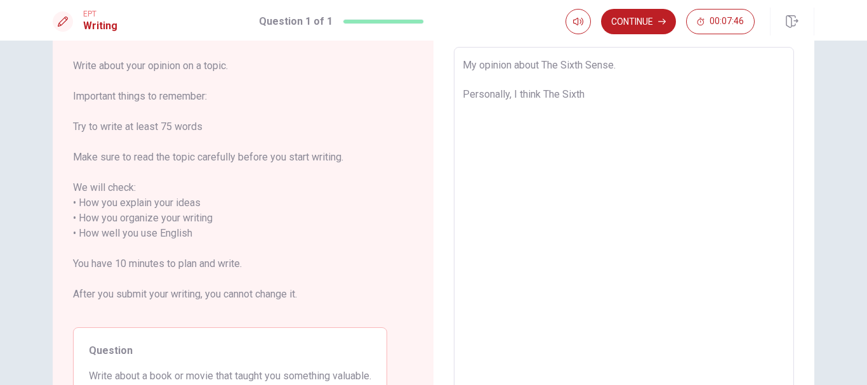
type textarea "x"
type textarea "My opinion about The Sixth Sense. Personally, I think The Sixth"
type textarea "x"
type textarea "My opinion about The Sixth Sense. Personally, I think The Sixth S"
type textarea "x"
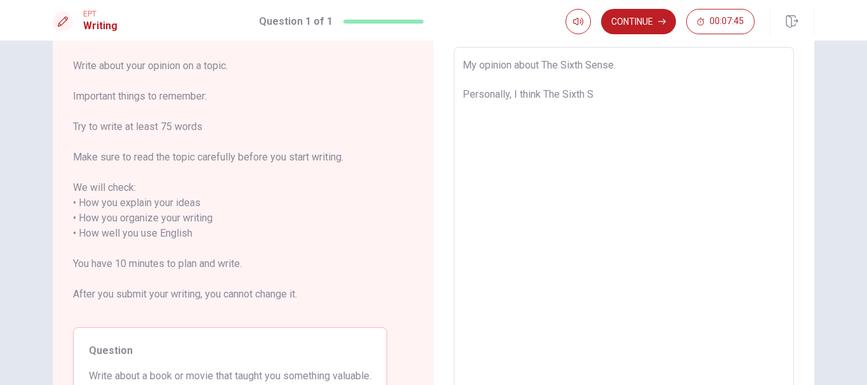
type textarea "My opinion about The Sixth Sense. Personally, I think The Sixth Se"
type textarea "x"
type textarea "My opinion about The Sixth Sense. Personally, I think The Sixth Sen"
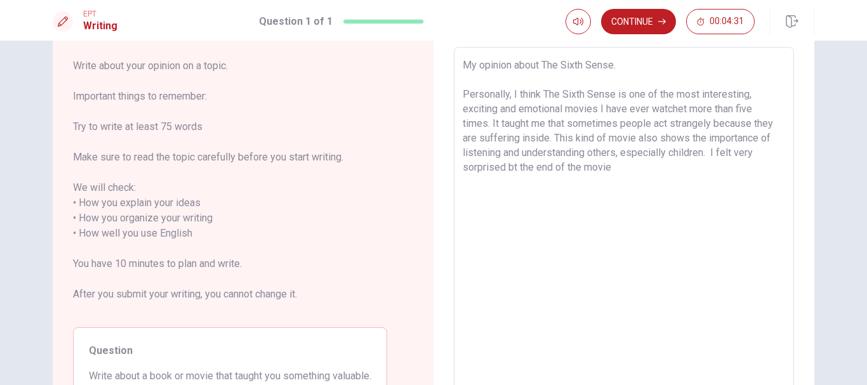
click at [472, 167] on textarea "My opinion about The Sixth Sense. Personally, I think The Sixth Sense is one of…" at bounding box center [624, 226] width 322 height 337
click at [487, 101] on textarea "My opinion about The Sixth Sense. Personally, I think The Sixth Sense is one of…" at bounding box center [624, 226] width 322 height 337
click at [488, 95] on textarea "My opinion about The Sixth Sense. Personally, I think The Sixth Sense is one of…" at bounding box center [624, 226] width 322 height 337
click at [762, 154] on textarea "My opinion about The Sixth Sense. Personally, I think The Sixth Sense is one of…" at bounding box center [624, 226] width 322 height 337
click at [621, 168] on textarea "My opinion about The Sixth Sense. Personally, I think The Sixth Sense is one of…" at bounding box center [624, 226] width 322 height 337
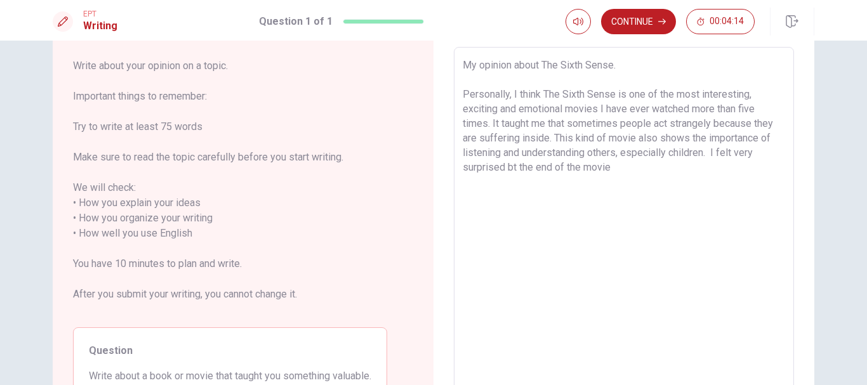
click at [512, 168] on textarea "My opinion about The Sixth Sense. Personally, I think The Sixth Sense is one of…" at bounding box center [624, 226] width 322 height 337
click at [550, 167] on textarea "My opinion about The Sixth Sense. Personally, I think The Sixth Sense is one of…" at bounding box center [624, 226] width 322 height 337
click at [626, 178] on textarea "My opinion about The Sixth Sense. Personally, I think The Sixth Sense is one of…" at bounding box center [624, 226] width 322 height 337
click at [633, 167] on textarea "My opinion about The Sixth Sense. Personally, I think The Sixth Sense is one of…" at bounding box center [624, 226] width 322 height 337
click at [661, 185] on textarea "My opinion about The Sixth Sense. Personally, I think The Sixth Sense is one of…" at bounding box center [624, 226] width 322 height 337
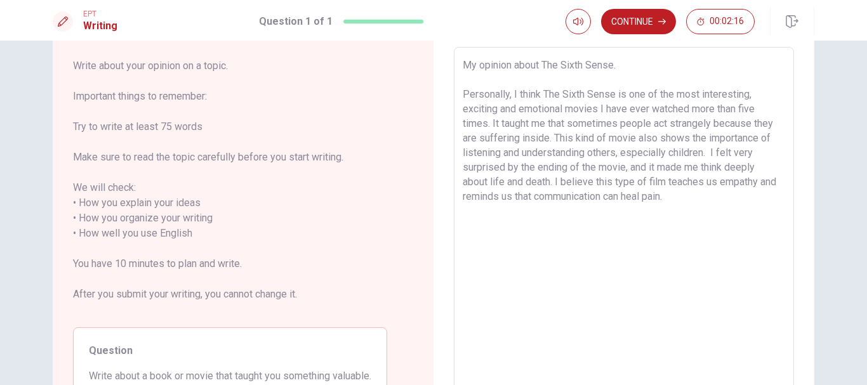
click at [699, 97] on textarea "My opinion about The Sixth Sense. Personally, I think The Sixth Sense is one of…" at bounding box center [624, 226] width 322 height 337
drag, startPoint x: 680, startPoint y: 109, endPoint x: 690, endPoint y: 110, distance: 10.2
click at [690, 110] on textarea "My opinion about The Sixth Sense. Personally, I think The Sixth Sense is one of…" at bounding box center [624, 226] width 322 height 337
click at [678, 109] on textarea "My opinion about The Sixth Sense. Personally, I think The Sixth Sense is one of…" at bounding box center [624, 226] width 322 height 337
drag, startPoint x: 682, startPoint y: 111, endPoint x: 700, endPoint y: 111, distance: 18.4
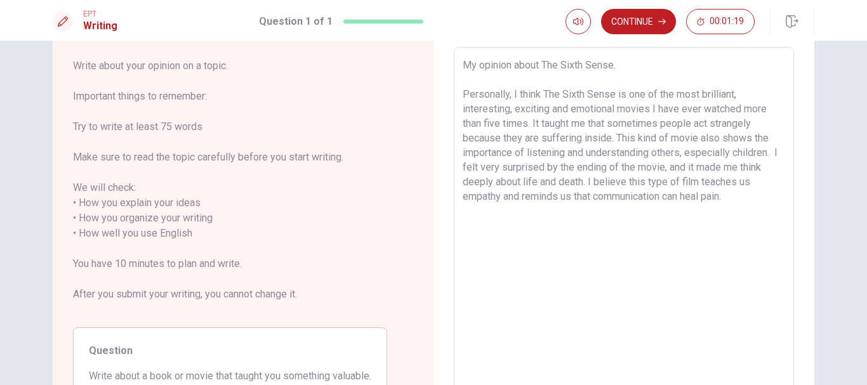
click at [700, 111] on textarea "My opinion about The Sixth Sense. Personally, I think The Sixth Sense is one of…" at bounding box center [624, 226] width 322 height 337
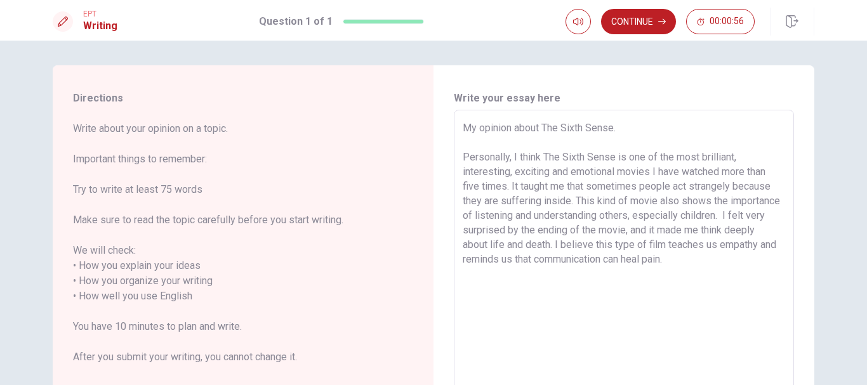
scroll to position [0, 0]
click at [588, 246] on textarea "My opinion about The Sixth Sense. Personally, I think The Sixth Sense is one of…" at bounding box center [624, 289] width 322 height 337
click at [589, 245] on textarea "My opinion about The Sixth Sense. Personally, I think The Sixth Sense is one of…" at bounding box center [624, 289] width 322 height 337
click at [586, 248] on textarea "My opinion about The Sixth Sense. Personally, I think The Sixth Sense is one of…" at bounding box center [624, 289] width 322 height 337
click at [509, 185] on textarea "My opinion about The Sixth Sense. Personally, I think The Sixth Sense is one of…" at bounding box center [624, 289] width 322 height 337
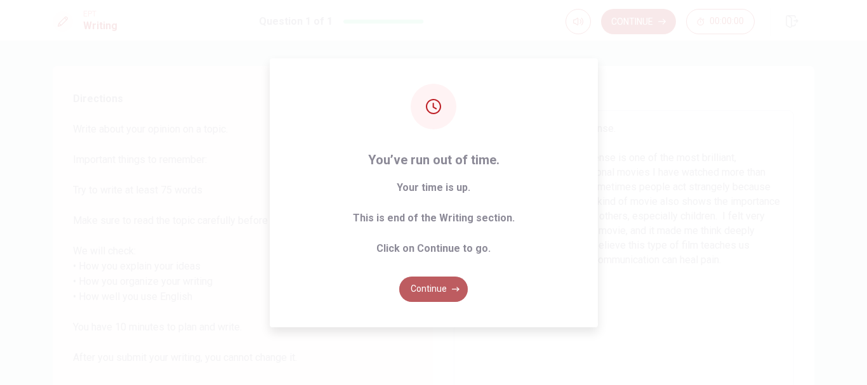
click at [434, 301] on button "Continue" at bounding box center [433, 289] width 69 height 25
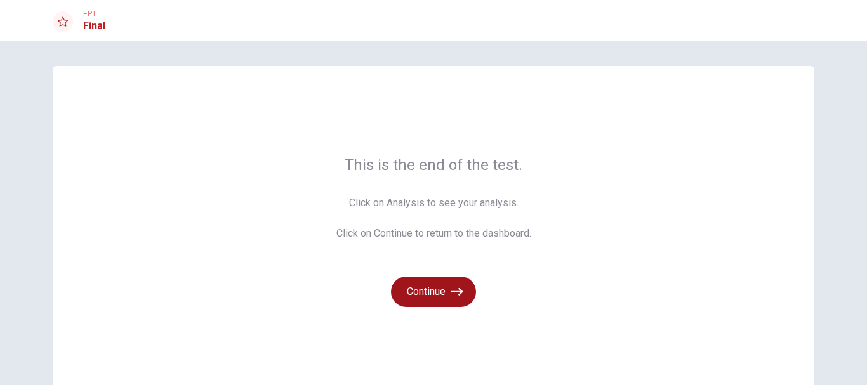
click at [449, 285] on button "Continue" at bounding box center [433, 292] width 85 height 30
